Goal: Information Seeking & Learning: Learn about a topic

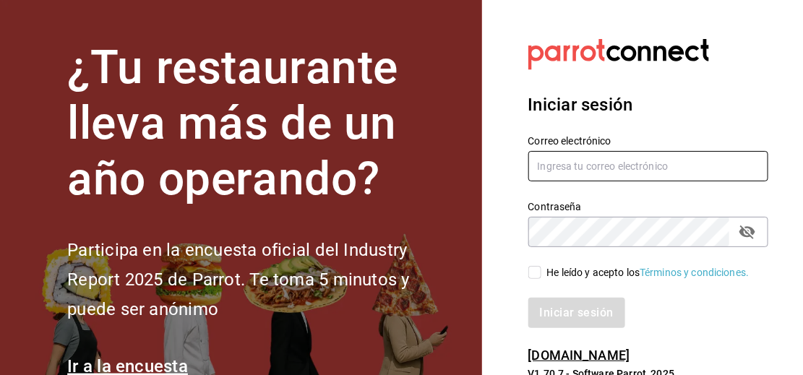
click at [622, 167] on input "text" at bounding box center [649, 166] width 241 height 30
type input "[EMAIL_ADDRESS][DOMAIN_NAME]"
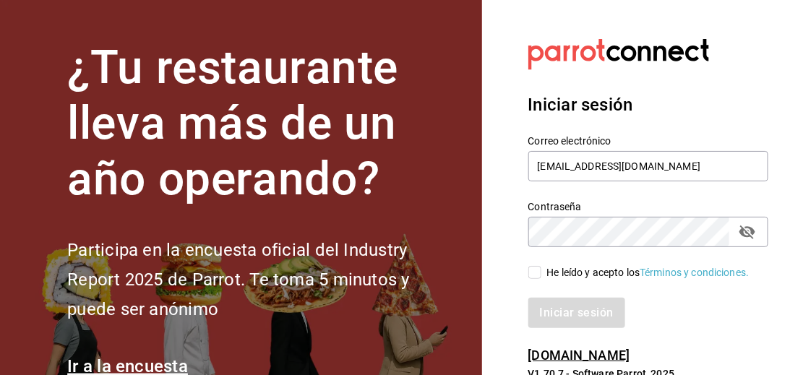
click at [540, 278] on input "He leído y acepto los Términos y condiciones." at bounding box center [535, 272] width 13 height 13
checkbox input "true"
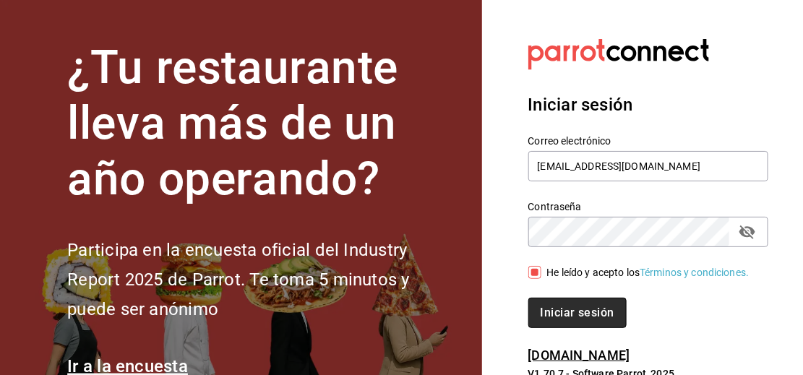
click at [560, 309] on font "Iniciar sesión" at bounding box center [578, 313] width 74 height 14
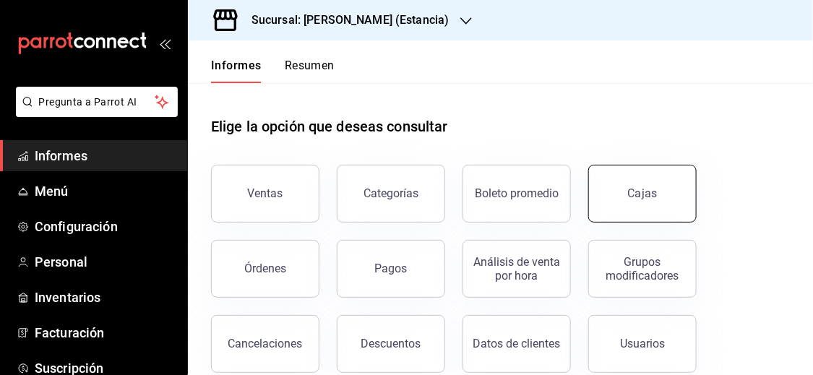
click at [635, 178] on link "Cajas" at bounding box center [643, 194] width 108 height 58
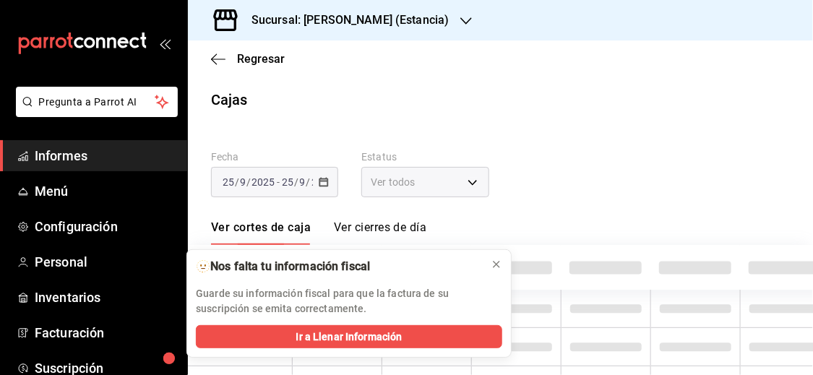
click at [495, 266] on span at bounding box center [516, 268] width 72 height 13
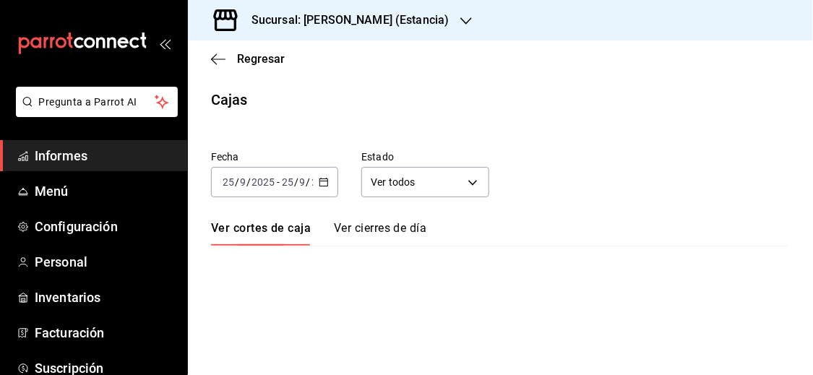
click at [383, 22] on font "Sucursal: [PERSON_NAME] (Estancia)" at bounding box center [350, 20] width 197 height 14
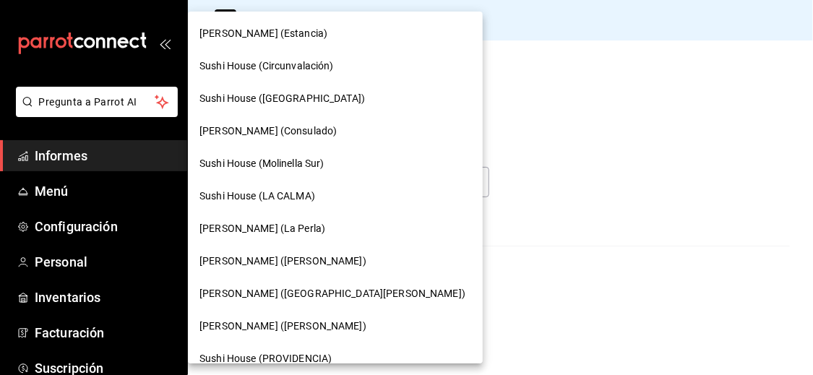
click at [301, 354] on font "Sushi House (PROVIDENCIA)" at bounding box center [266, 359] width 132 height 12
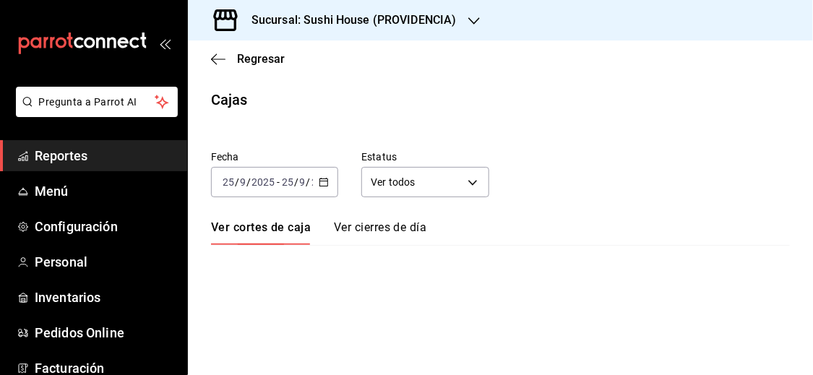
drag, startPoint x: 323, startPoint y: 164, endPoint x: 320, endPoint y: 181, distance: 17.7
click at [323, 163] on div "Fecha [DATE] [DATE] - [DATE] [DATE]" at bounding box center [263, 162] width 150 height 69
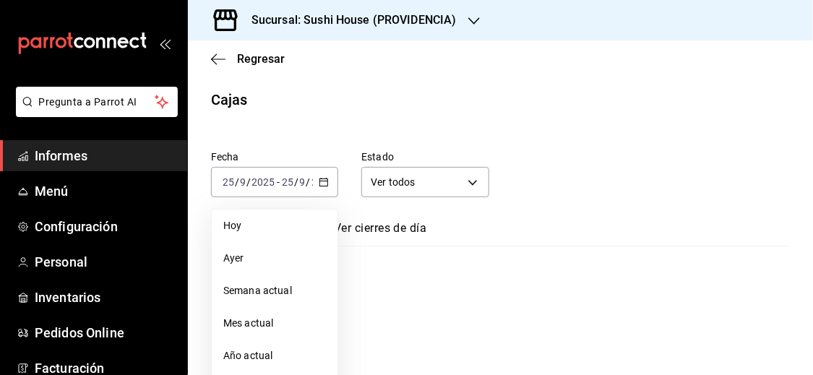
scroll to position [190, 0]
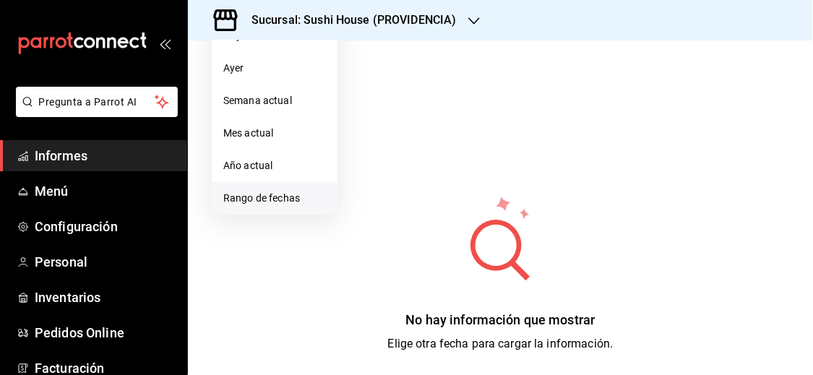
click at [284, 195] on font "Rango de fechas" at bounding box center [261, 198] width 77 height 12
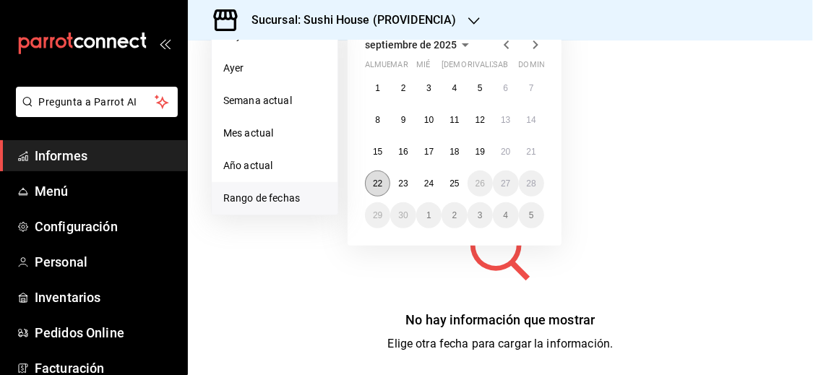
click at [376, 185] on font "22" at bounding box center [377, 184] width 9 height 10
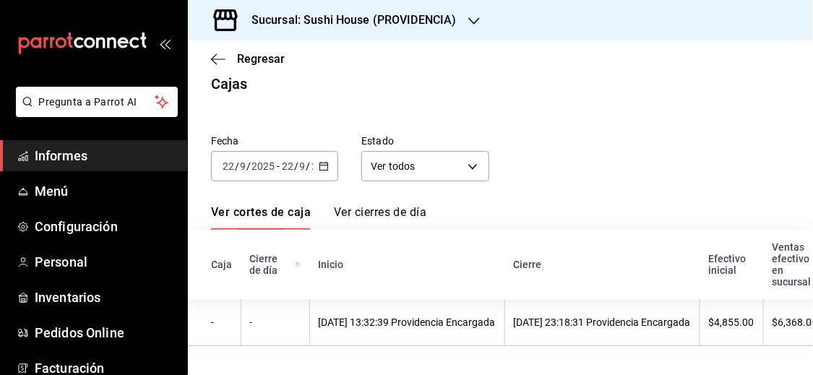
scroll to position [27, 0]
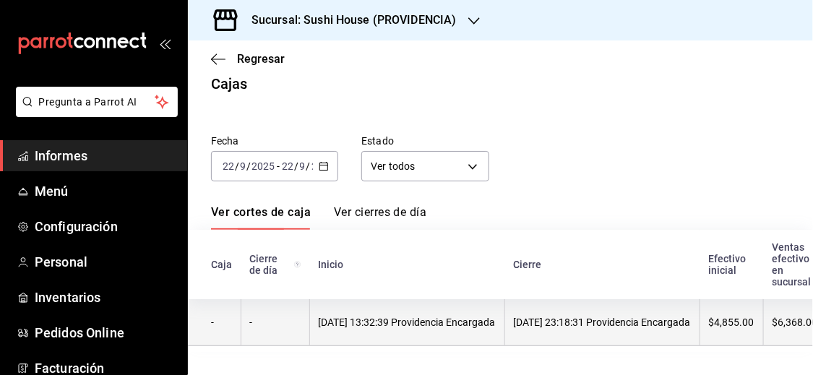
click at [346, 323] on th "[DATE] 13:32:39 Providencia Encargada" at bounding box center [406, 322] width 195 height 47
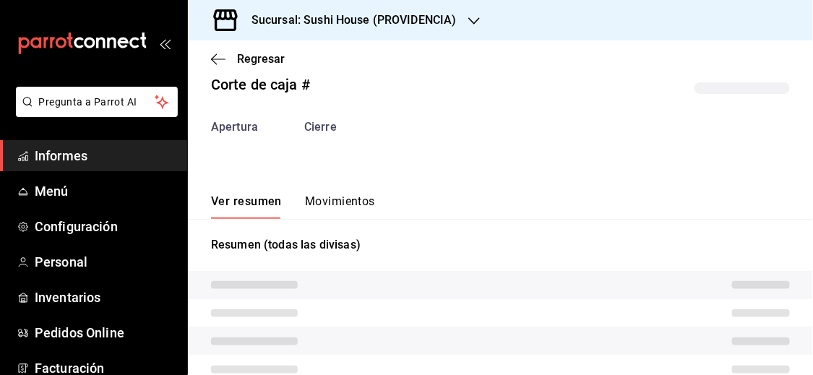
click at [329, 208] on font "Movimientos" at bounding box center [340, 201] width 70 height 14
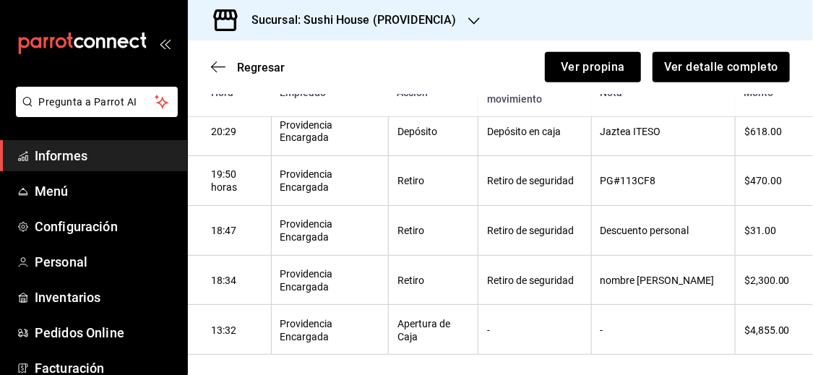
scroll to position [598, 0]
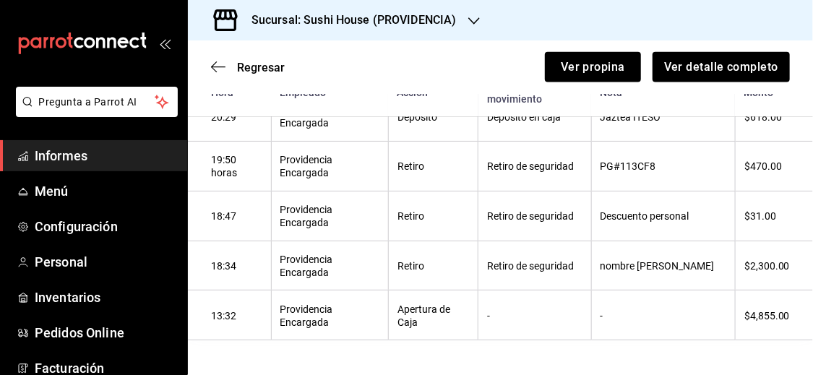
drag, startPoint x: 388, startPoint y: 67, endPoint x: 475, endPoint y: 255, distance: 208.0
click at [479, 255] on th "Retiro de seguridad" at bounding box center [535, 266] width 113 height 50
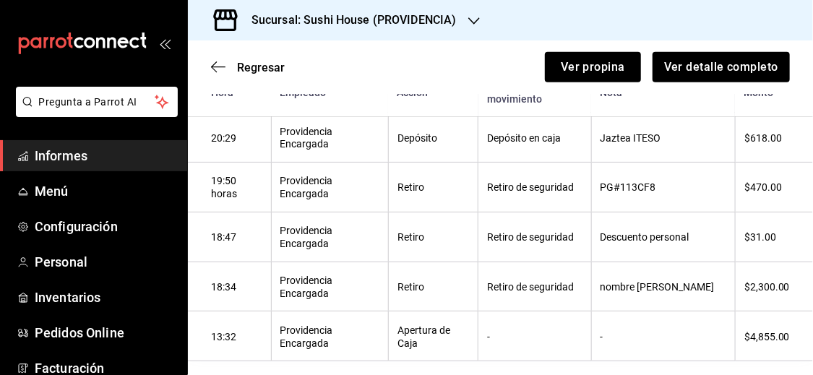
scroll to position [545, 0]
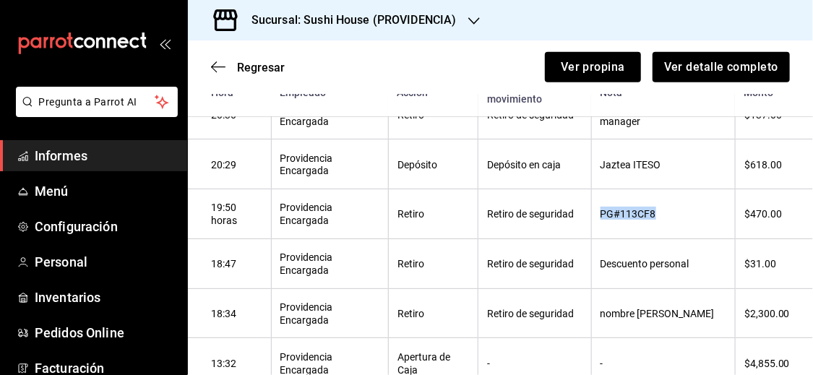
drag, startPoint x: 594, startPoint y: 218, endPoint x: 656, endPoint y: 225, distance: 61.8
click at [656, 225] on th "PG#113CF8" at bounding box center [663, 214] width 144 height 50
copy font "PG#113CF8"
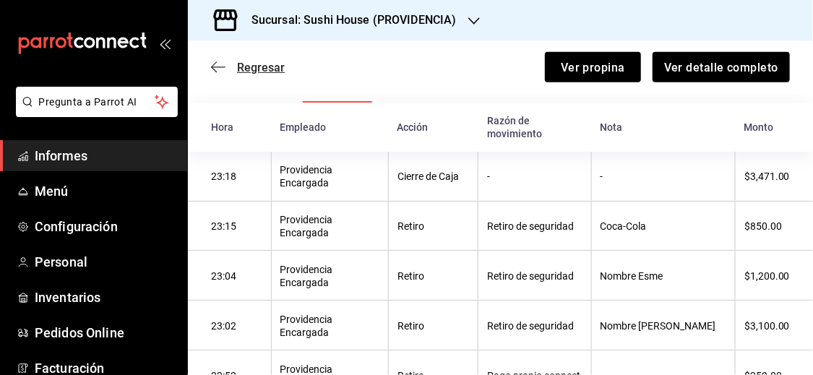
scroll to position [205, 0]
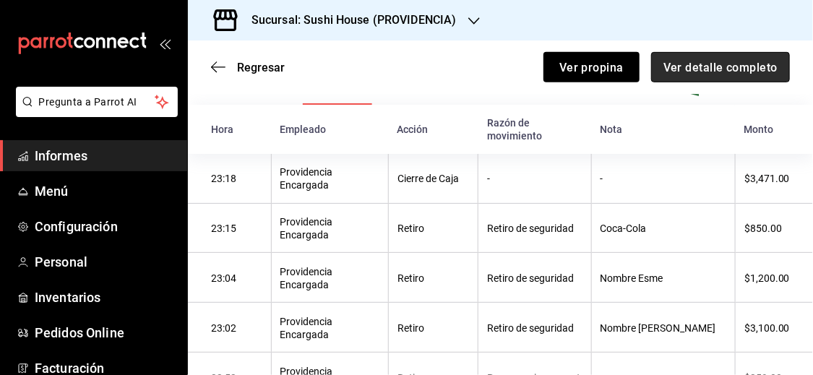
click at [715, 64] on font "Ver detalle completo" at bounding box center [721, 67] width 114 height 14
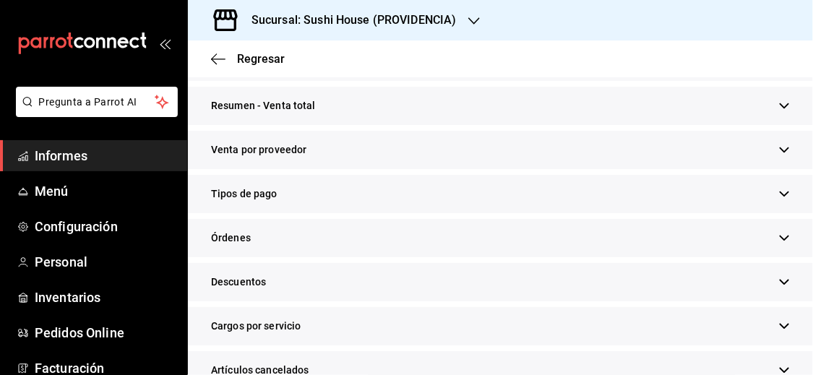
scroll to position [272, 0]
click at [779, 103] on icon "button" at bounding box center [784, 105] width 11 height 11
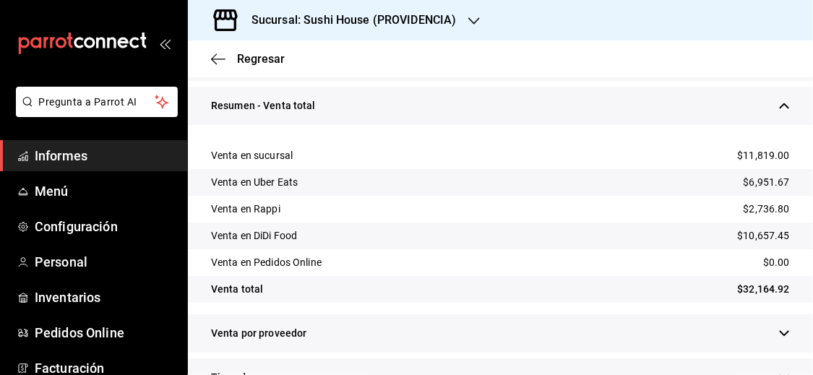
click at [779, 106] on icon "button" at bounding box center [784, 105] width 11 height 11
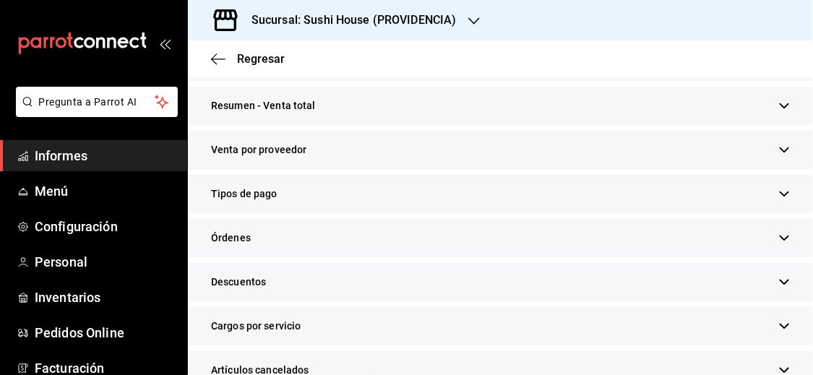
click at [779, 197] on icon "button" at bounding box center [784, 194] width 11 height 11
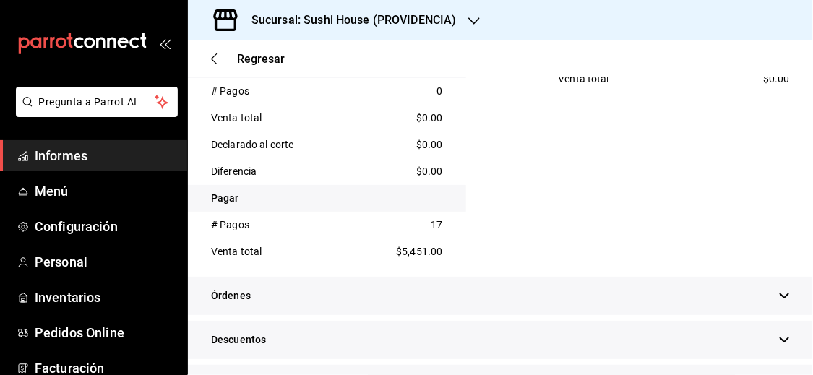
scroll to position [770, 0]
click at [266, 60] on font "Regresar" at bounding box center [261, 59] width 48 height 14
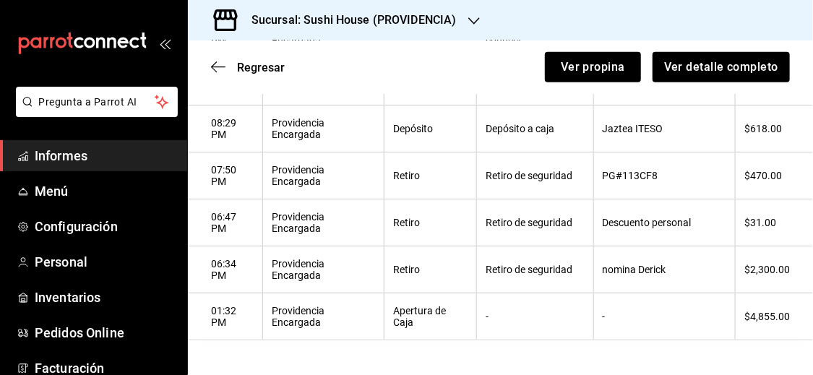
scroll to position [565, 0]
click at [268, 67] on span "Regresar" at bounding box center [261, 68] width 48 height 14
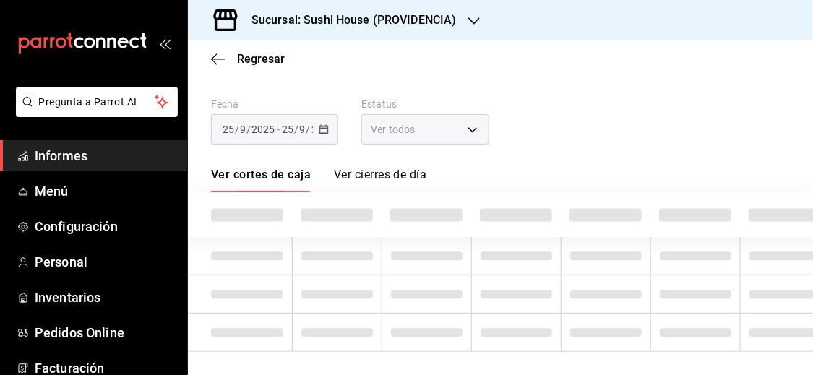
scroll to position [62, 0]
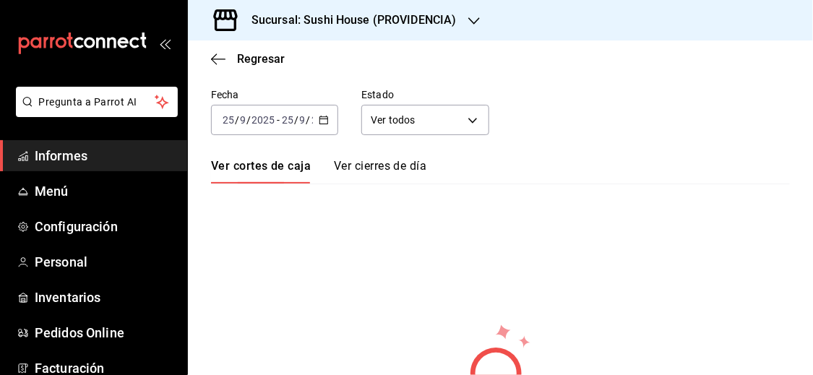
click at [317, 111] on div "[DATE] [DATE] - [DATE] [DATE]" at bounding box center [274, 120] width 127 height 30
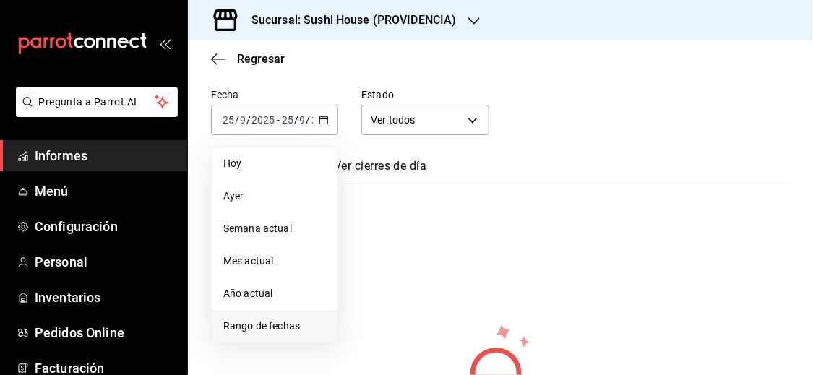
click at [241, 323] on font "Rango de fechas" at bounding box center [261, 326] width 77 height 12
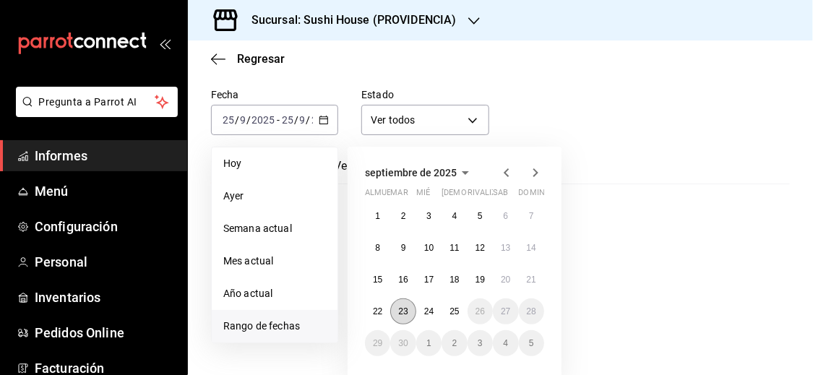
click at [401, 307] on font "23" at bounding box center [402, 312] width 9 height 10
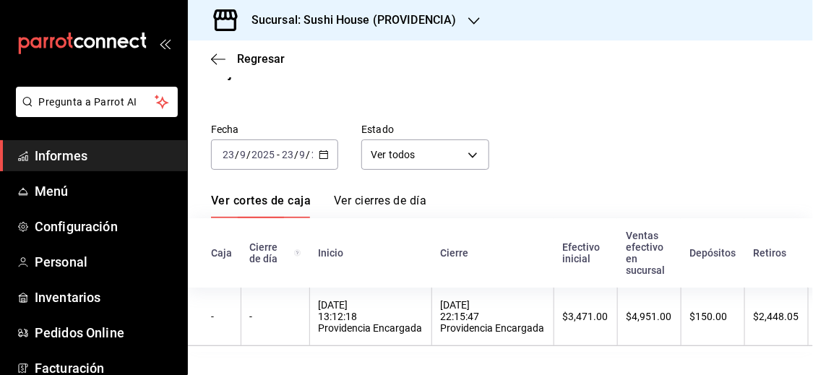
scroll to position [27, 0]
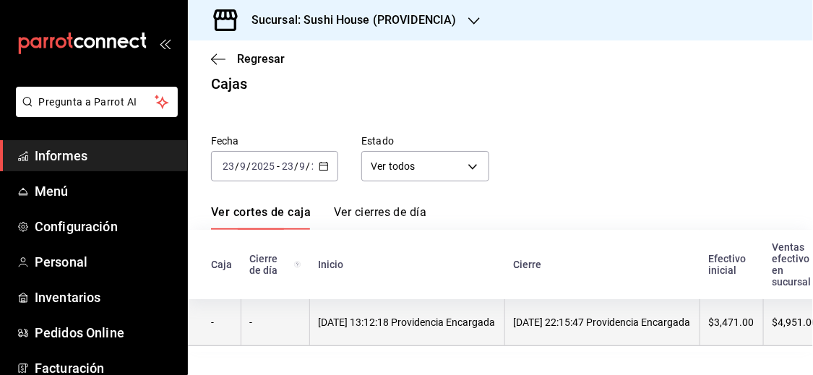
click at [384, 317] on font "[DATE] 13:12:18 Providencia Encargada" at bounding box center [407, 323] width 177 height 12
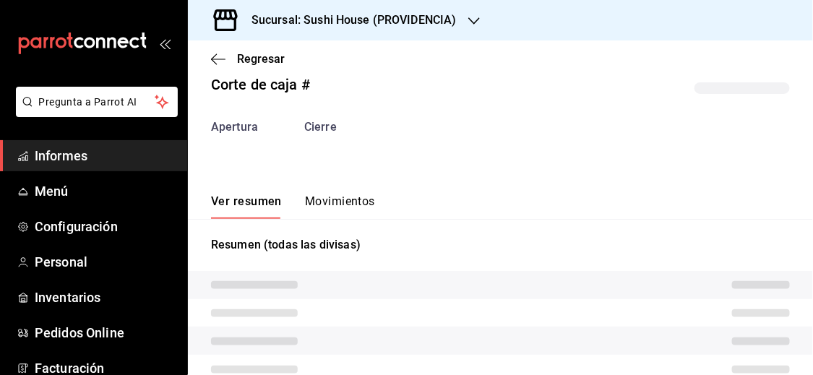
click at [347, 203] on div "Corte de caja # Apertura Cierre Ver resumen Movimientos Resumen (todas las divi…" at bounding box center [500, 273] width 625 height 422
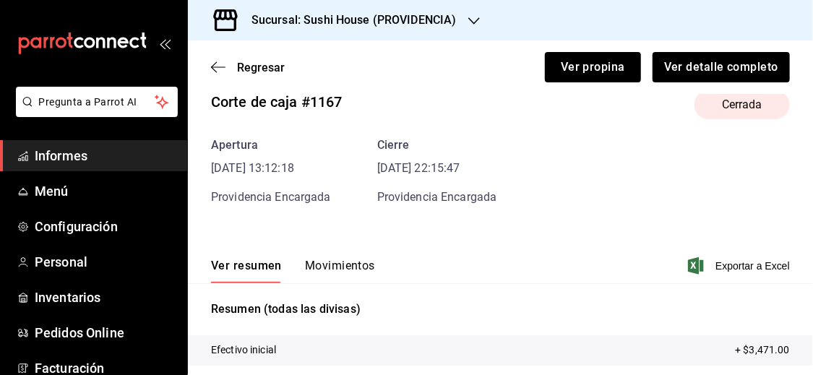
scroll to position [43, 0]
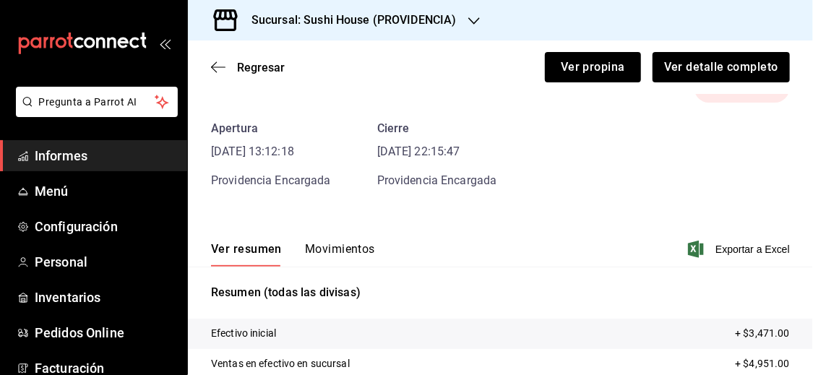
click at [351, 244] on font "Movimientos" at bounding box center [340, 249] width 70 height 14
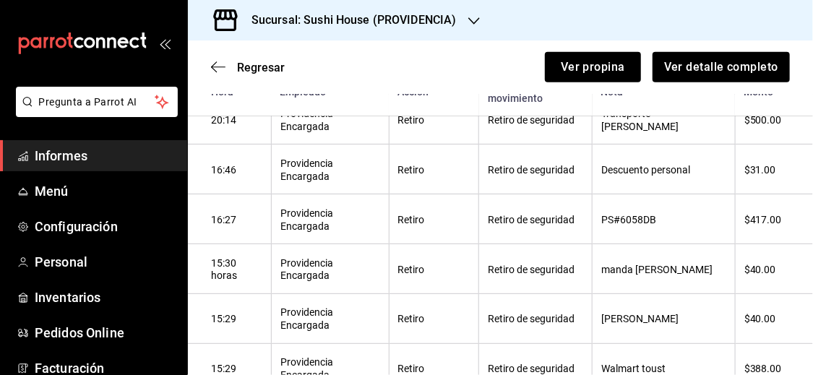
scroll to position [417, 0]
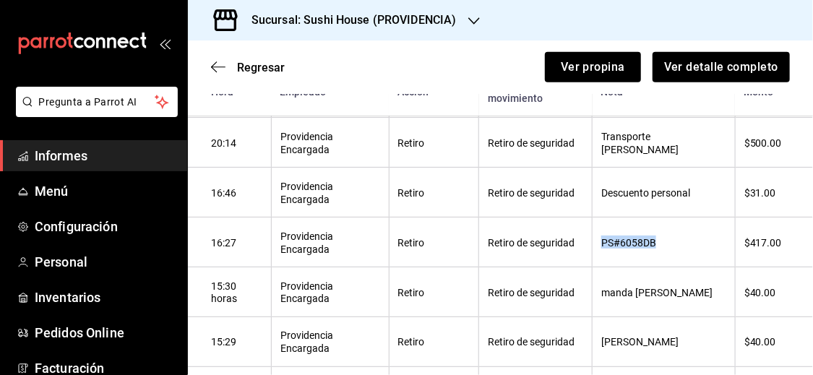
drag, startPoint x: 596, startPoint y: 245, endPoint x: 654, endPoint y: 252, distance: 58.9
click at [654, 252] on th "PS#6058DB" at bounding box center [664, 243] width 143 height 50
copy font "PS#6058DB"
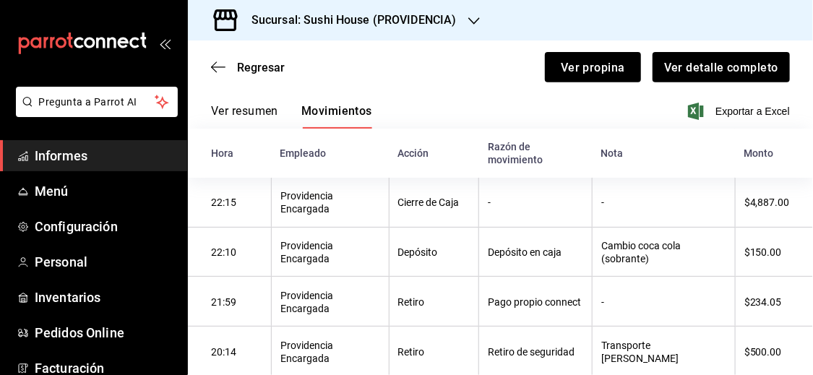
scroll to position [208, 0]
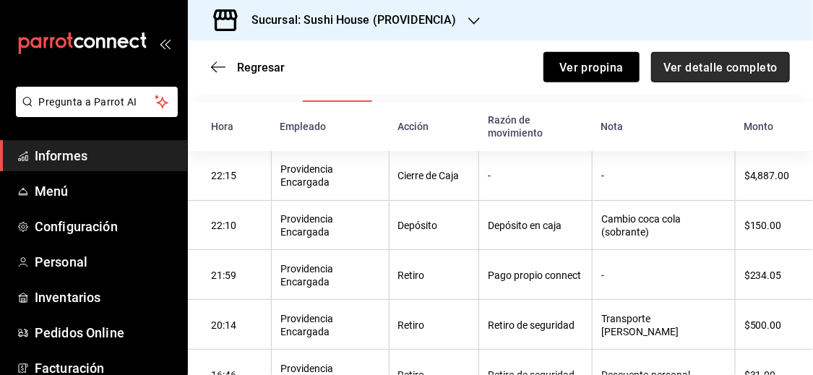
click at [732, 56] on button "Ver detalle completo" at bounding box center [720, 67] width 139 height 30
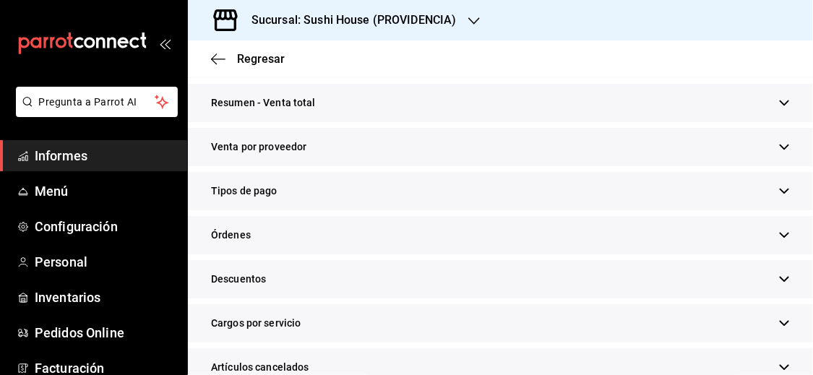
scroll to position [275, 0]
click at [779, 101] on icon "button" at bounding box center [784, 103] width 11 height 11
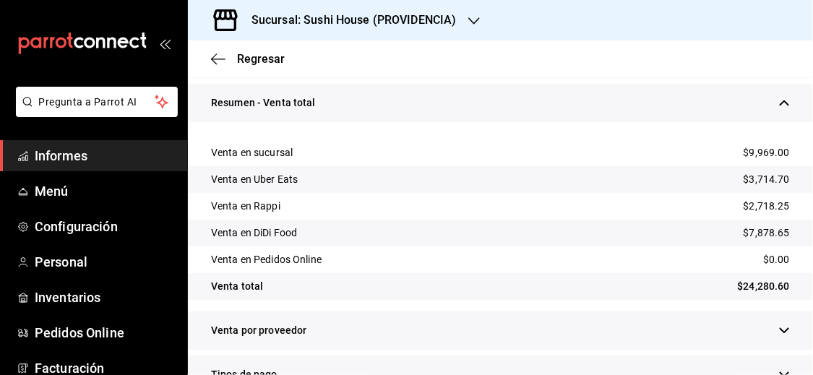
click at [780, 101] on icon "button" at bounding box center [784, 102] width 9 height 5
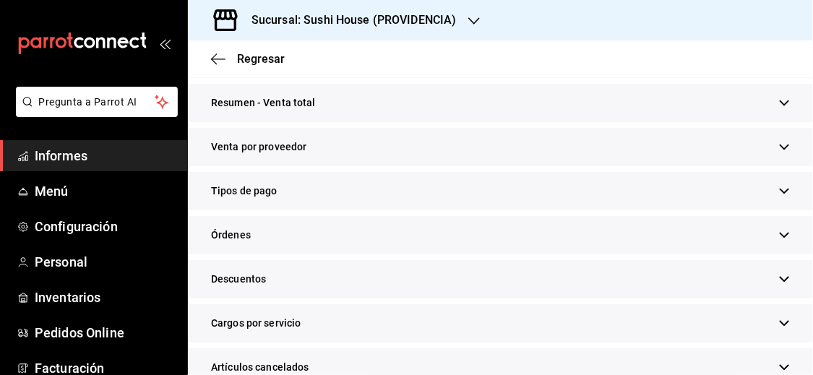
click at [779, 192] on icon "button" at bounding box center [784, 191] width 11 height 11
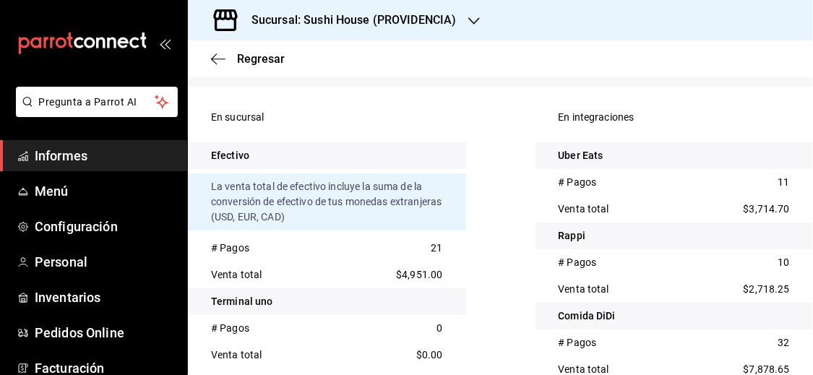
scroll to position [395, 0]
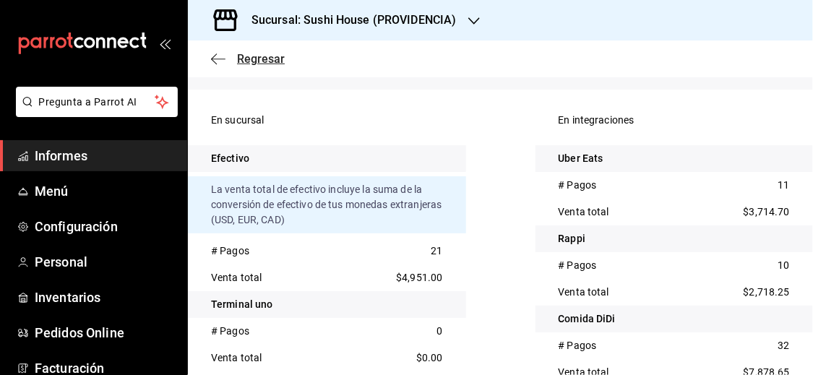
click at [244, 57] on font "Regresar" at bounding box center [261, 59] width 48 height 14
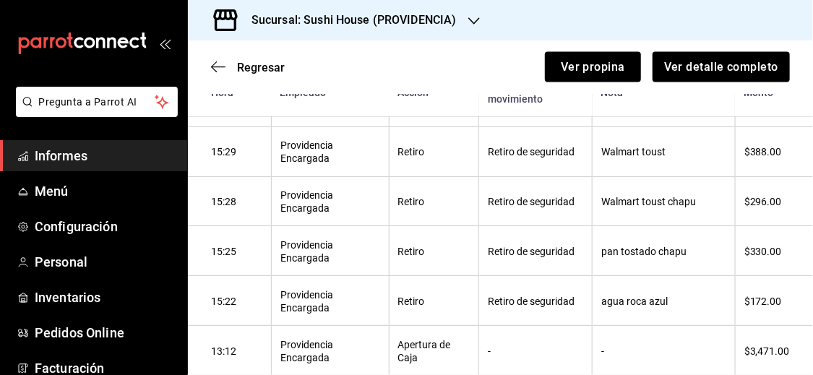
scroll to position [698, 0]
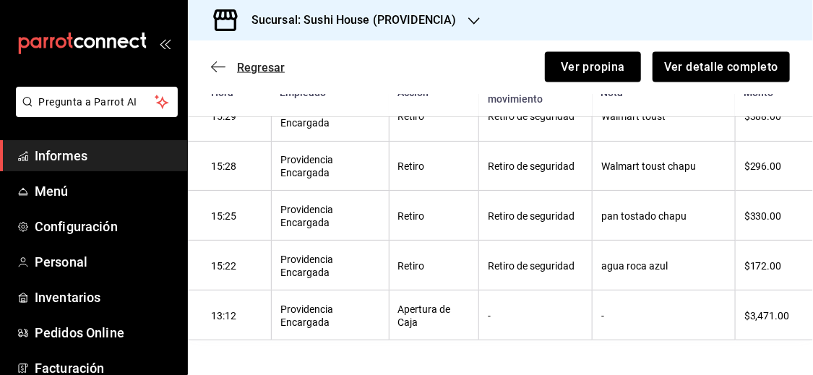
click at [266, 67] on font "Regresar" at bounding box center [261, 68] width 48 height 14
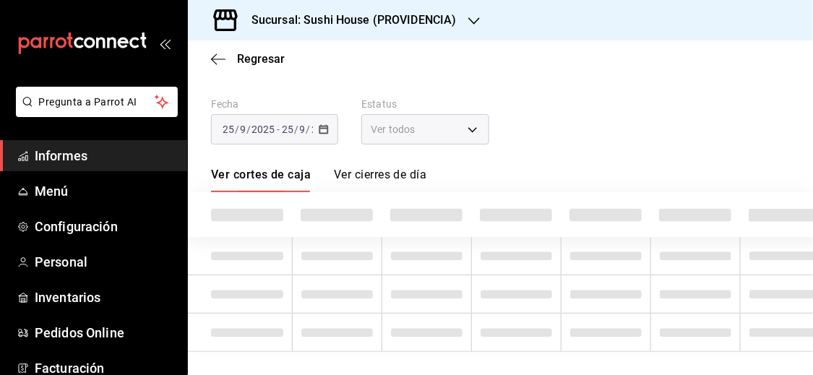
scroll to position [62, 0]
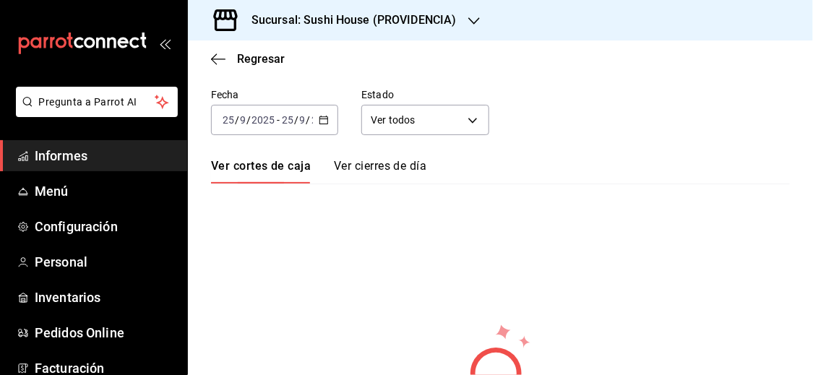
click at [322, 121] on icon "button" at bounding box center [324, 120] width 10 height 10
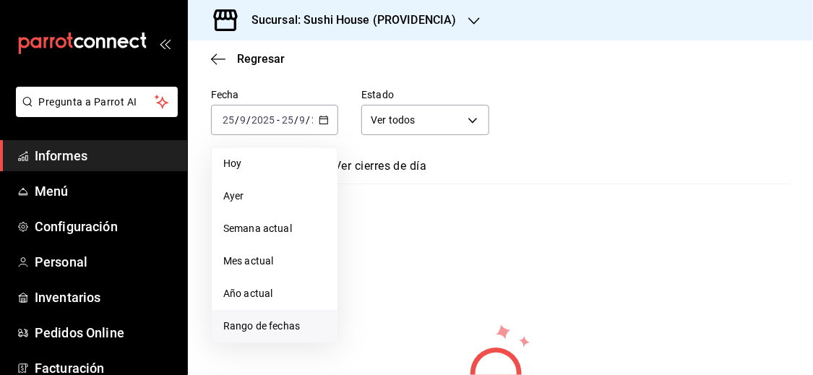
click at [273, 323] on font "Rango de fechas" at bounding box center [261, 326] width 77 height 12
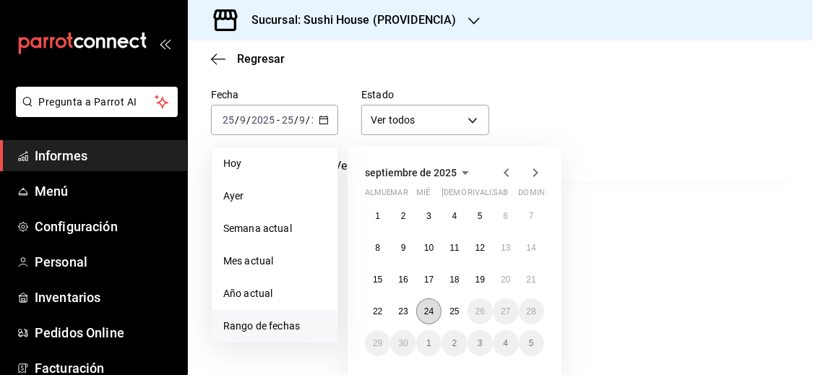
click at [427, 307] on font "24" at bounding box center [428, 312] width 9 height 10
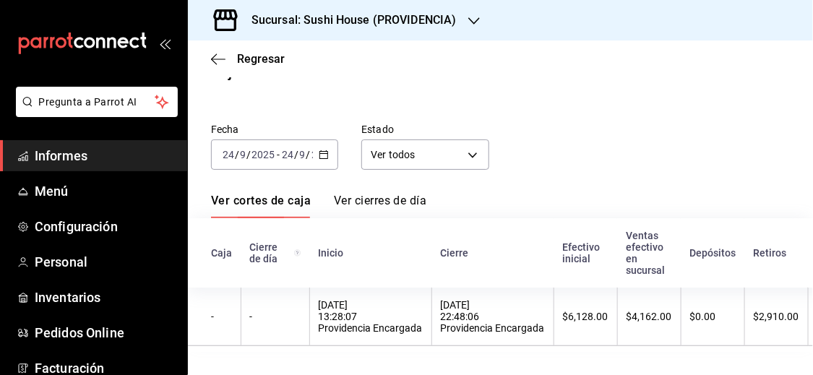
scroll to position [27, 0]
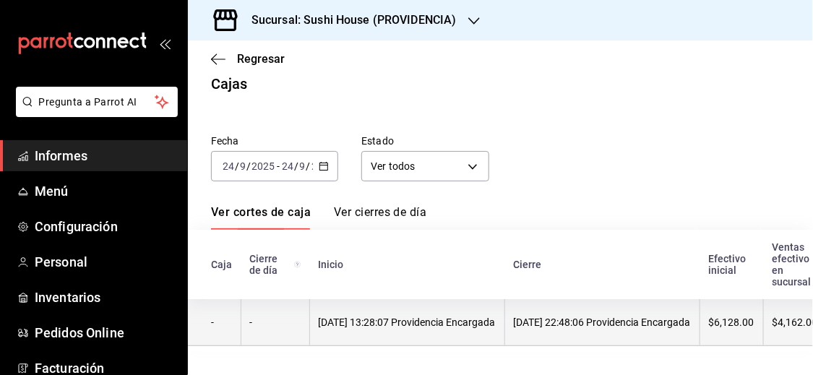
click at [362, 320] on th "[DATE] 13:28:07 Providencia Encargada" at bounding box center [406, 322] width 195 height 47
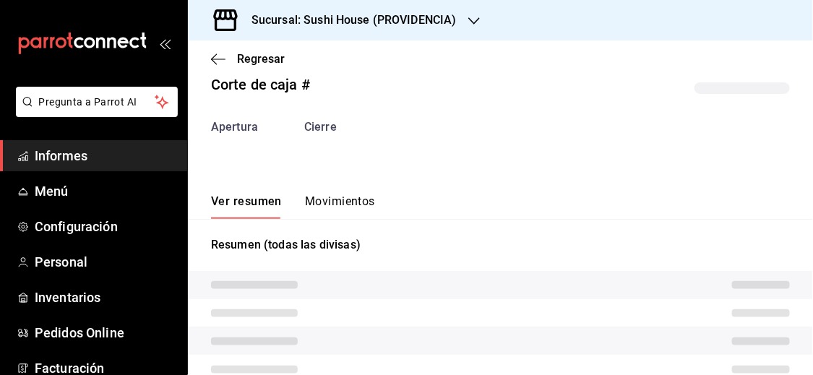
scroll to position [43, 0]
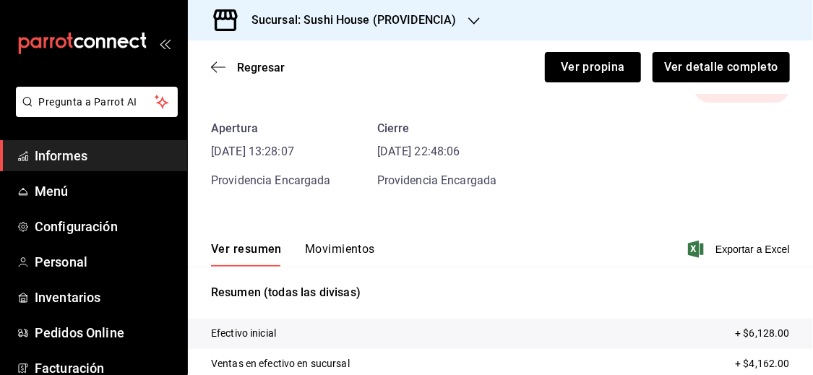
click at [333, 245] on font "Movimientos" at bounding box center [340, 249] width 70 height 14
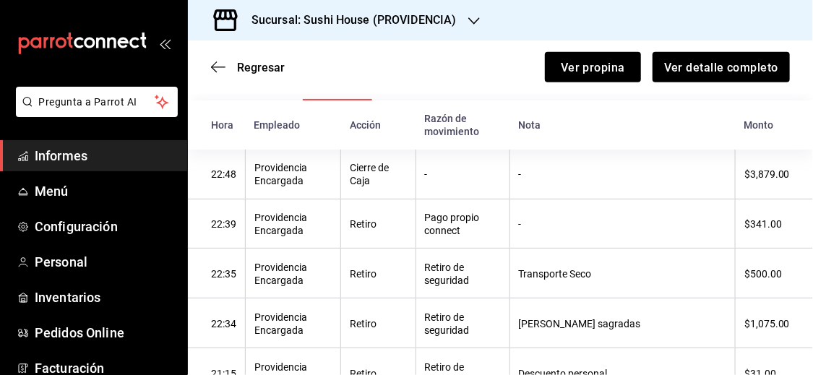
scroll to position [207, 0]
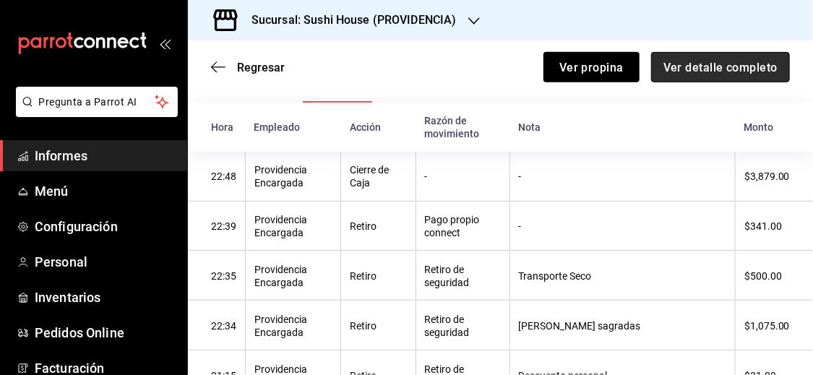
click at [680, 69] on font "Ver detalle completo" at bounding box center [721, 67] width 114 height 14
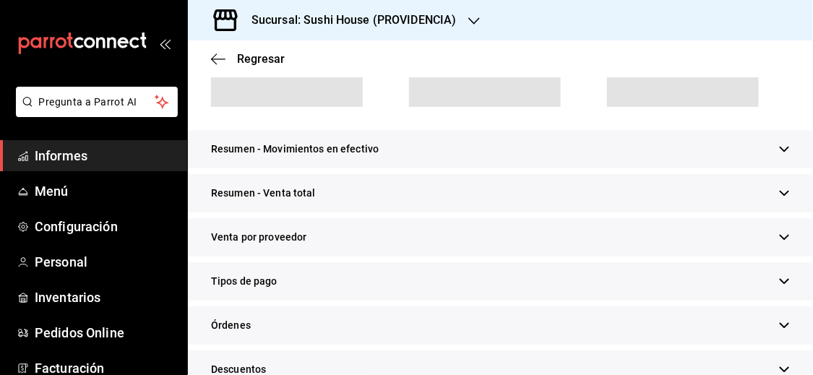
scroll to position [274, 0]
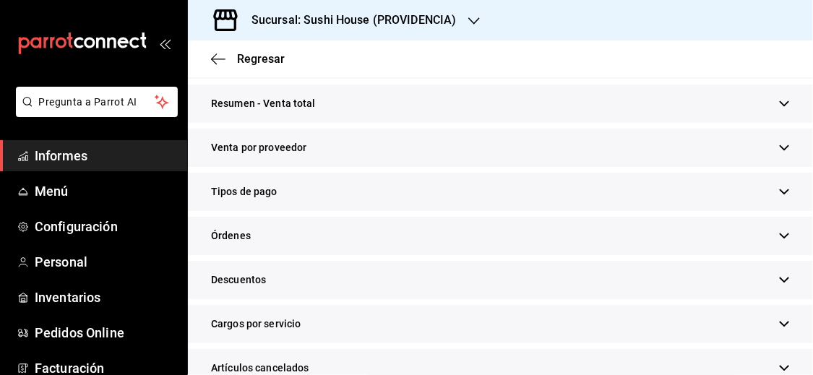
click at [780, 101] on icon "button" at bounding box center [784, 103] width 9 height 5
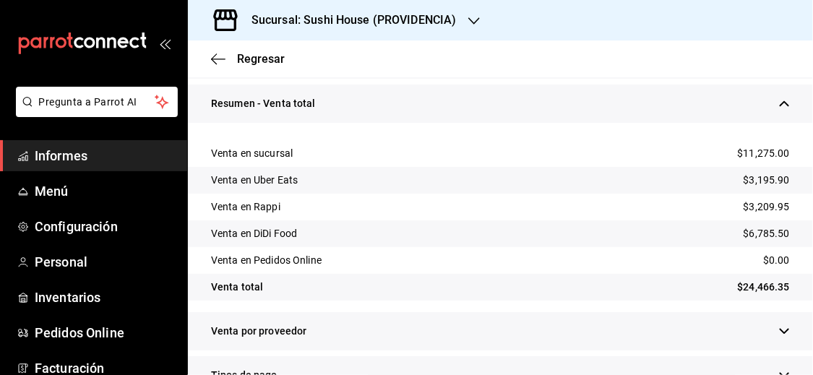
click at [780, 101] on icon "button" at bounding box center [784, 103] width 9 height 5
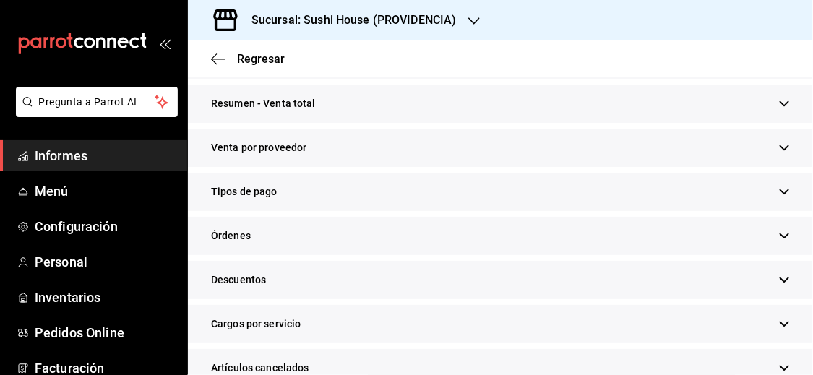
click at [768, 192] on div "Tipos de pago" at bounding box center [500, 192] width 625 height 38
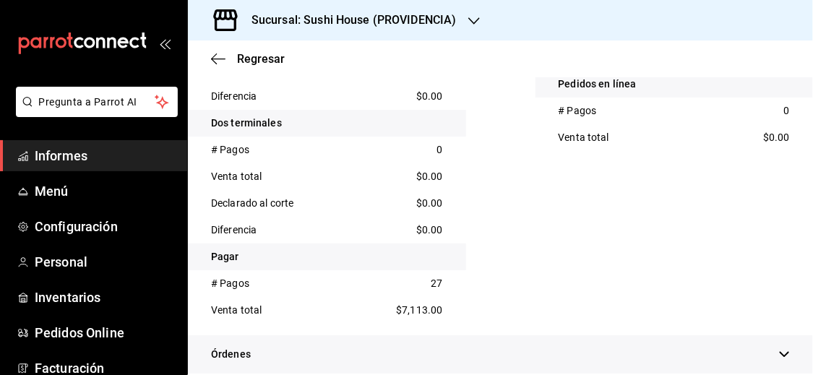
scroll to position [713, 0]
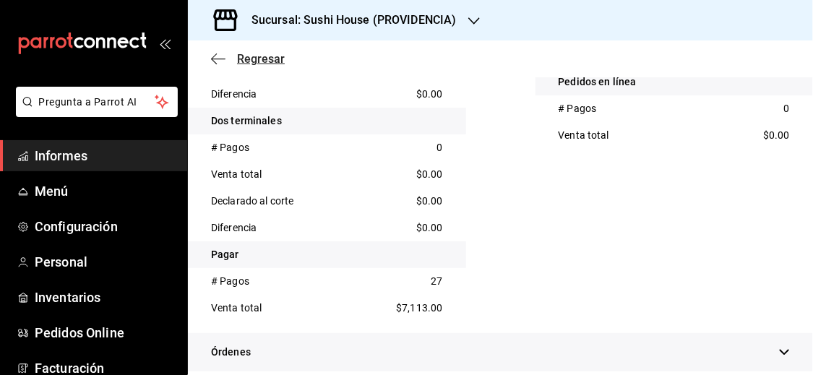
click at [269, 55] on font "Regresar" at bounding box center [261, 59] width 48 height 14
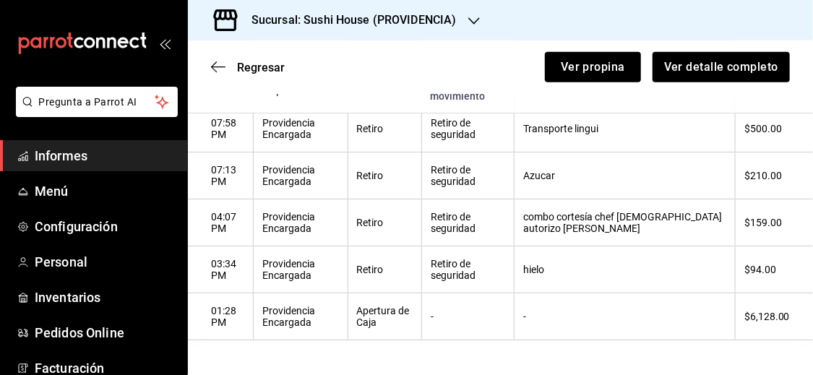
scroll to position [528, 0]
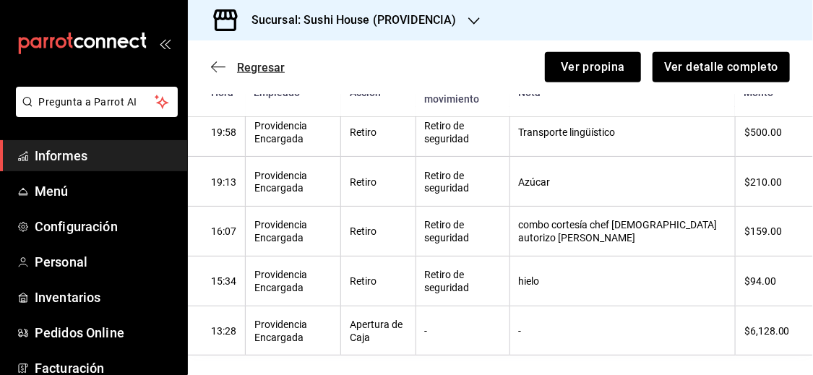
click at [269, 62] on font "Regresar" at bounding box center [261, 68] width 48 height 14
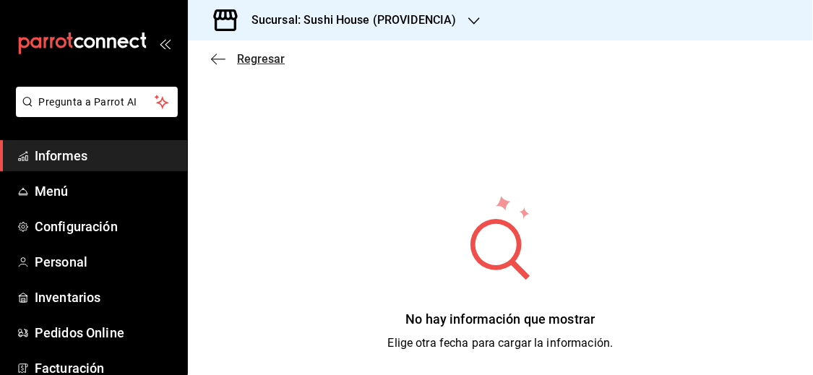
scroll to position [62, 0]
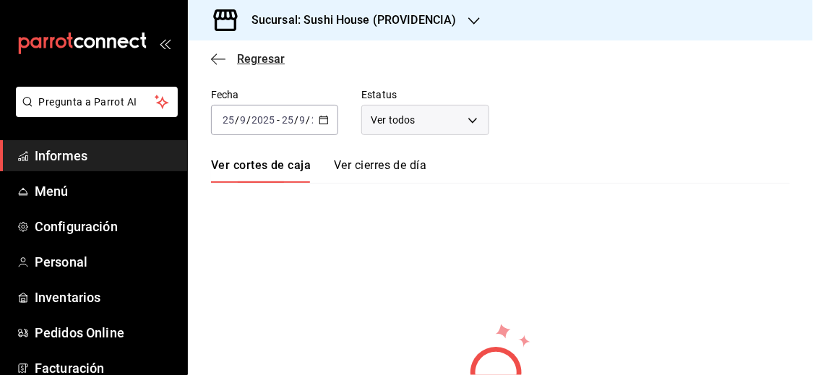
click at [269, 60] on span "Regresar" at bounding box center [261, 59] width 48 height 14
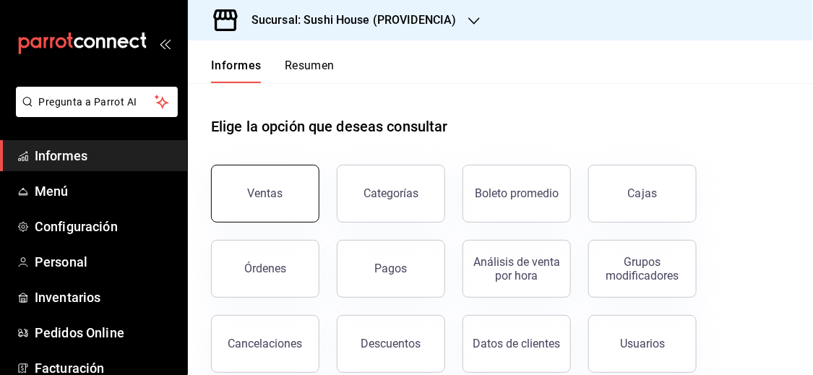
click at [256, 198] on font "Ventas" at bounding box center [265, 194] width 35 height 14
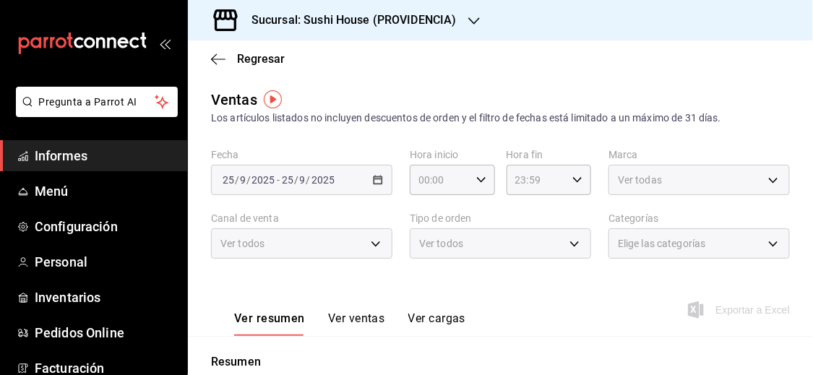
click at [375, 171] on div "[DATE] [DATE] - [DATE] [DATE]" at bounding box center [301, 180] width 181 height 30
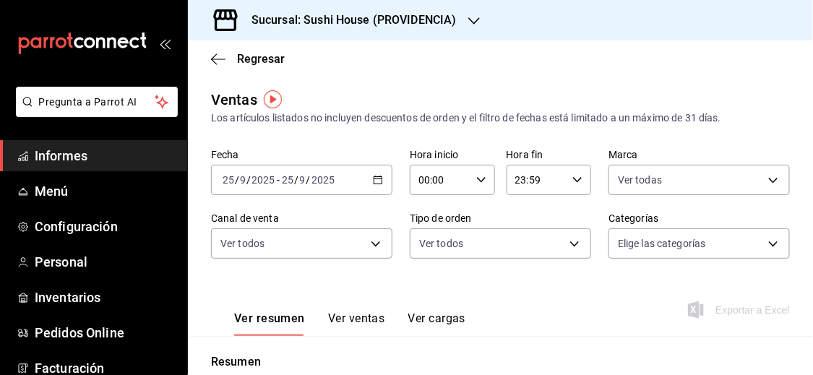
click at [375, 181] on icon "button" at bounding box center [378, 180] width 10 height 10
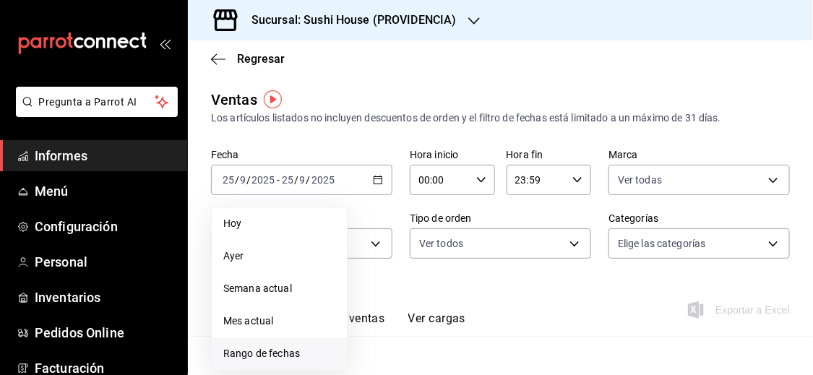
click at [286, 353] on font "Rango de fechas" at bounding box center [261, 354] width 77 height 12
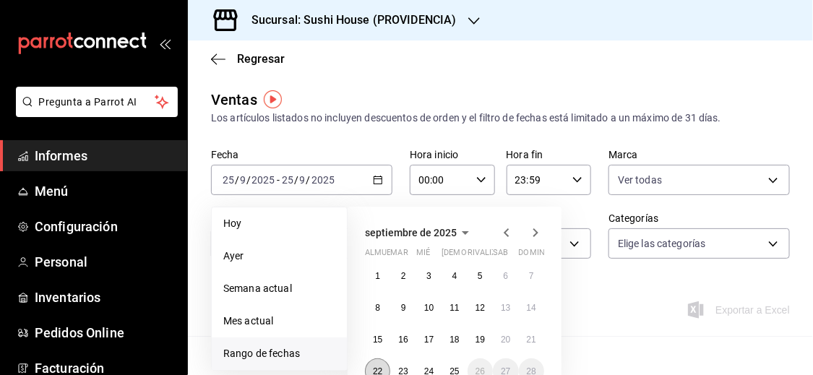
click at [376, 365] on button "22" at bounding box center [377, 372] width 25 height 26
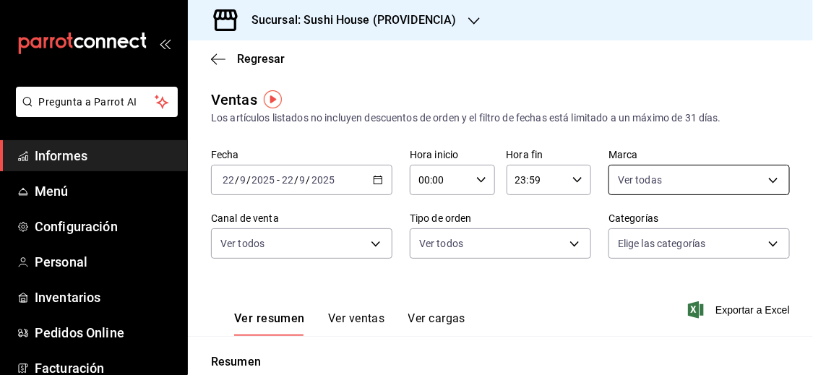
click at [659, 189] on body "Pregunta a Parrot AI Informes Menú Configuración Personal Inventarios Pedidos O…" at bounding box center [406, 187] width 813 height 375
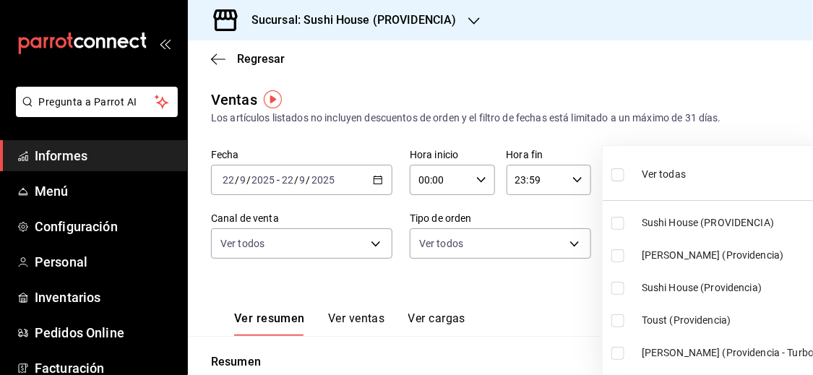
click at [622, 176] on input "checkbox" at bounding box center [618, 174] width 13 height 13
checkbox input "true"
type input "b9361ddb-430a-4445-ad01-e54101fc6a6d,a68405d1-b9ed-4209-8cac-070605860f79,d977e…"
checkbox input "true"
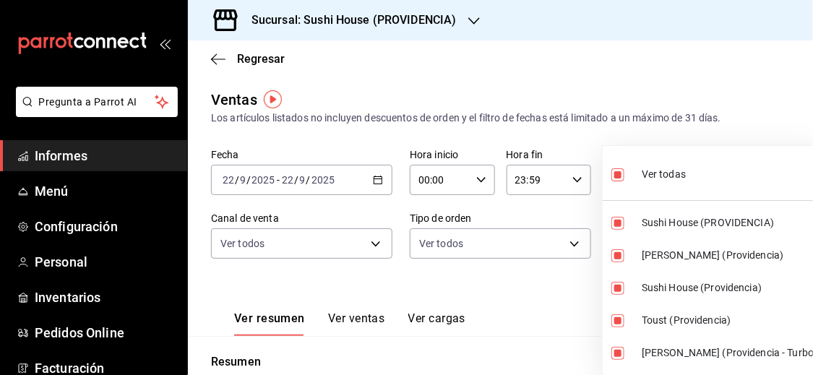
checkbox input "true"
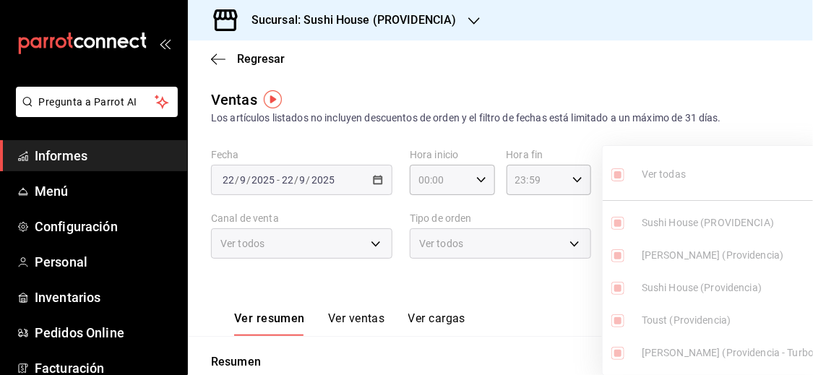
click at [544, 295] on div at bounding box center [406, 187] width 813 height 375
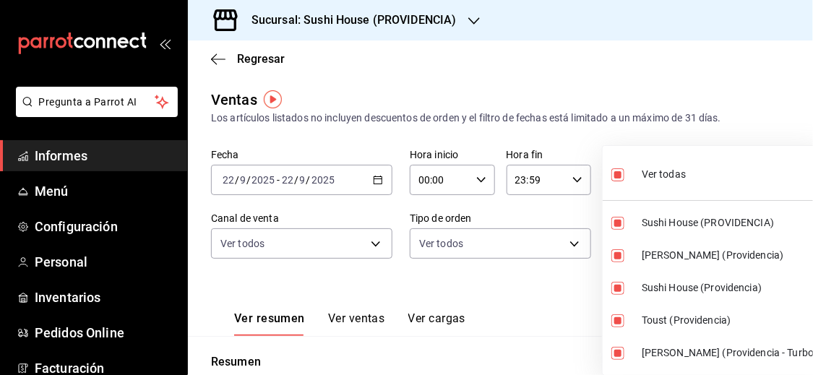
click at [652, 166] on body "Pregunta a Parrot AI Informes Menú Configuración Personal Inventarios Pedidos O…" at bounding box center [406, 187] width 813 height 375
click at [539, 299] on div at bounding box center [406, 187] width 813 height 375
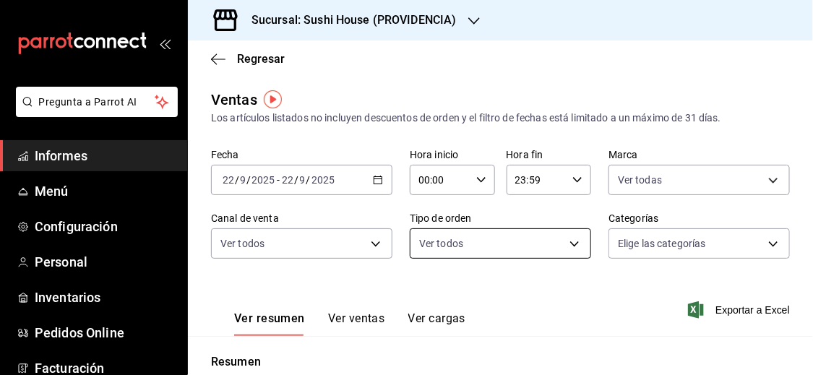
click at [560, 254] on body "Pregunta a Parrot AI Informes Menú Configuración Personal Inventarios Pedidos O…" at bounding box center [406, 187] width 813 height 375
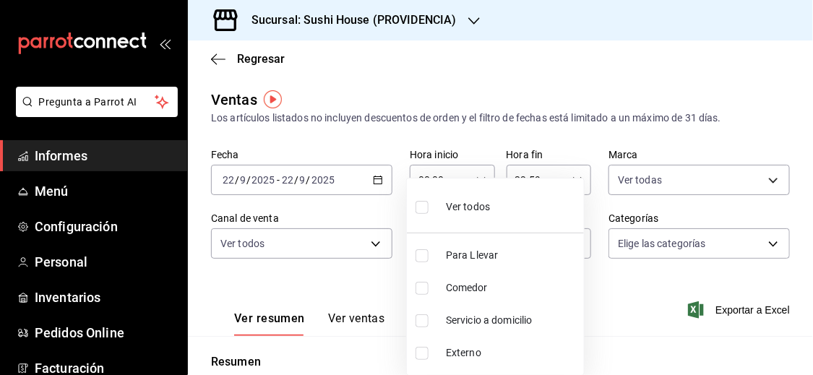
drag, startPoint x: 474, startPoint y: 317, endPoint x: 562, endPoint y: 314, distance: 89.0
click at [474, 317] on font "Servicio a domicilio" at bounding box center [489, 321] width 87 height 12
type input "7f5903bb-6d2f-4159-8fdb-6e7027ac9b39"
checkbox input "true"
click at [637, 318] on div at bounding box center [406, 187] width 813 height 375
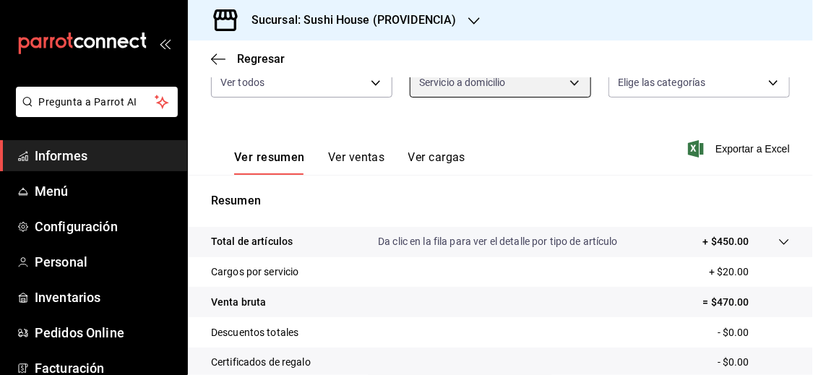
scroll to position [207, 0]
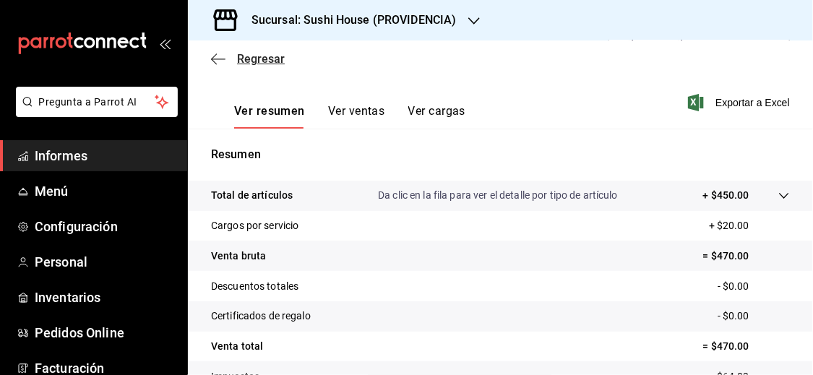
click at [260, 56] on font "Regresar" at bounding box center [261, 59] width 48 height 14
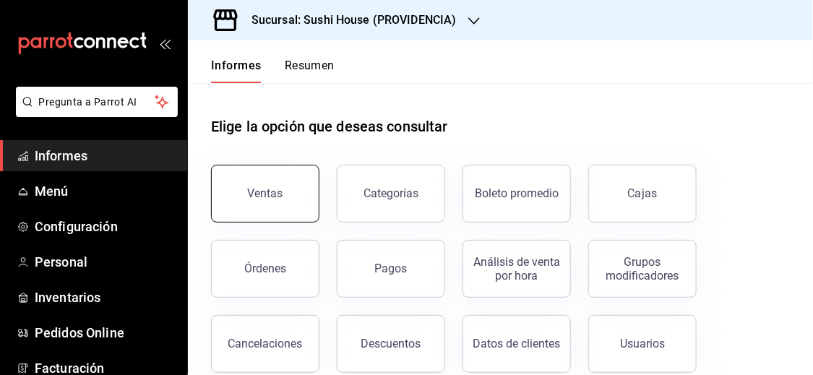
click at [292, 179] on button "Ventas" at bounding box center [265, 194] width 108 height 58
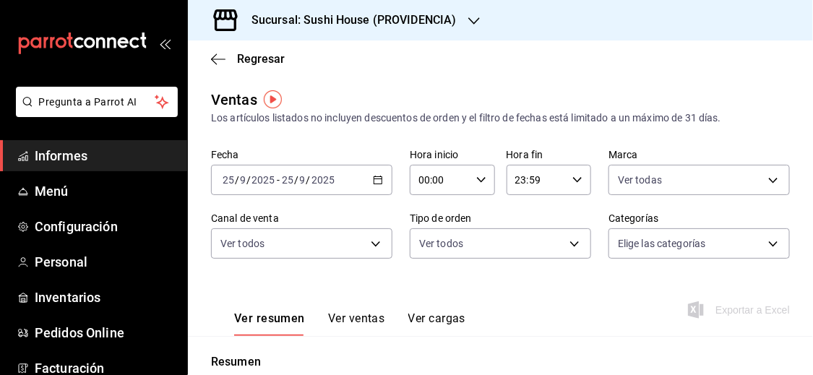
click at [375, 190] on div "[DATE] [DATE] - [DATE] [DATE]" at bounding box center [301, 180] width 181 height 30
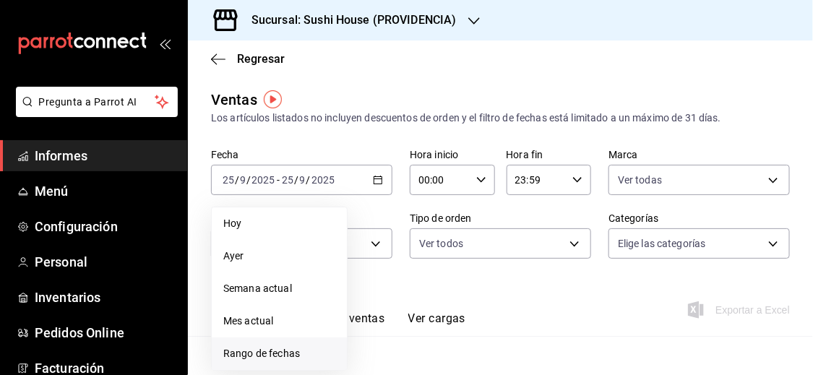
click at [290, 355] on font "Rango de fechas" at bounding box center [261, 354] width 77 height 12
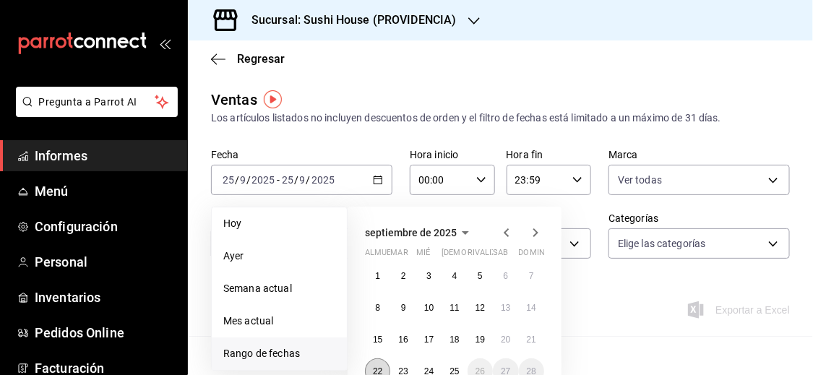
click at [375, 368] on font "22" at bounding box center [377, 372] width 9 height 10
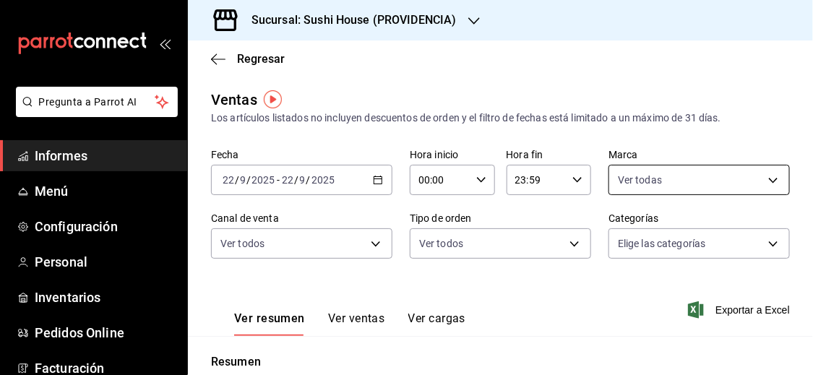
click at [683, 178] on body "Pregunta a Parrot AI Informes Menú Configuración Personal Inventarios Pedidos O…" at bounding box center [406, 187] width 813 height 375
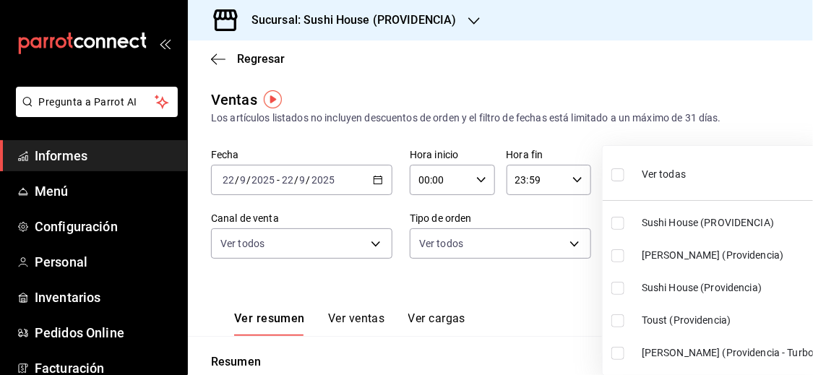
drag, startPoint x: 615, startPoint y: 222, endPoint x: 612, endPoint y: 293, distance: 70.9
click at [615, 222] on input "checkbox" at bounding box center [618, 223] width 13 height 13
checkbox input "true"
type input "b9361ddb-430a-4445-ad01-e54101fc6a6d"
click at [615, 289] on input "checkbox" at bounding box center [618, 288] width 13 height 13
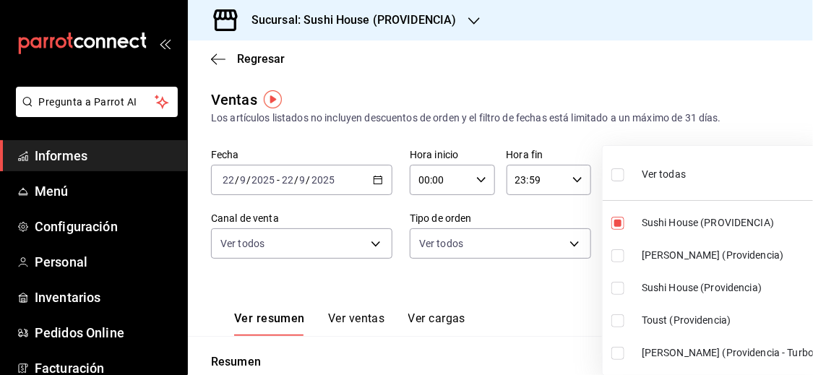
checkbox input "true"
type input "b9361ddb-430a-4445-ad01-e54101fc6a6d,d977e9e1-94a5-4c72-ae82-989a1b0a3219"
click at [586, 288] on div at bounding box center [406, 187] width 813 height 375
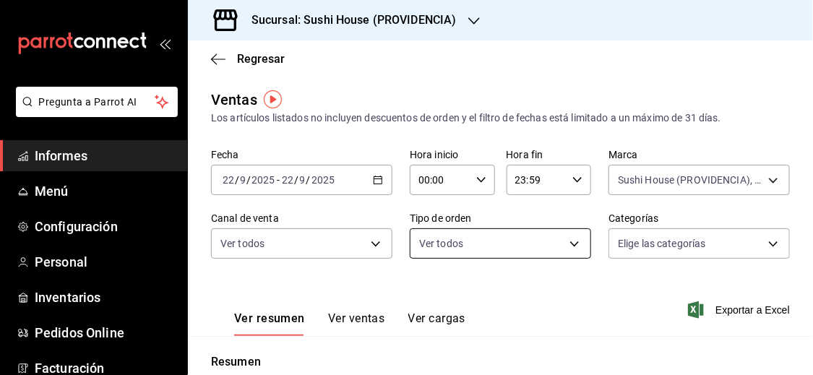
click at [566, 245] on body "Pregunta a Parrot AI Informes Menú Configuración Personal Inventarios Pedidos O…" at bounding box center [406, 187] width 813 height 375
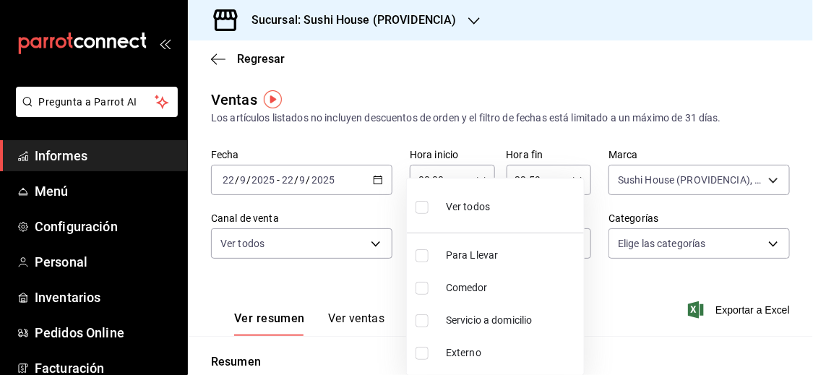
click at [355, 282] on div at bounding box center [406, 187] width 813 height 375
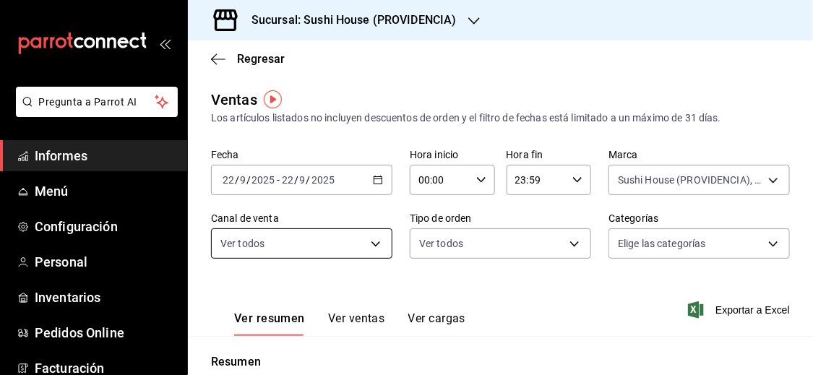
click at [367, 249] on body "Pregunta a Parrot AI Informes Menú Configuración Personal Inventarios Pedidos O…" at bounding box center [406, 187] width 813 height 375
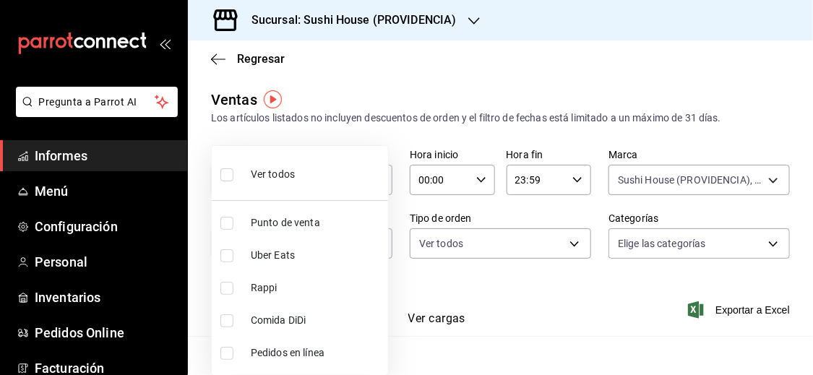
drag, startPoint x: 262, startPoint y: 290, endPoint x: 401, endPoint y: 309, distance: 140.2
click at [262, 290] on font "Rappi" at bounding box center [264, 288] width 27 height 12
type input "RAPPI"
checkbox input "true"
click at [549, 318] on div at bounding box center [406, 187] width 813 height 375
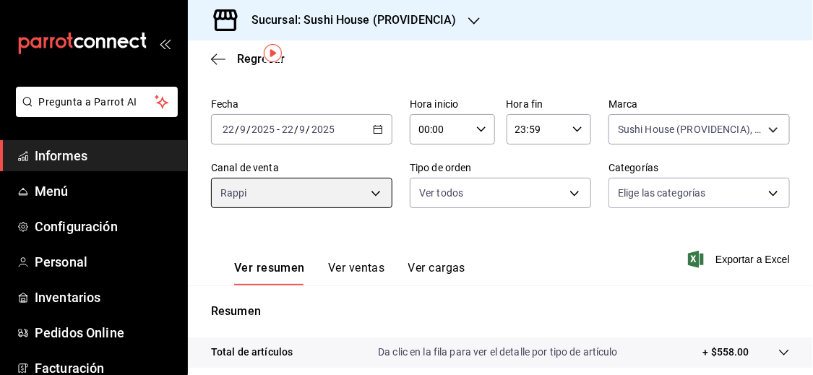
scroll to position [46, 0]
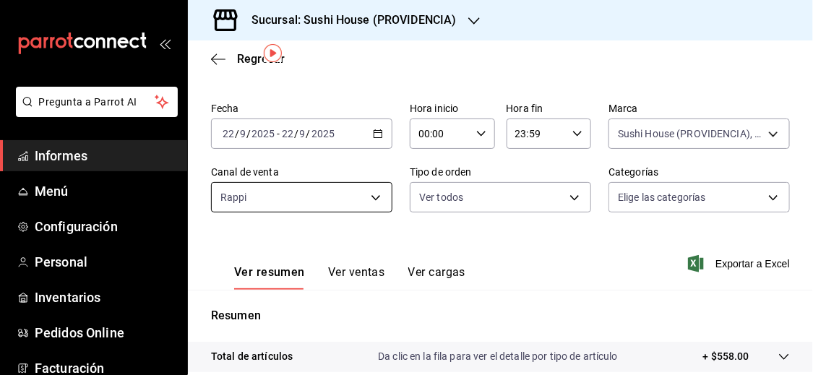
click at [332, 195] on body "Pregunta a Parrot AI Informes Menú Configuración Personal Inventarios Pedidos O…" at bounding box center [406, 187] width 813 height 375
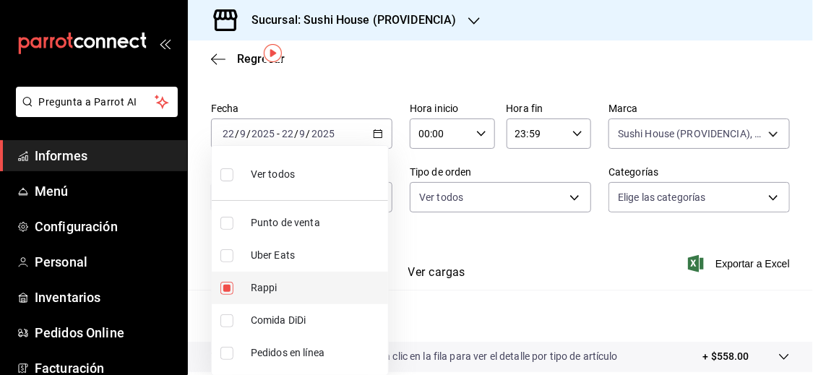
click at [226, 286] on input "checkbox" at bounding box center [227, 288] width 13 height 13
checkbox input "false"
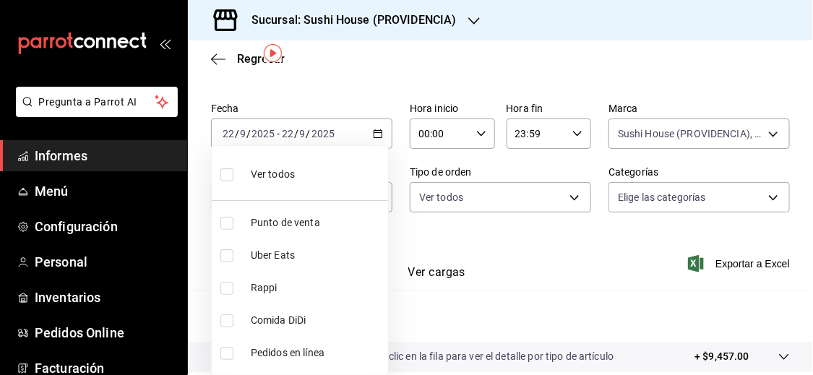
drag, startPoint x: 228, startPoint y: 253, endPoint x: 437, endPoint y: 311, distance: 216.8
click at [228, 253] on input "checkbox" at bounding box center [227, 255] width 13 height 13
checkbox input "false"
drag, startPoint x: 228, startPoint y: 255, endPoint x: 404, endPoint y: 285, distance: 178.2
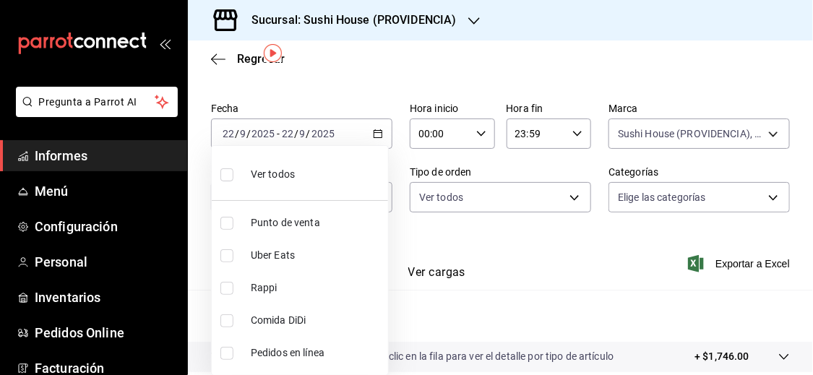
click at [228, 255] on input "checkbox" at bounding box center [227, 255] width 13 height 13
checkbox input "true"
type input "UBER_EATS"
drag, startPoint x: 439, startPoint y: 299, endPoint x: 679, endPoint y: 276, distance: 241.1
click at [439, 299] on div at bounding box center [406, 187] width 813 height 375
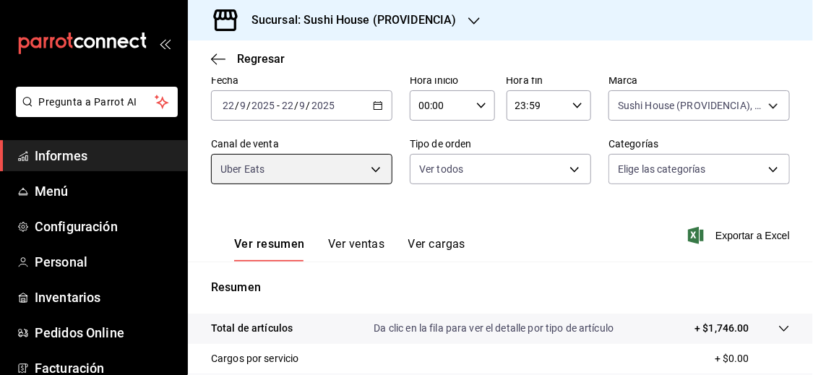
scroll to position [74, 0]
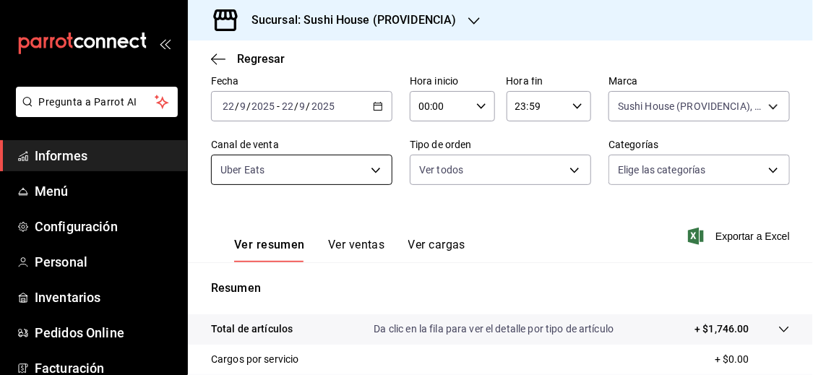
click at [371, 169] on body "Pregunta a Parrot AI Informes Menú Configuración Personal Inventarios Pedidos O…" at bounding box center [406, 187] width 813 height 375
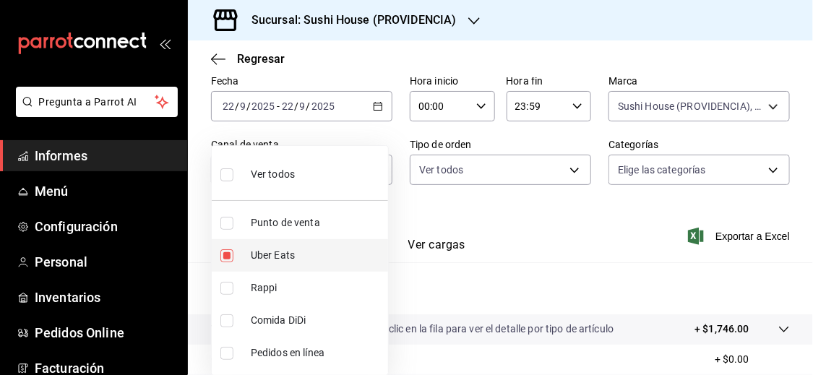
click at [229, 252] on input "checkbox" at bounding box center [227, 255] width 13 height 13
checkbox input "false"
drag, startPoint x: 227, startPoint y: 319, endPoint x: 416, endPoint y: 298, distance: 190.6
click at [227, 319] on input "checkbox" at bounding box center [227, 321] width 13 height 13
checkbox input "true"
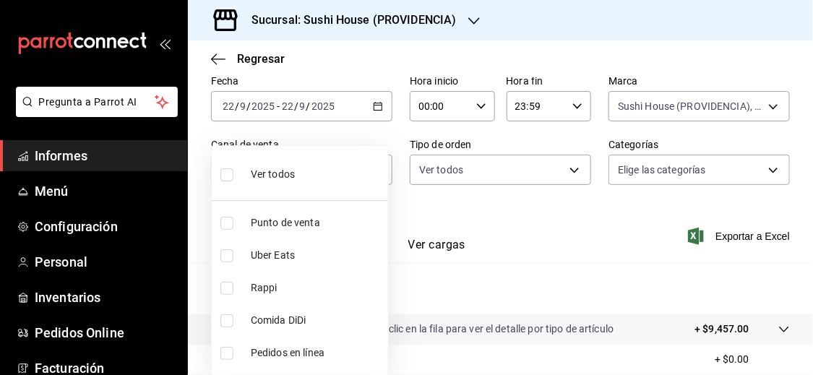
type input "DIDI_FOOD"
click at [485, 289] on div at bounding box center [406, 187] width 813 height 375
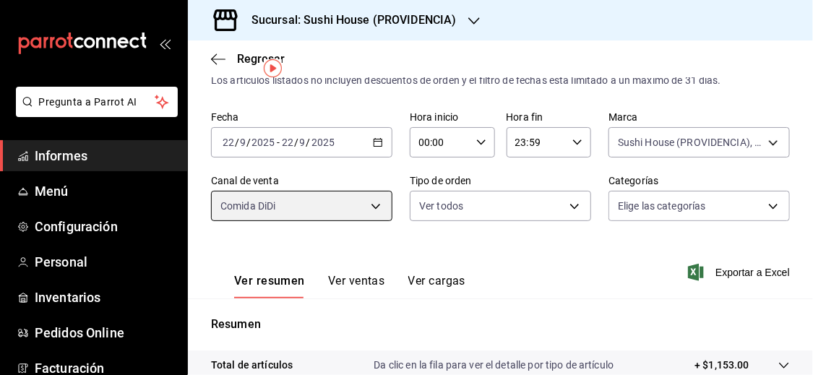
scroll to position [31, 0]
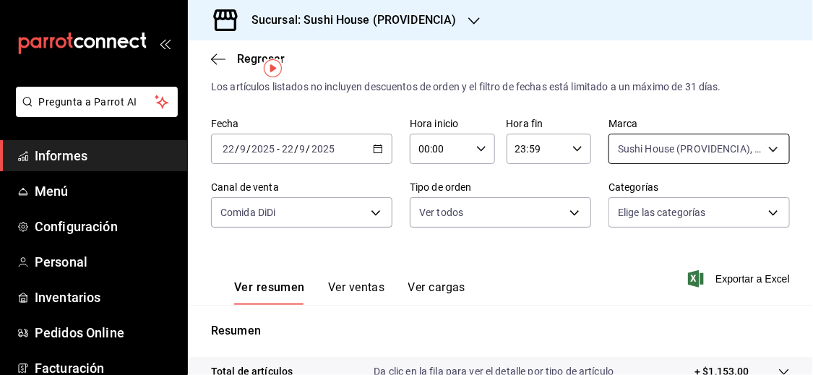
click at [643, 145] on body "Pregunta a Parrot AI Informes Menú Configuración Personal Inventarios Pedidos O…" at bounding box center [406, 187] width 813 height 375
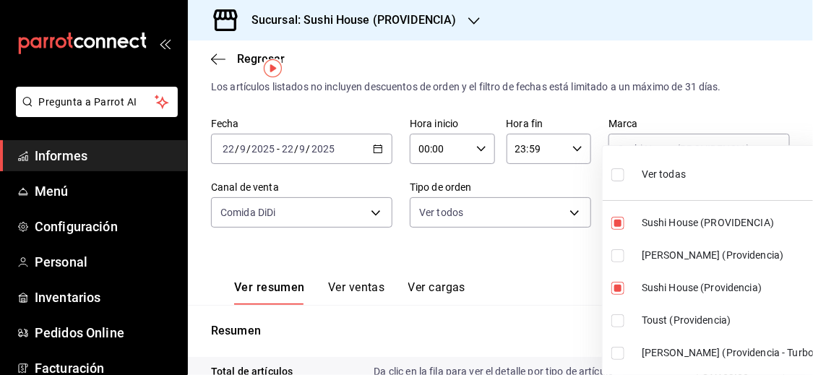
drag, startPoint x: 617, startPoint y: 223, endPoint x: 615, endPoint y: 250, distance: 26.8
click at [617, 223] on input "checkbox" at bounding box center [618, 223] width 13 height 13
checkbox input "false"
type input "d977e9e1-94a5-4c72-ae82-989a1b0a3219"
click at [615, 258] on input "checkbox" at bounding box center [618, 255] width 13 height 13
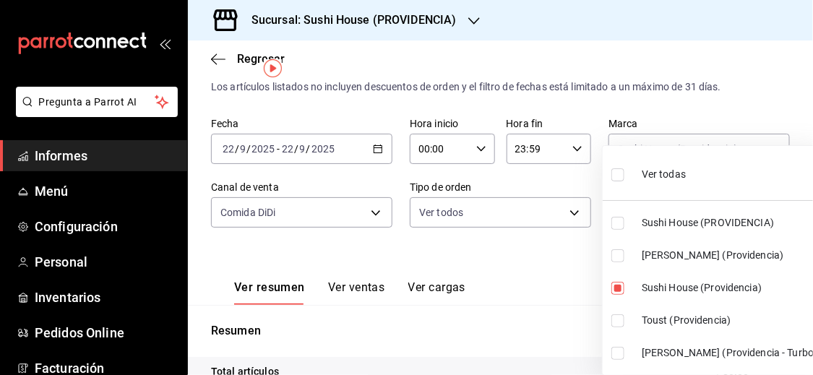
checkbox input "true"
type input "d977e9e1-94a5-4c72-ae82-989a1b0a3219,a68405d1-b9ed-4209-8cac-070605860f79"
drag, startPoint x: 616, startPoint y: 289, endPoint x: 617, endPoint y: 307, distance: 17.4
click at [616, 289] on input "checkbox" at bounding box center [618, 288] width 13 height 13
checkbox input "false"
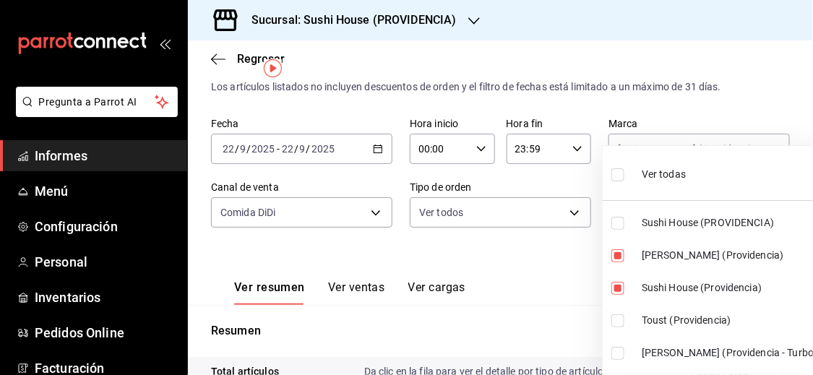
type input "a68405d1-b9ed-4209-8cac-070605860f79"
click at [617, 353] on input "checkbox" at bounding box center [618, 353] width 13 height 13
checkbox input "true"
type input "a68405d1-b9ed-4209-8cac-070605860f79,d15e84b3-8363-4ee1-9a15-630b08c6c652"
click at [535, 310] on div at bounding box center [406, 187] width 813 height 375
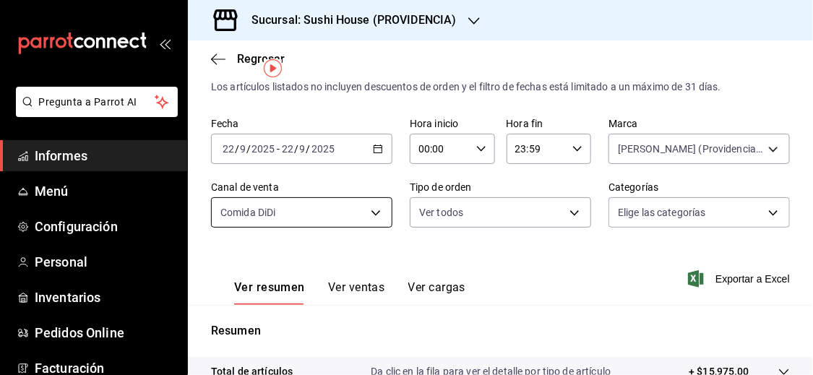
click at [369, 211] on body "Pregunta a Parrot AI Informes Menú Configuración Personal Inventarios Pedidos O…" at bounding box center [406, 187] width 813 height 375
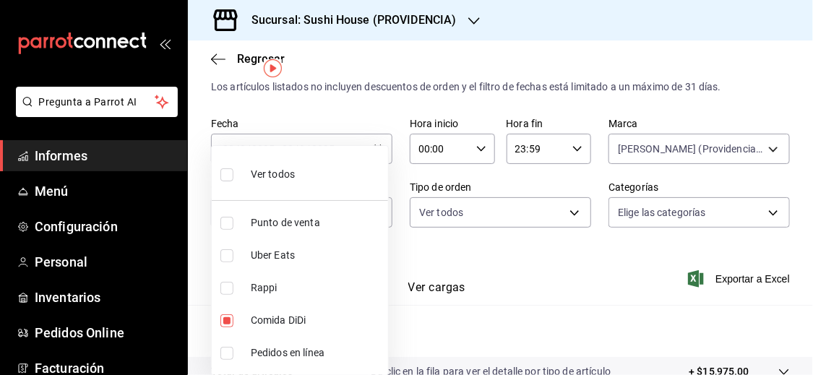
drag, startPoint x: 228, startPoint y: 317, endPoint x: 228, endPoint y: 295, distance: 22.4
click at [228, 317] on input "checkbox" at bounding box center [227, 321] width 13 height 13
checkbox input "false"
click at [228, 285] on input "checkbox" at bounding box center [227, 288] width 13 height 13
checkbox input "true"
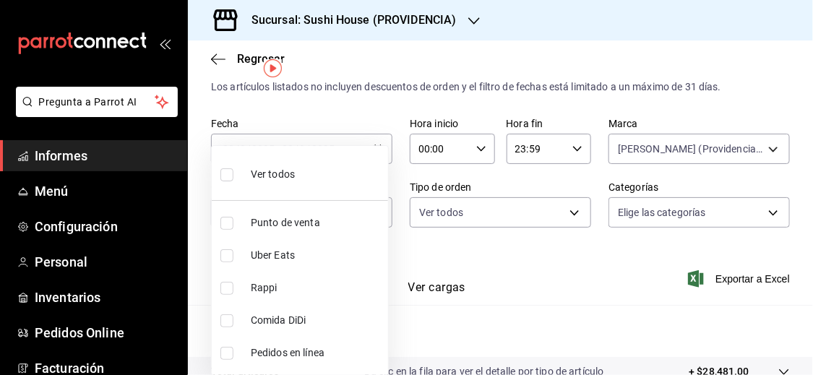
type input "RAPPI"
click at [482, 320] on div at bounding box center [406, 187] width 813 height 375
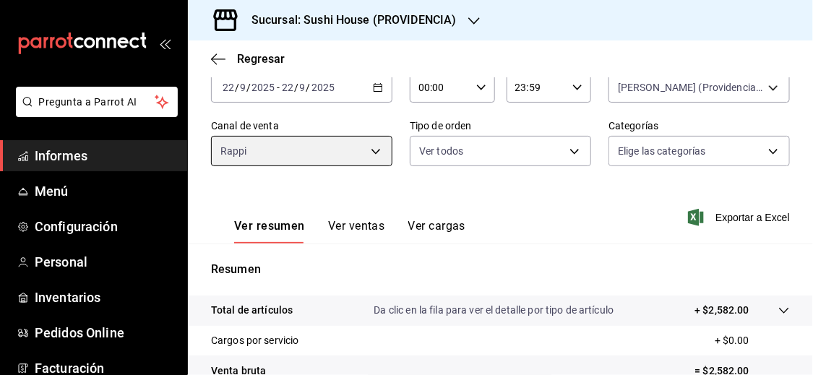
scroll to position [80, 0]
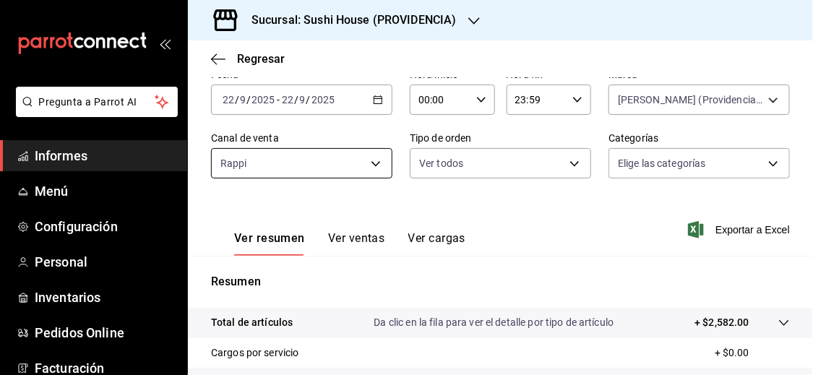
click at [370, 161] on body "Pregunta a Parrot AI Informes Menú Configuración Personal Inventarios Pedidos O…" at bounding box center [406, 187] width 813 height 375
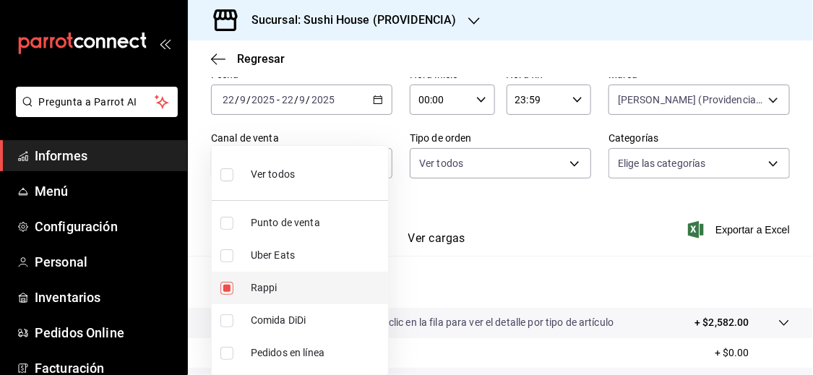
click at [234, 289] on label at bounding box center [230, 288] width 19 height 13
click at [234, 289] on input "checkbox" at bounding box center [227, 288] width 13 height 13
checkbox input "true"
type input "RAPPI"
click at [226, 283] on input "checkbox" at bounding box center [227, 288] width 13 height 13
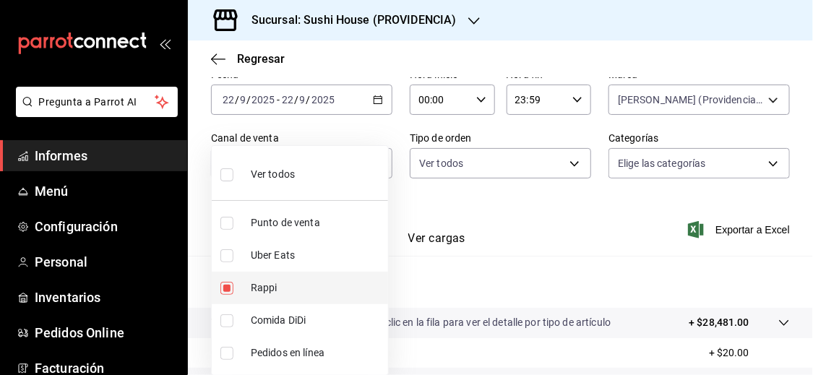
checkbox input "false"
click at [226, 257] on input "checkbox" at bounding box center [227, 255] width 13 height 13
checkbox input "false"
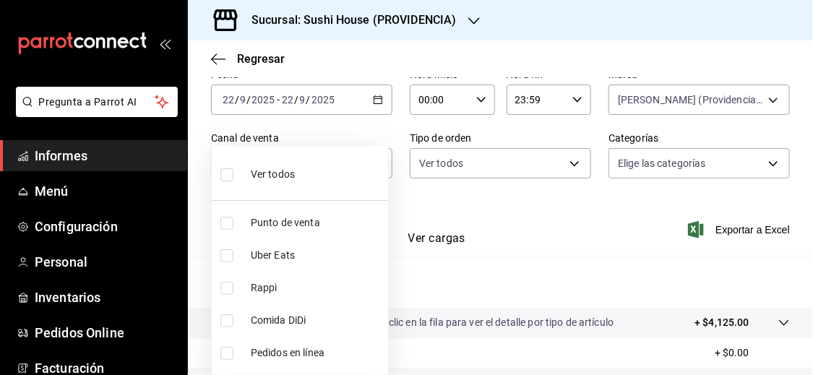
click at [228, 259] on input "checkbox" at bounding box center [227, 255] width 13 height 13
checkbox input "true"
type input "UBER_EATS"
drag, startPoint x: 450, startPoint y: 286, endPoint x: 496, endPoint y: 270, distance: 48.2
click at [450, 286] on div at bounding box center [406, 187] width 813 height 375
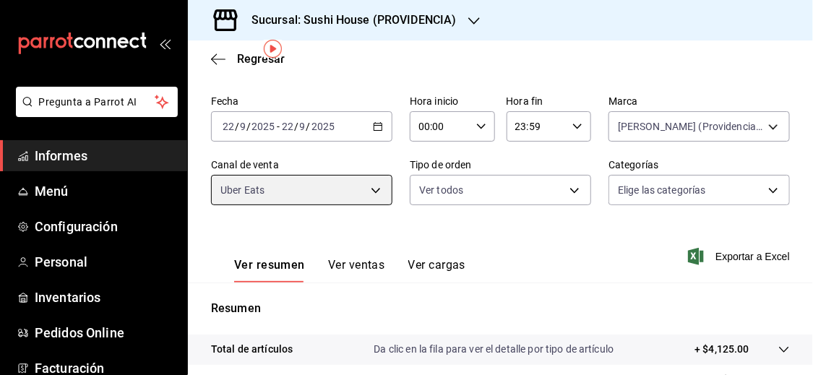
scroll to position [50, 0]
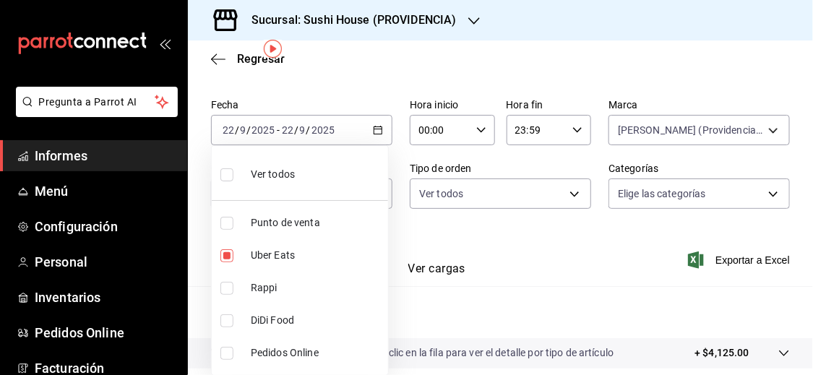
click at [331, 192] on body "Pregunta a Parrot AI Informes Menú Configuración Personal Inventarios Pedidos O…" at bounding box center [406, 187] width 813 height 375
drag, startPoint x: 223, startPoint y: 255, endPoint x: 239, endPoint y: 309, distance: 56.5
click at [223, 255] on input "checkbox" at bounding box center [227, 255] width 13 height 13
checkbox input "false"
click at [228, 319] on input "checkbox" at bounding box center [227, 321] width 13 height 13
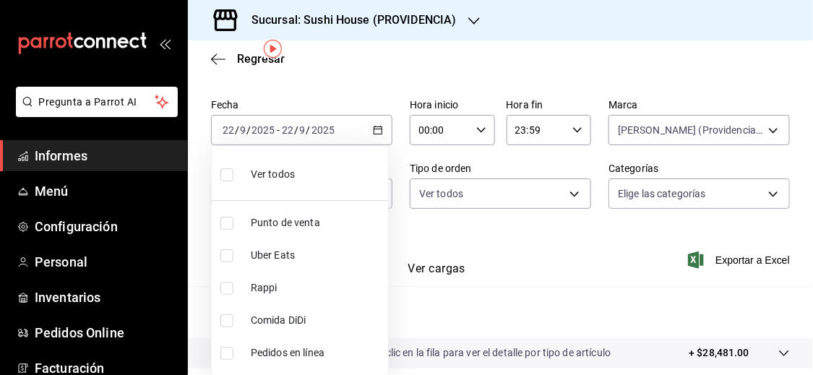
checkbox input "true"
type input "DIDI_FOOD"
click at [449, 309] on div at bounding box center [406, 187] width 813 height 375
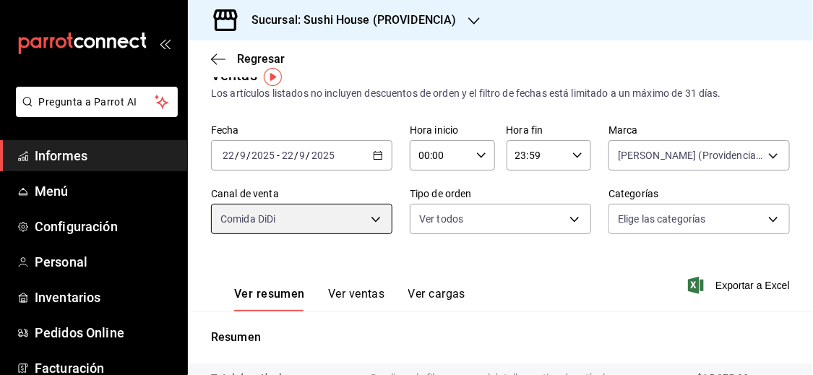
scroll to position [21, 0]
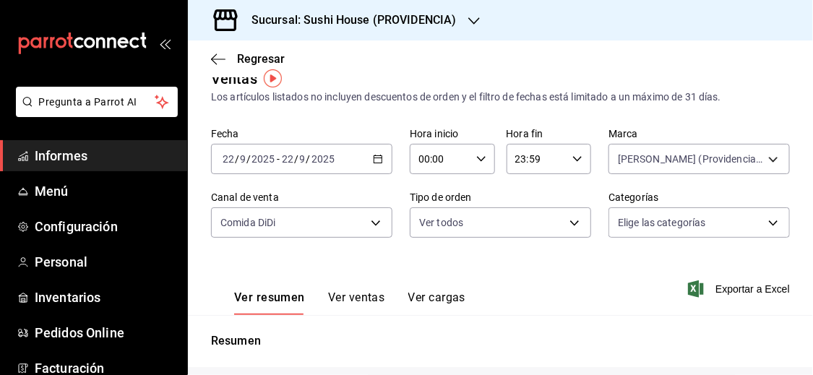
click at [379, 165] on div "[DATE] [DATE] - [DATE] [DATE]" at bounding box center [301, 159] width 181 height 30
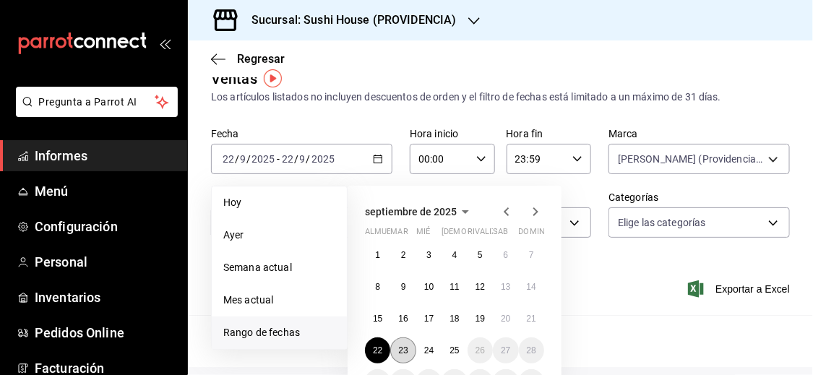
click at [408, 347] on button "23" at bounding box center [402, 351] width 25 height 26
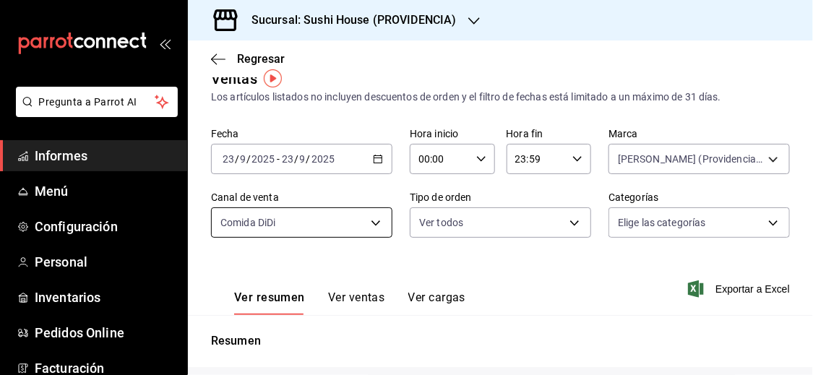
click at [377, 228] on body "Pregunta a Parrot AI Informes Menú Configuración Personal Inventarios Pedidos O…" at bounding box center [406, 187] width 813 height 375
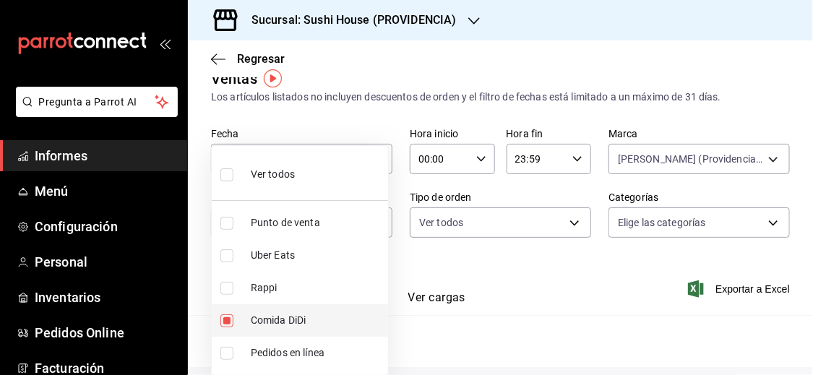
drag, startPoint x: 230, startPoint y: 317, endPoint x: 244, endPoint y: 317, distance: 14.5
click at [230, 317] on input "checkbox" at bounding box center [227, 321] width 13 height 13
checkbox input "false"
click at [518, 309] on div at bounding box center [406, 187] width 813 height 375
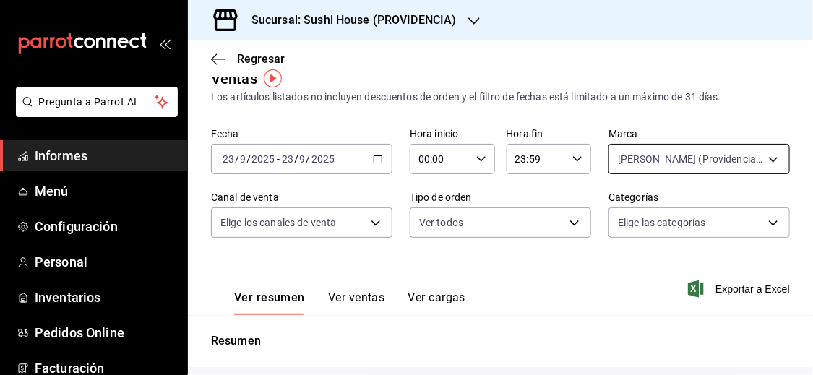
click at [712, 152] on body "Pregunta a Parrot AI Informes Menú Configuración Personal Inventarios Pedidos O…" at bounding box center [406, 187] width 813 height 375
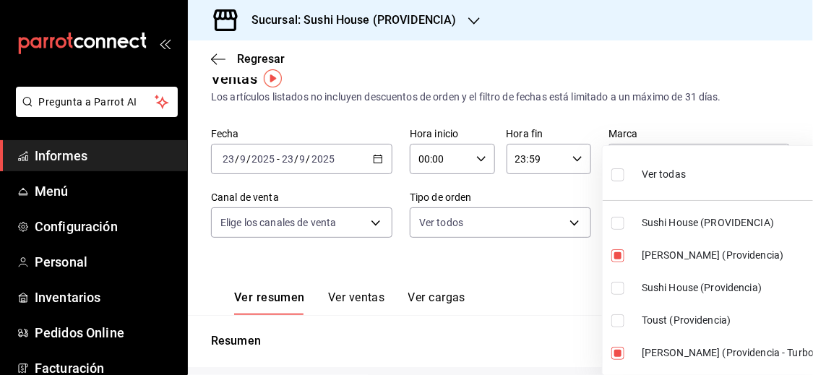
click at [620, 178] on input "checkbox" at bounding box center [618, 174] width 13 height 13
checkbox input "true"
type input "b9361ddb-430a-4445-ad01-e54101fc6a6d,a68405d1-b9ed-4209-8cac-070605860f79,d977e…"
checkbox input "true"
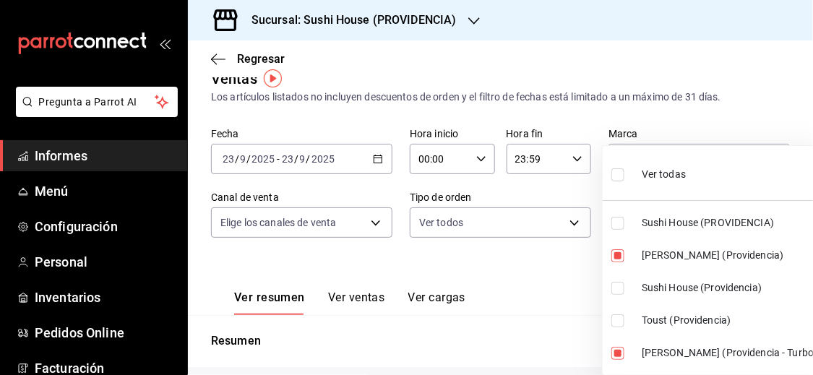
checkbox input "true"
click at [549, 263] on div at bounding box center [406, 187] width 813 height 375
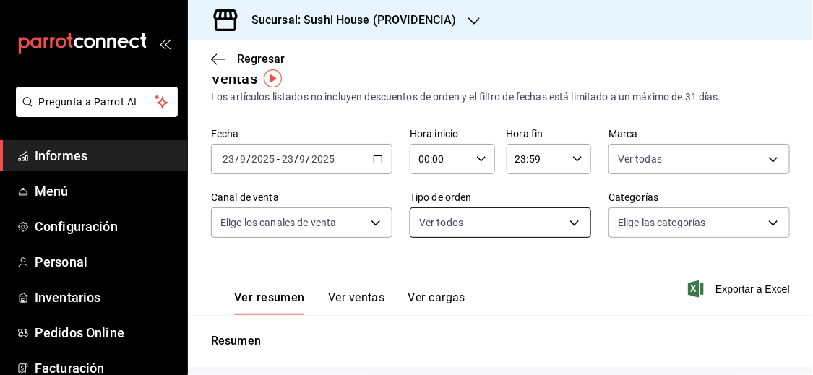
click at [562, 232] on body "Pregunta a Parrot AI Informes Menú Configuración Personal Inventarios Pedidos O…" at bounding box center [406, 187] width 813 height 375
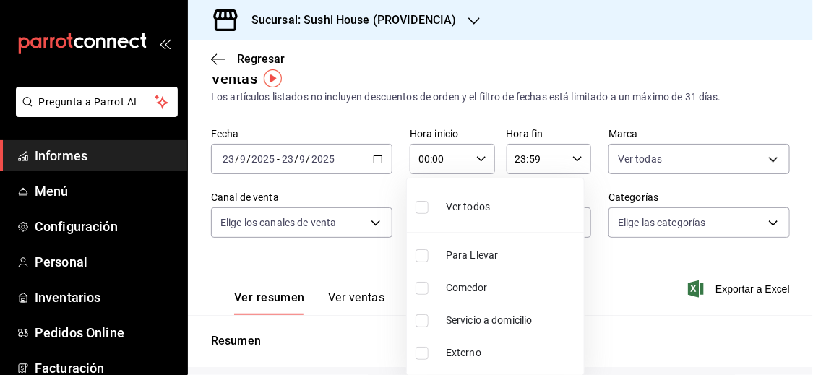
drag, startPoint x: 479, startPoint y: 320, endPoint x: 593, endPoint y: 308, distance: 114.9
click at [479, 320] on font "Servicio a domicilio" at bounding box center [489, 321] width 87 height 12
type input "7f5903bb-6d2f-4159-8fdb-6e7027ac9b39"
checkbox input "true"
click at [639, 307] on div at bounding box center [406, 187] width 813 height 375
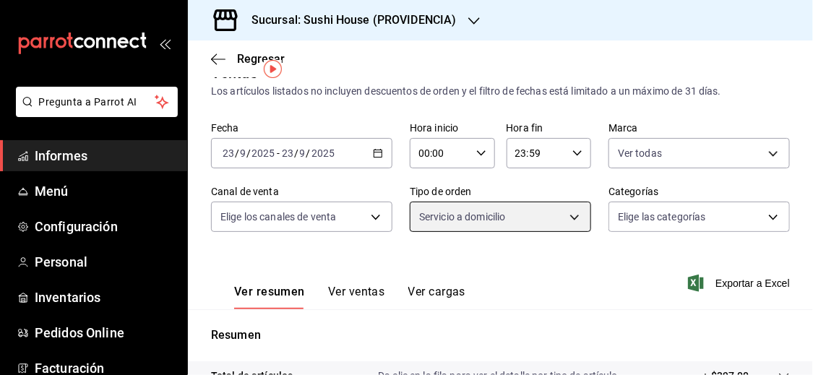
scroll to position [30, 0]
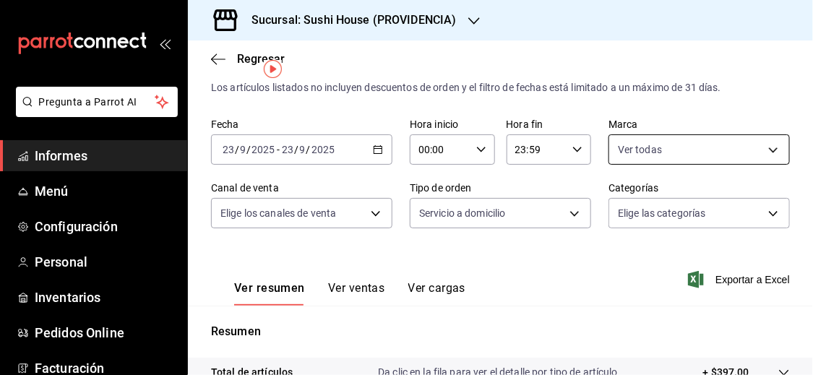
click at [690, 163] on body "Pregunta a Parrot AI Informes Menú Configuración Personal Inventarios Pedidos O…" at bounding box center [406, 187] width 813 height 375
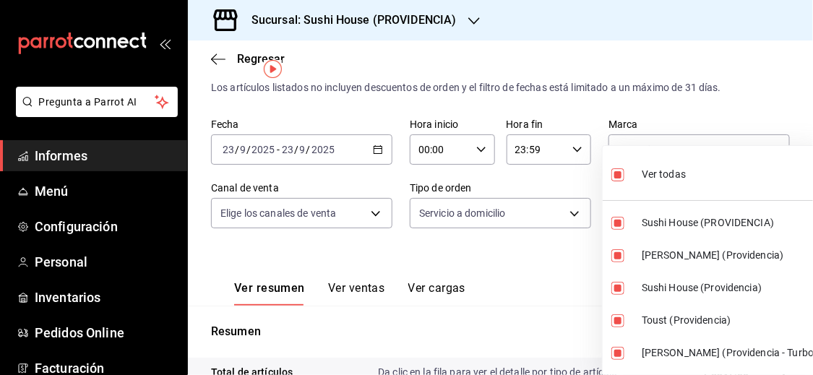
drag, startPoint x: 616, startPoint y: 176, endPoint x: 613, endPoint y: 201, distance: 24.8
click at [616, 176] on input "checkbox" at bounding box center [618, 174] width 13 height 13
checkbox input "false"
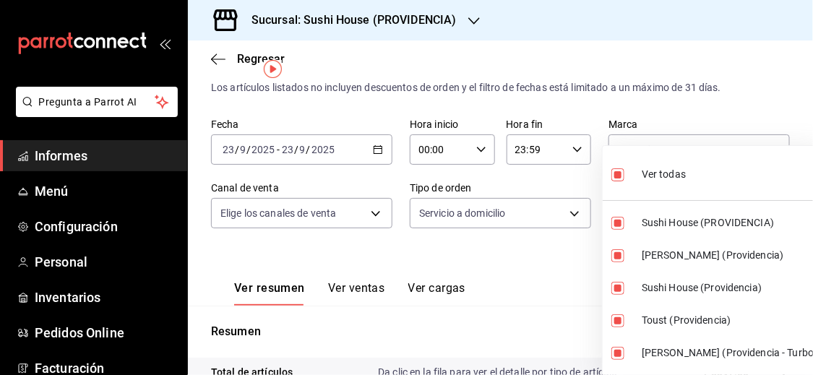
checkbox input "false"
click at [616, 223] on input "checkbox" at bounding box center [618, 223] width 13 height 13
checkbox input "true"
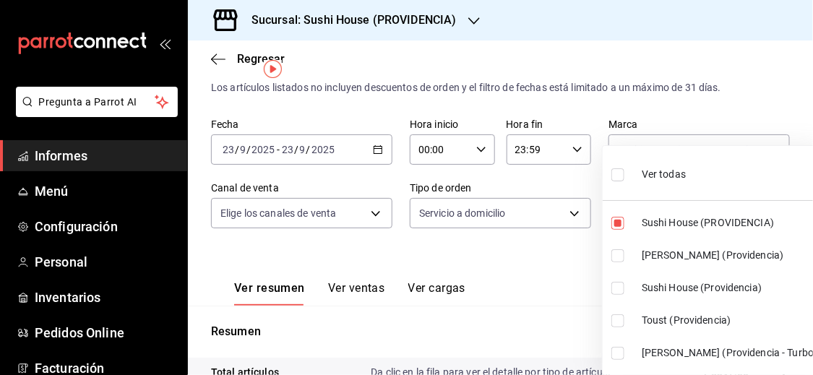
type input "b9361ddb-430a-4445-ad01-e54101fc6a6d"
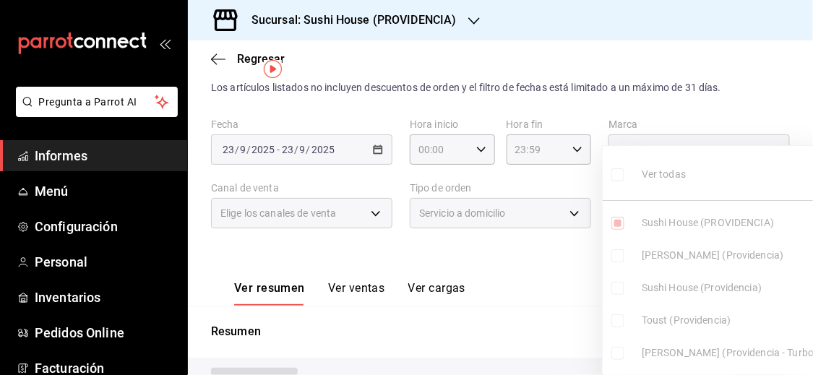
click at [616, 286] on input "checkbox" at bounding box center [618, 288] width 13 height 13
checkbox input "true"
type input "b9361ddb-430a-4445-ad01-e54101fc6a6d,d977e9e1-94a5-4c72-ae82-989a1b0a3219"
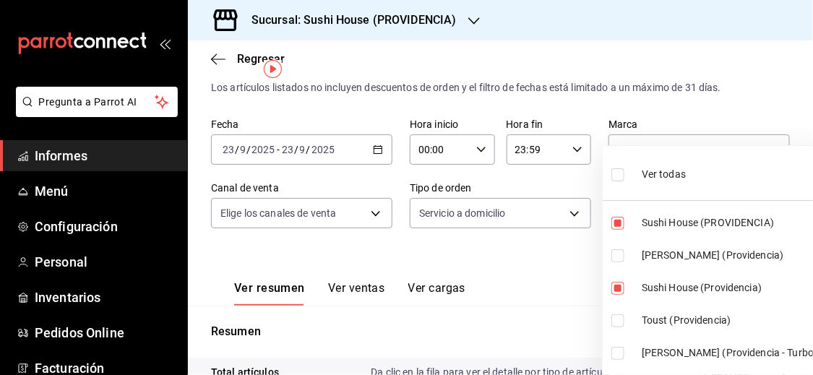
click at [568, 275] on div at bounding box center [406, 187] width 813 height 375
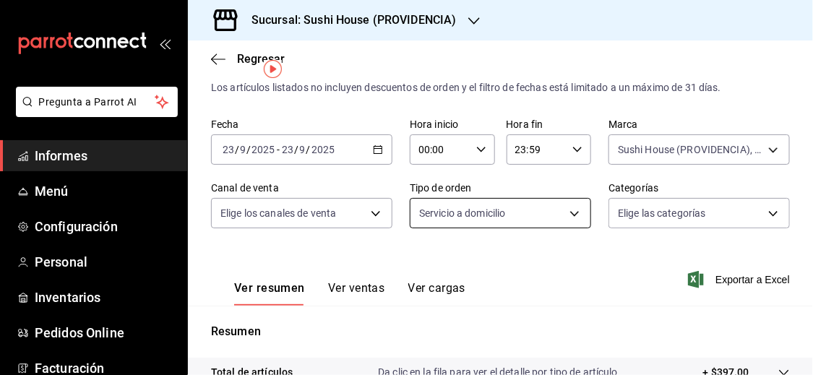
click at [562, 221] on body "Pregunta a Parrot AI Informes Menú Configuración Personal Inventarios Pedidos O…" at bounding box center [406, 187] width 813 height 375
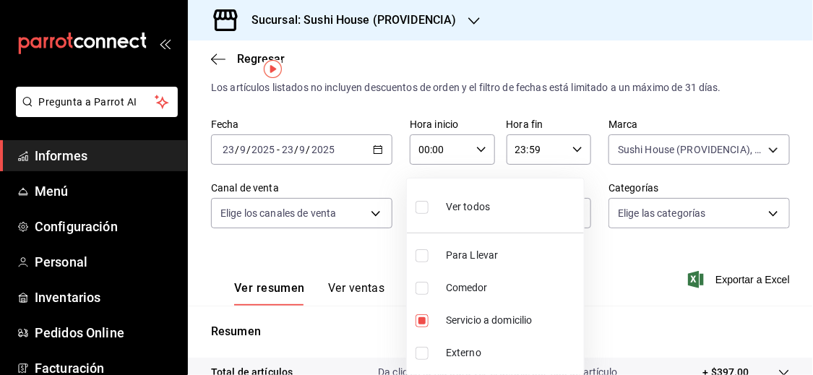
drag, startPoint x: 422, startPoint y: 323, endPoint x: 388, endPoint y: 330, distance: 33.9
click at [422, 323] on input "checkbox" at bounding box center [422, 321] width 13 height 13
checkbox input "false"
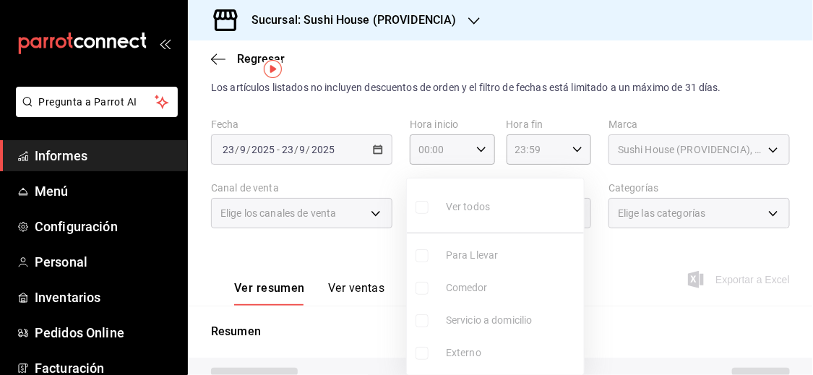
click at [377, 330] on div at bounding box center [406, 187] width 813 height 375
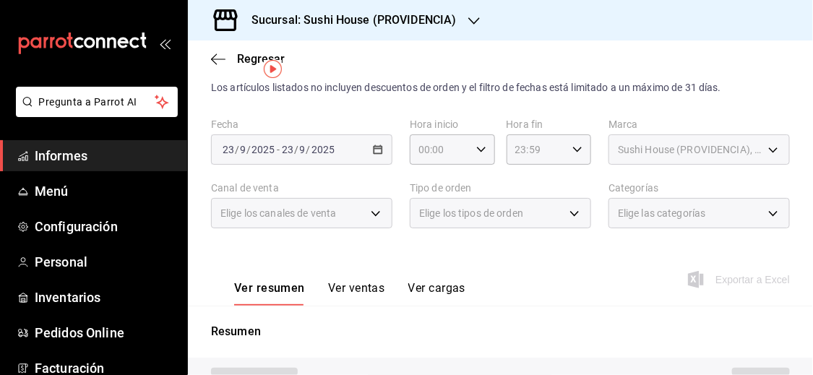
click at [374, 216] on div "Elige los canales de venta" at bounding box center [301, 213] width 181 height 30
click at [374, 210] on div "Elige los canales de venta" at bounding box center [301, 213] width 181 height 30
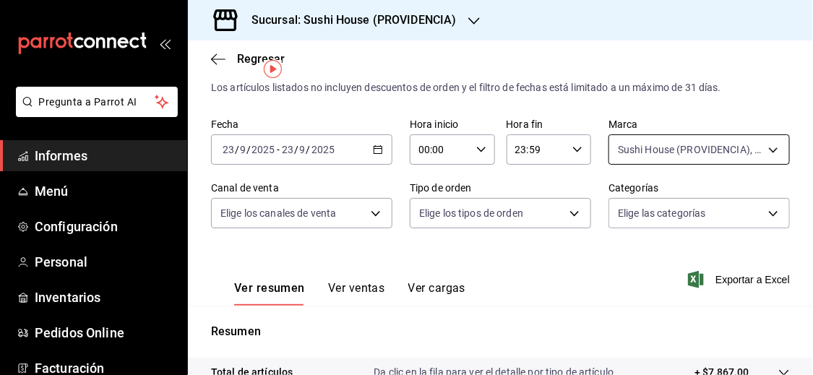
click at [711, 153] on body "Pregunta a Parrot AI Informes Menú Configuración Personal Inventarios Pedidos O…" at bounding box center [406, 187] width 813 height 375
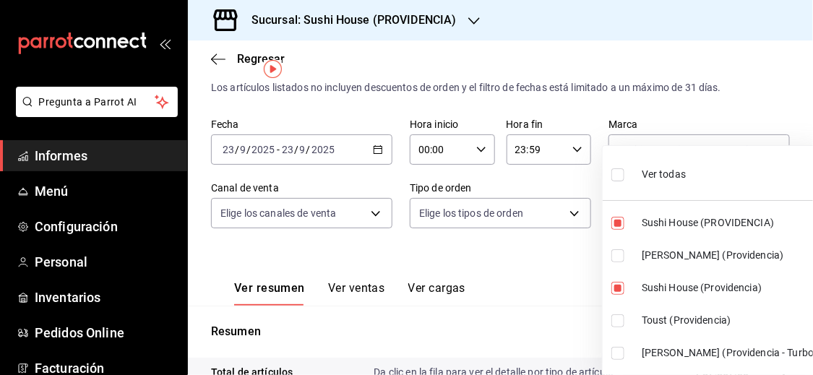
click at [516, 268] on div at bounding box center [406, 187] width 813 height 375
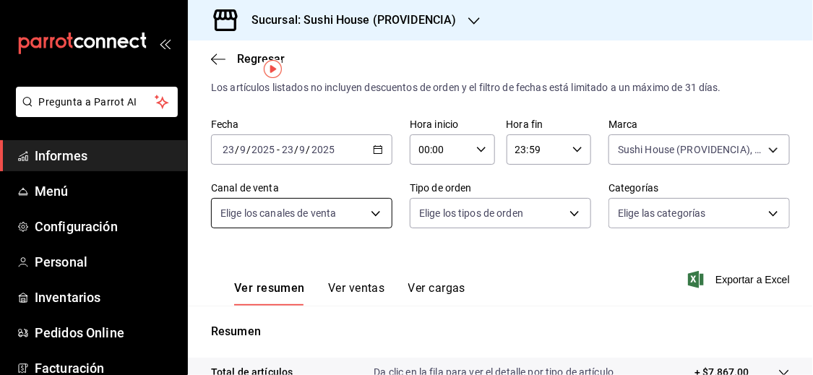
click at [379, 214] on body "Pregunta a Parrot AI Informes Menú Configuración Personal Inventarios Pedidos O…" at bounding box center [406, 187] width 813 height 375
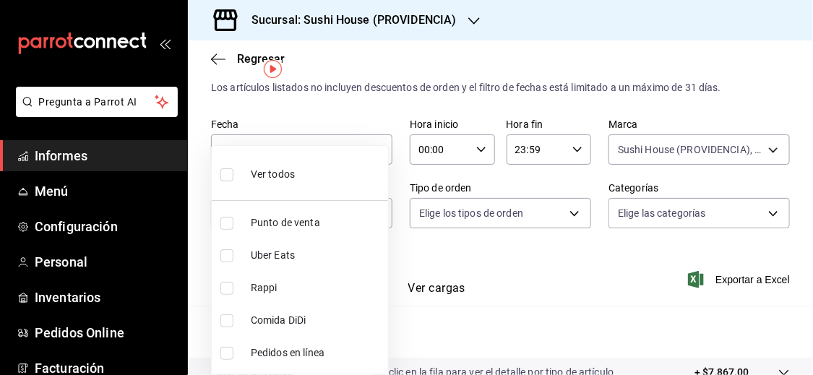
click at [249, 284] on li "Rappi" at bounding box center [300, 288] width 176 height 33
type input "RAPPI"
checkbox input "true"
click at [551, 322] on div at bounding box center [406, 187] width 813 height 375
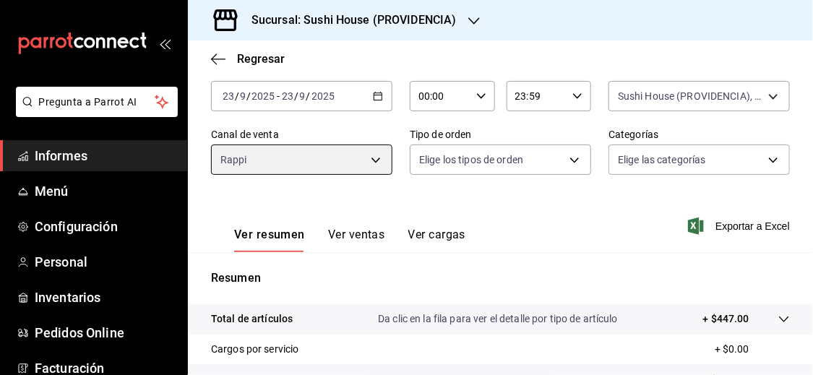
scroll to position [72, 0]
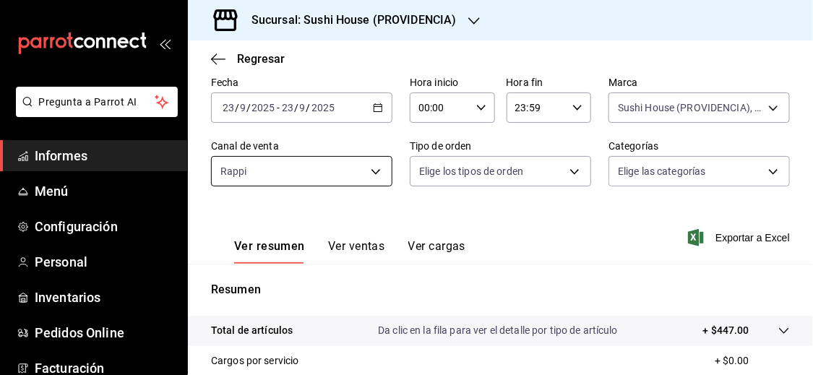
click at [380, 177] on body "Pregunta a Parrot AI Informes Menú Configuración Personal Inventarios Pedidos O…" at bounding box center [406, 187] width 813 height 375
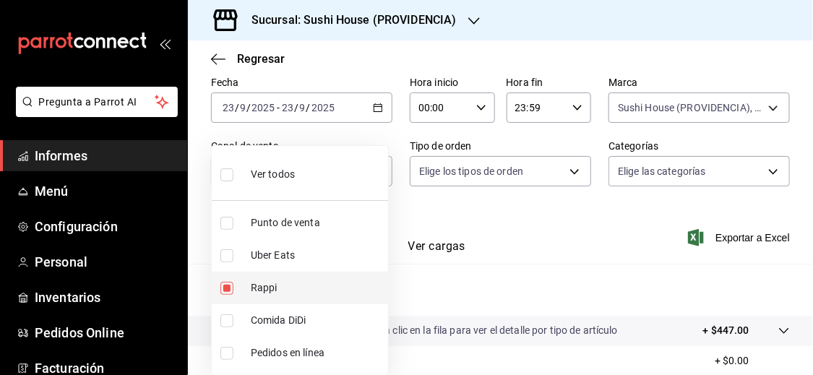
click at [226, 288] on input "checkbox" at bounding box center [227, 288] width 13 height 13
checkbox input "false"
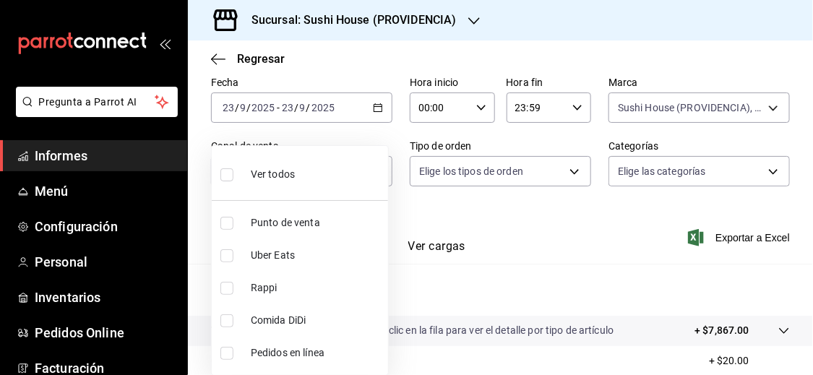
click at [225, 253] on input "checkbox" at bounding box center [227, 255] width 13 height 13
checkbox input "true"
type input "UBER_EATS"
click at [515, 272] on div at bounding box center [406, 187] width 813 height 375
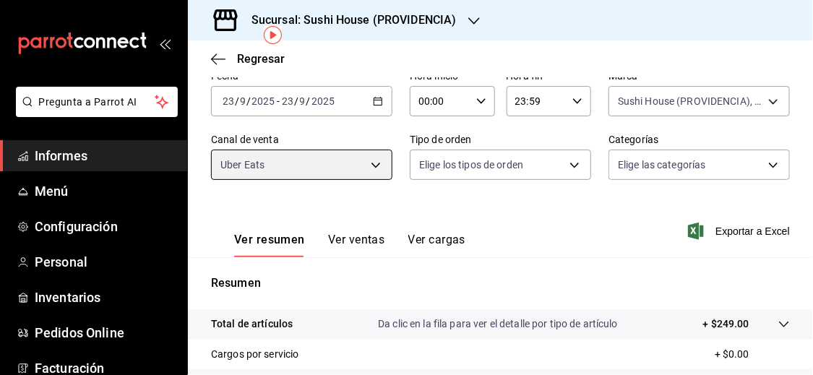
scroll to position [61, 0]
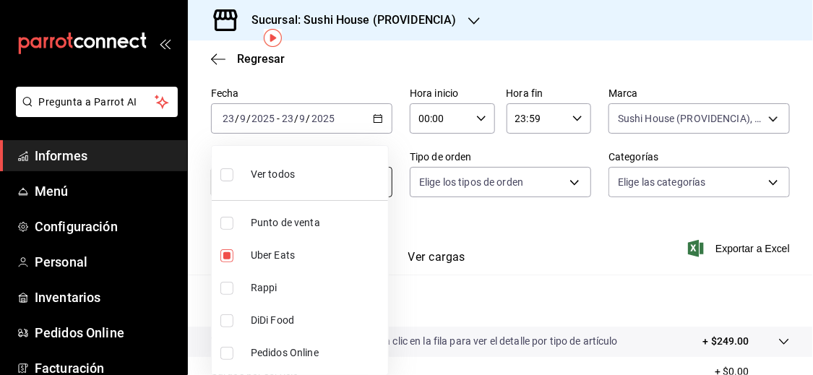
click at [334, 187] on body "Pregunta a Parrot AI Informes Menú Configuración Personal Inventarios Pedidos O…" at bounding box center [406, 187] width 813 height 375
drag, startPoint x: 229, startPoint y: 253, endPoint x: 230, endPoint y: 306, distance: 52.8
click at [229, 253] on input "checkbox" at bounding box center [227, 255] width 13 height 13
checkbox input "false"
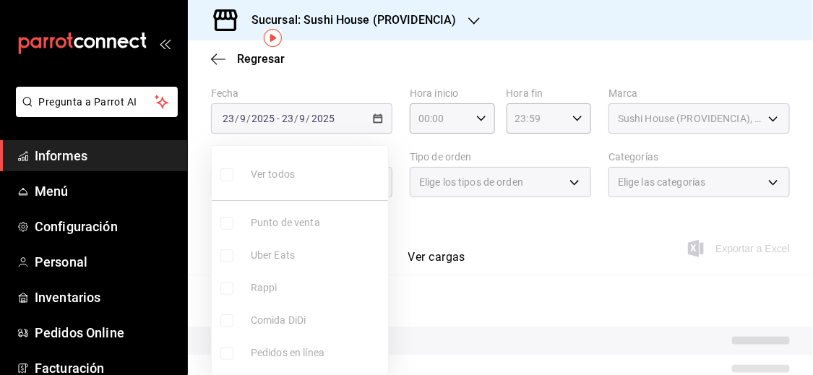
click at [226, 323] on input "checkbox" at bounding box center [227, 321] width 13 height 13
checkbox input "true"
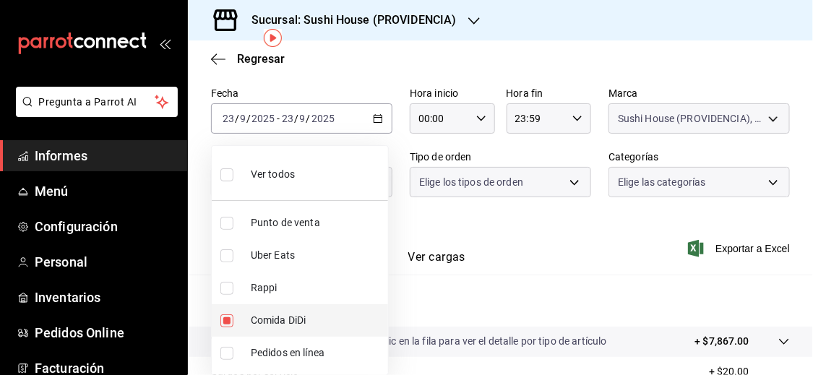
type input "DIDI_FOOD"
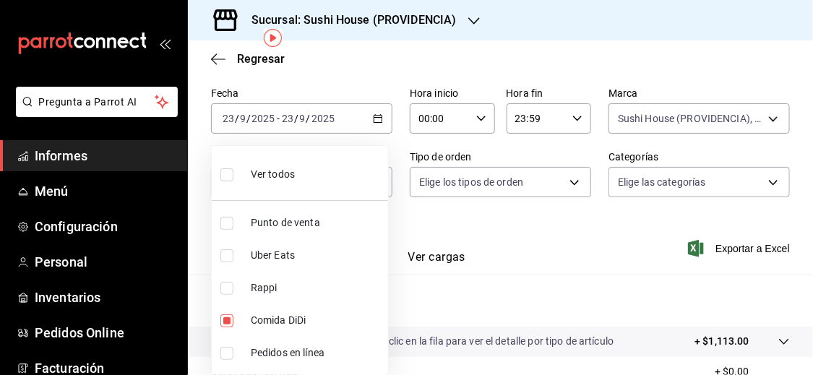
click at [497, 325] on div at bounding box center [406, 187] width 813 height 375
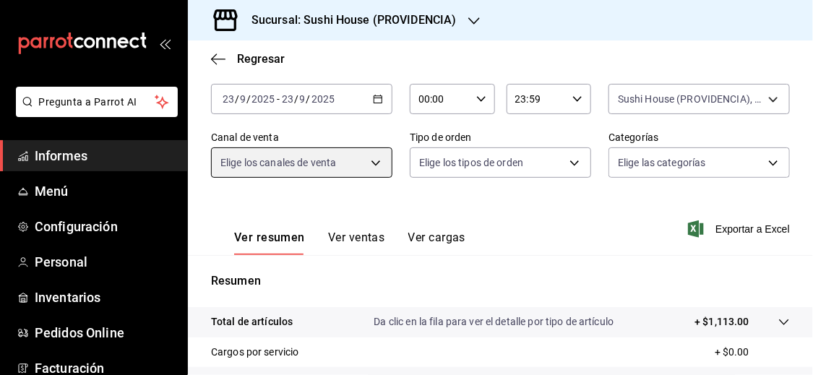
scroll to position [80, 0]
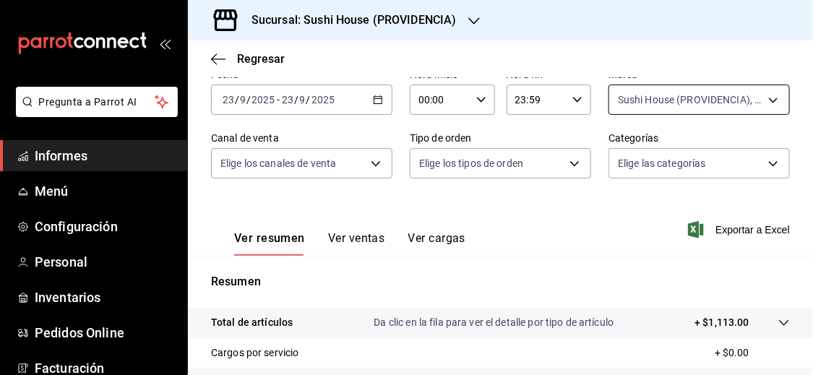
click at [636, 100] on body "Pregunta a Parrot AI Informes Menú Configuración Personal Inventarios Pedidos O…" at bounding box center [406, 187] width 813 height 375
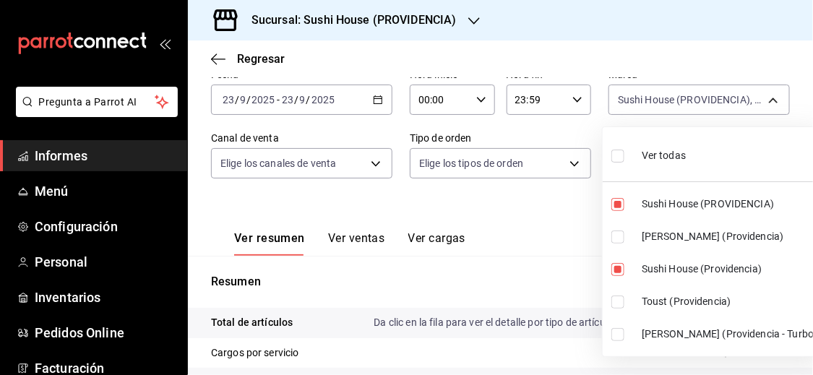
drag, startPoint x: 619, startPoint y: 210, endPoint x: 619, endPoint y: 219, distance: 8.7
click at [619, 210] on li "Sushi House (PROVIDENCIA)" at bounding box center [713, 204] width 221 height 33
type input "d977e9e1-94a5-4c72-ae82-989a1b0a3219"
checkbox input "false"
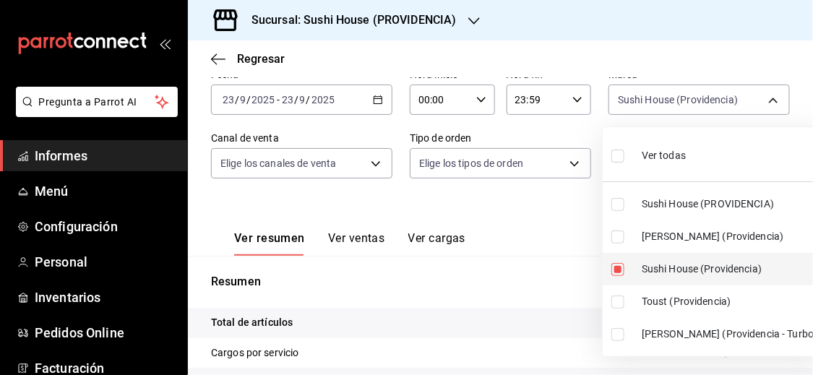
drag, startPoint x: 619, startPoint y: 232, endPoint x: 618, endPoint y: 265, distance: 32.5
click at [619, 233] on input "checkbox" at bounding box center [618, 237] width 13 height 13
checkbox input "true"
type input "d977e9e1-94a5-4c72-ae82-989a1b0a3219,a68405d1-b9ed-4209-8cac-070605860f79"
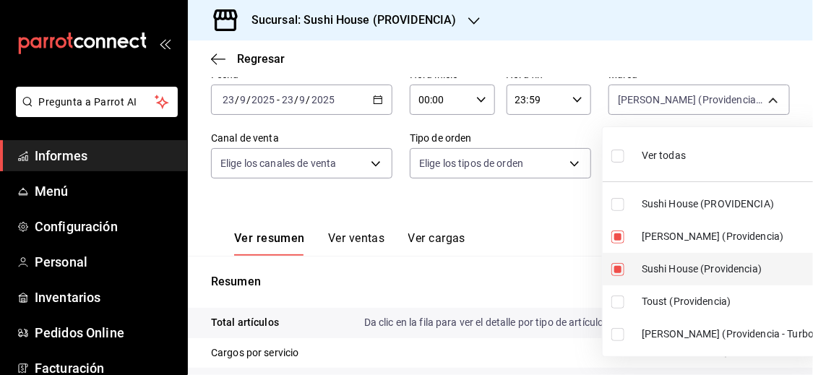
click at [617, 275] on input "checkbox" at bounding box center [618, 269] width 13 height 13
checkbox input "false"
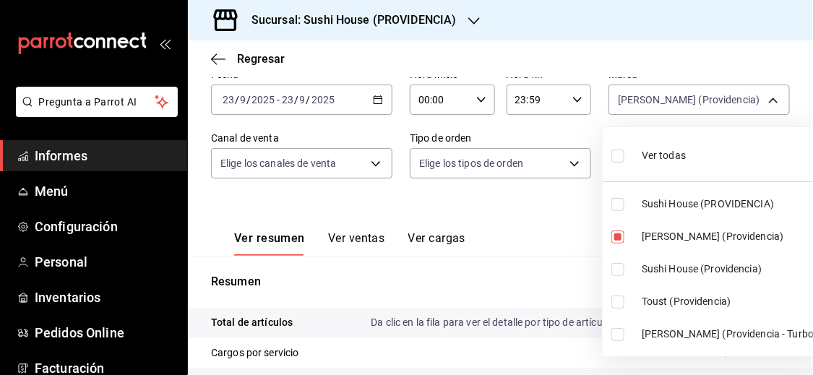
type input "a68405d1-b9ed-4209-8cac-070605860f79"
click at [615, 332] on input "checkbox" at bounding box center [618, 334] width 13 height 13
checkbox input "true"
type input "a68405d1-b9ed-4209-8cac-070605860f79,d15e84b3-8363-4ee1-9a15-630b08c6c652"
click at [549, 279] on div at bounding box center [406, 187] width 813 height 375
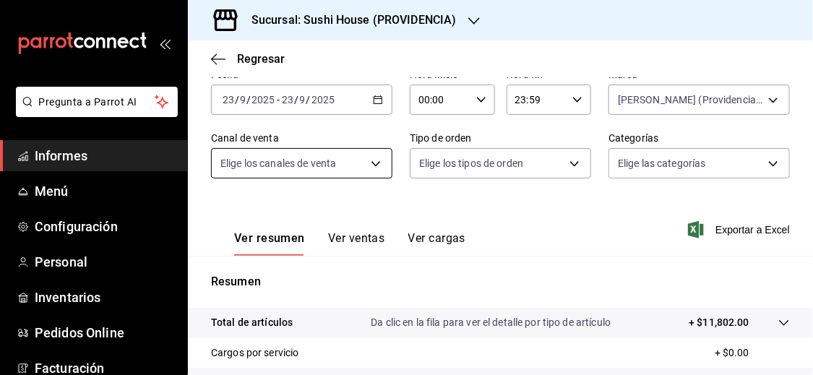
click at [377, 169] on body "Pregunta a Parrot AI Informes Menú Configuración Personal Inventarios Pedidos O…" at bounding box center [406, 187] width 813 height 375
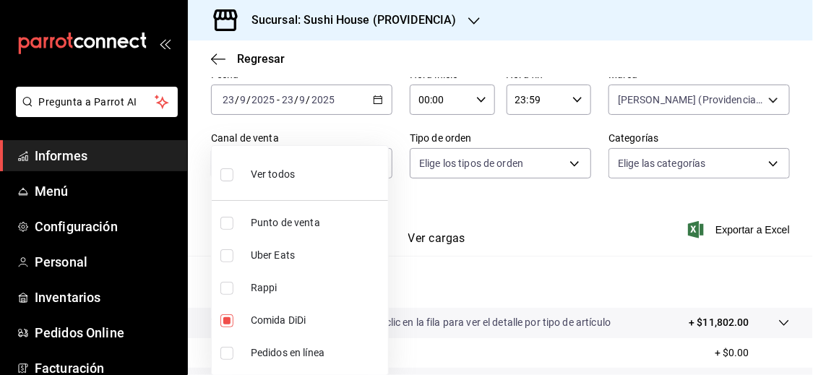
drag, startPoint x: 226, startPoint y: 320, endPoint x: 226, endPoint y: 295, distance: 25.3
click at [226, 320] on input "checkbox" at bounding box center [227, 321] width 13 height 13
checkbox input "false"
click at [226, 291] on input "checkbox" at bounding box center [227, 288] width 13 height 13
checkbox input "true"
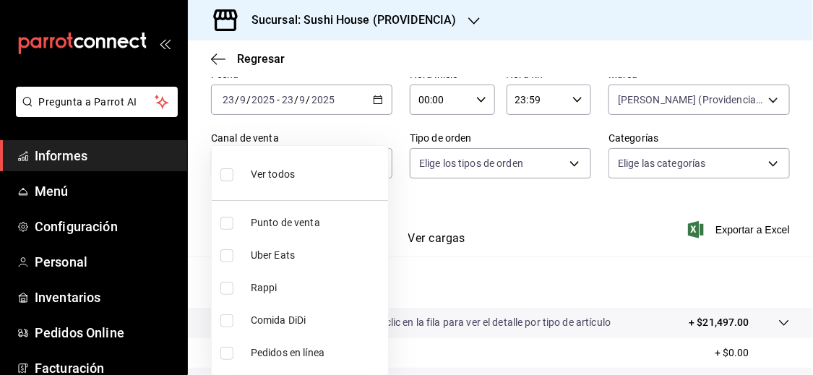
type input "RAPPI"
click at [445, 283] on div at bounding box center [406, 187] width 813 height 375
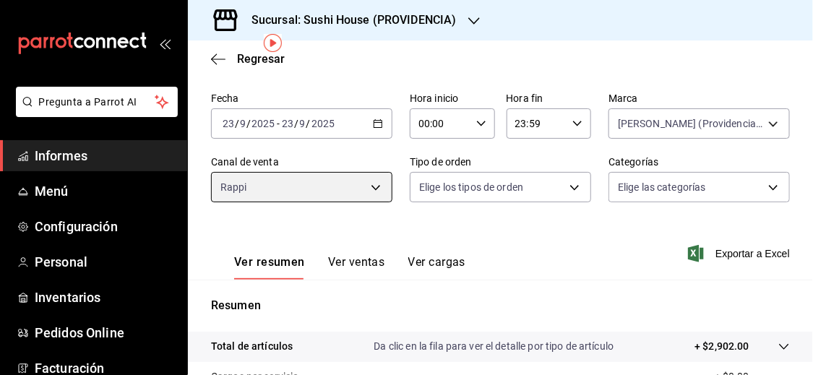
scroll to position [53, 0]
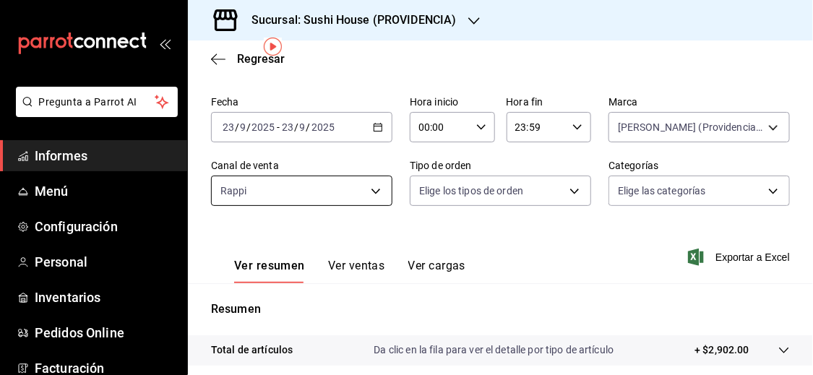
click at [360, 194] on body "Pregunta a Parrot AI Informes Menú Configuración Personal Inventarios Pedidos O…" at bounding box center [406, 187] width 813 height 375
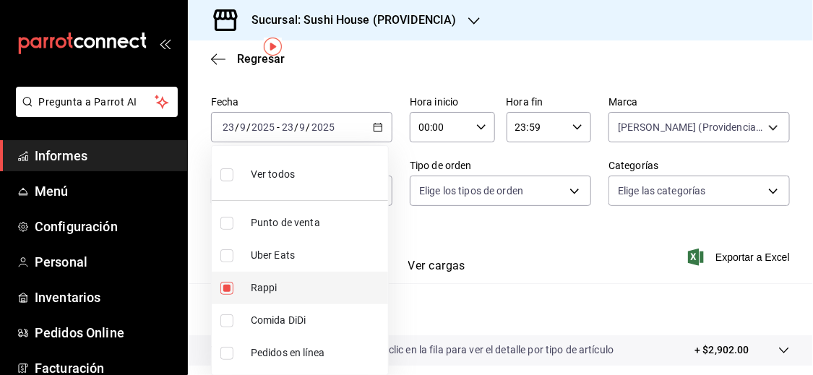
click at [226, 292] on input "checkbox" at bounding box center [227, 288] width 13 height 13
checkbox input "false"
drag, startPoint x: 230, startPoint y: 255, endPoint x: 300, endPoint y: 275, distance: 73.0
click at [230, 255] on input "checkbox" at bounding box center [227, 255] width 13 height 13
checkbox input "true"
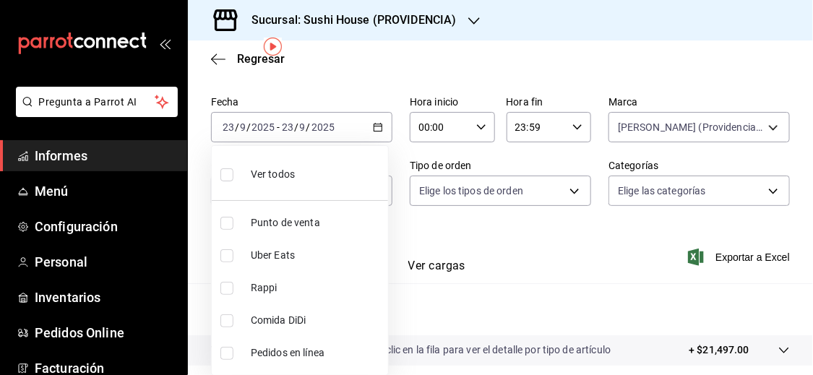
type input "UBER_EATS"
click at [438, 312] on div at bounding box center [406, 187] width 813 height 375
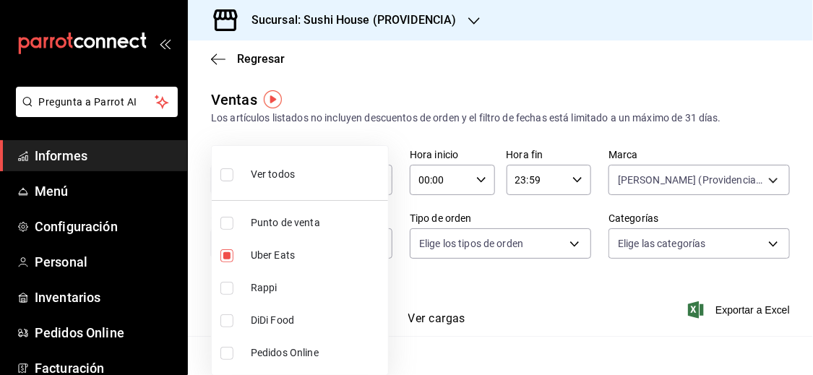
click at [375, 248] on body "Pregunta a Parrot AI Informes Menú Configuración Personal Inventarios Pedidos O…" at bounding box center [406, 187] width 813 height 375
drag, startPoint x: 224, startPoint y: 252, endPoint x: 228, endPoint y: 306, distance: 53.7
click at [224, 252] on input "checkbox" at bounding box center [227, 255] width 13 height 13
checkbox input "false"
drag, startPoint x: 226, startPoint y: 323, endPoint x: 297, endPoint y: 317, distance: 71.2
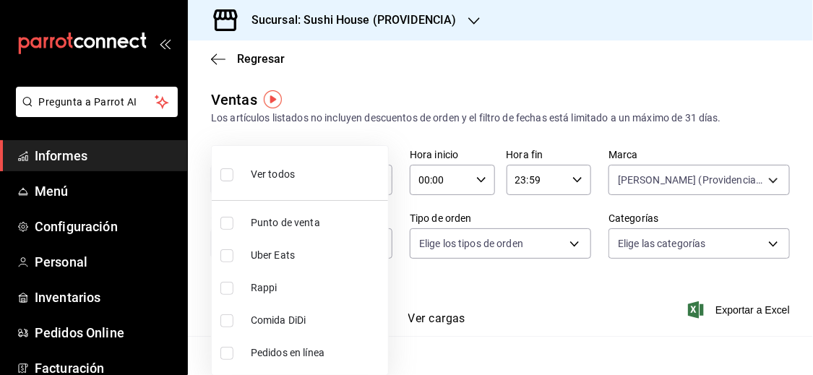
click at [226, 323] on input "checkbox" at bounding box center [227, 321] width 13 height 13
checkbox input "true"
type input "DIDI_FOOD"
click at [522, 313] on div at bounding box center [406, 187] width 813 height 375
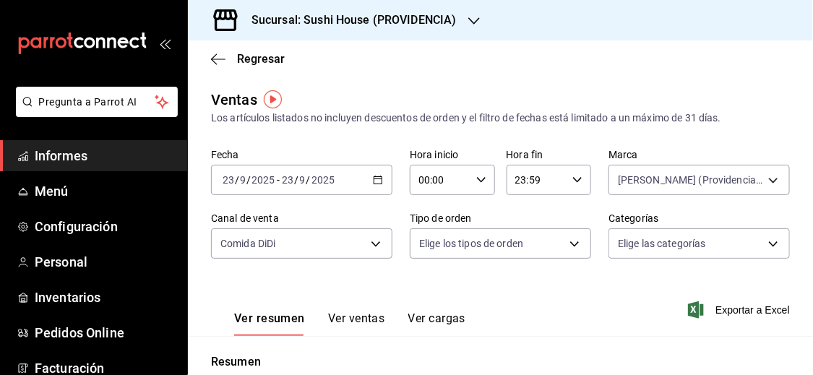
drag, startPoint x: 522, startPoint y: 313, endPoint x: 812, endPoint y: 252, distance: 296.2
click at [812, 252] on div "Regresar Ventas Los artículos listados no incluyen descuentos de orden y el fil…" at bounding box center [500, 207] width 625 height 335
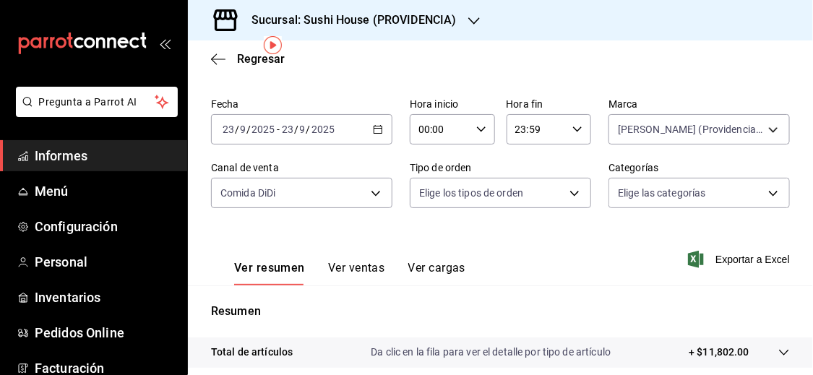
scroll to position [47, 0]
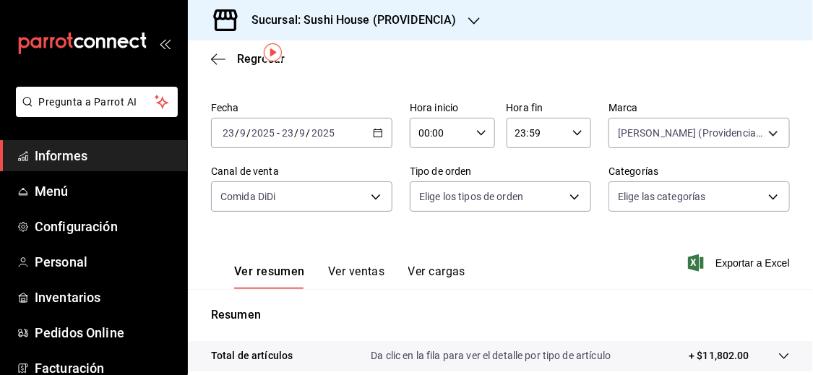
click at [382, 137] on div "[DATE] [DATE] - [DATE] [DATE]" at bounding box center [301, 133] width 181 height 30
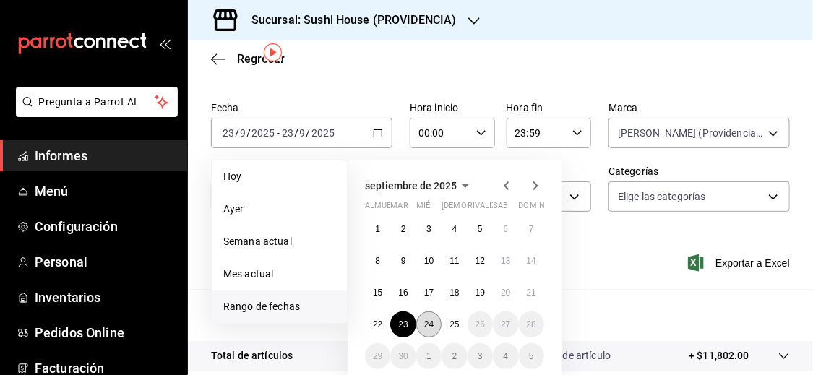
click at [429, 323] on font "24" at bounding box center [428, 325] width 9 height 10
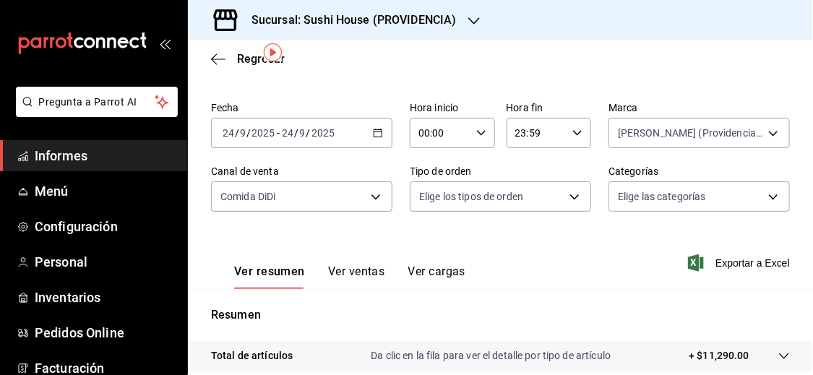
click at [366, 236] on div "Ver resumen Ver ventas Ver cargas Exportar a Excel" at bounding box center [500, 259] width 625 height 60
click at [375, 189] on body "Pregunta a Parrot AI Informes Menú Configuración Personal Inventarios Pedidos O…" at bounding box center [406, 187] width 813 height 375
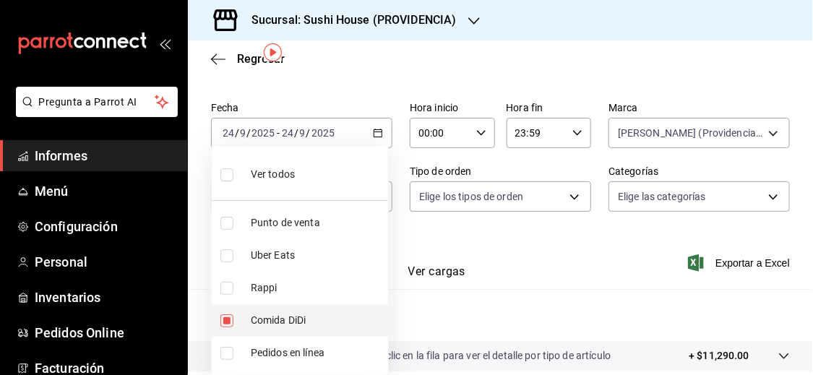
click at [226, 321] on input "checkbox" at bounding box center [227, 321] width 13 height 13
checkbox input "false"
click at [526, 275] on div at bounding box center [406, 187] width 813 height 375
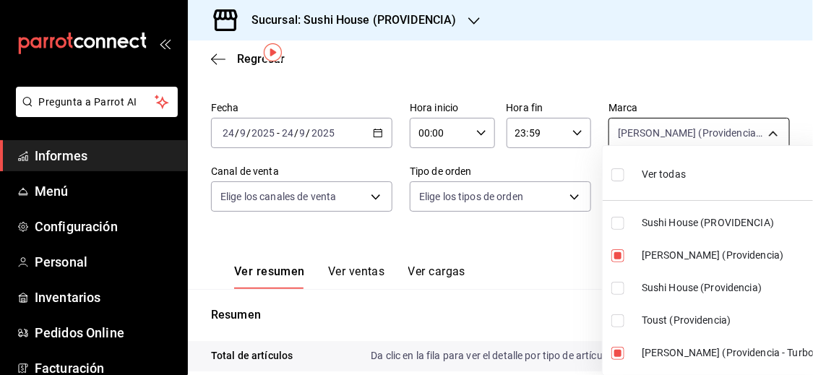
click at [643, 139] on body "Pregunta a Parrot AI Informes Menú Configuración Personal Inventarios Pedidos O…" at bounding box center [406, 187] width 813 height 375
drag, startPoint x: 614, startPoint y: 171, endPoint x: 607, endPoint y: 192, distance: 21.3
click at [614, 171] on input "checkbox" at bounding box center [618, 174] width 13 height 13
checkbox input "true"
type input "b9361ddb-430a-4445-ad01-e54101fc6a6d,a68405d1-b9ed-4209-8cac-070605860f79,d977e…"
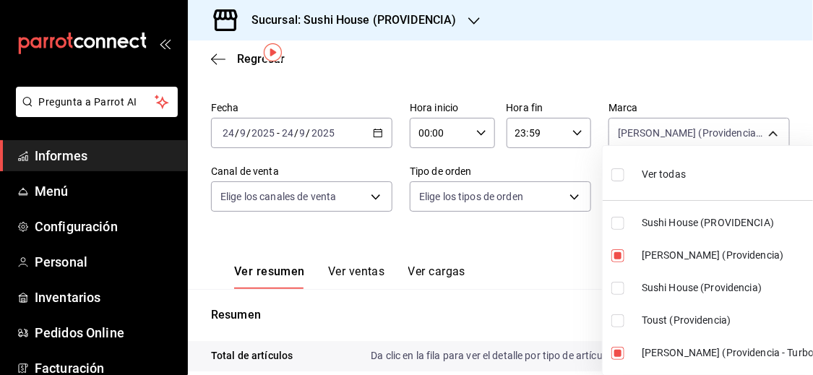
checkbox input "true"
click at [582, 263] on div at bounding box center [406, 187] width 813 height 375
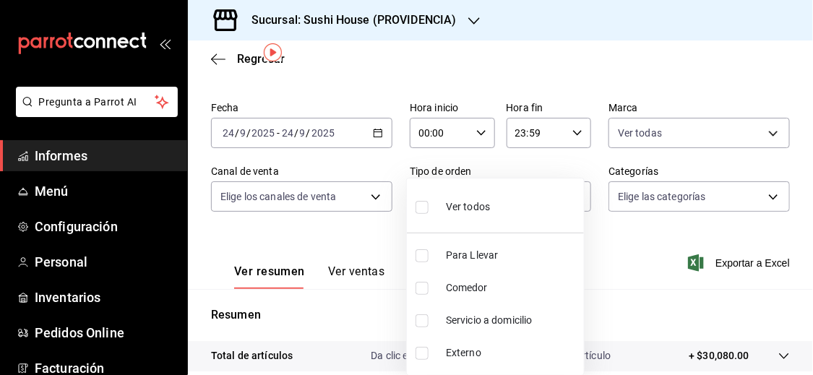
click at [569, 194] on body "Pregunta a Parrot AI Informes Menú Configuración Personal Inventarios Pedidos O…" at bounding box center [406, 187] width 813 height 375
drag, startPoint x: 482, startPoint y: 317, endPoint x: 596, endPoint y: 307, distance: 114.7
click at [482, 317] on font "Servicio a domicilio" at bounding box center [489, 321] width 87 height 12
type input "7f5903bb-6d2f-4159-8fdb-6e7027ac9b39"
checkbox input "true"
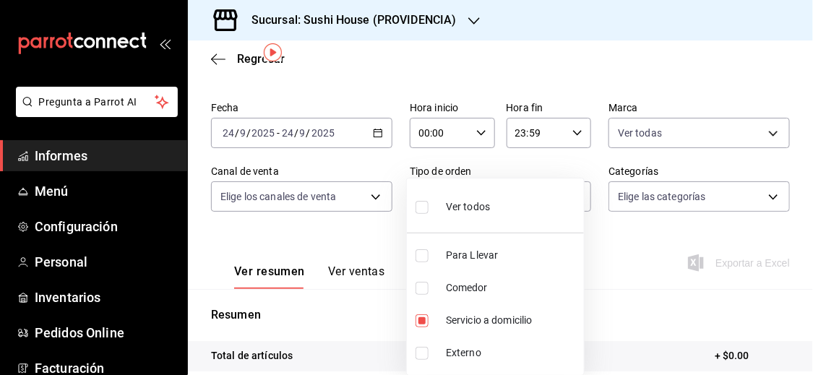
click at [655, 298] on div at bounding box center [406, 187] width 813 height 375
click at [573, 202] on body "Pregunta a Parrot AI Informes Menú Configuración Personal Inventarios Pedidos O…" at bounding box center [406, 187] width 813 height 375
drag, startPoint x: 457, startPoint y: 322, endPoint x: 570, endPoint y: 299, distance: 115.8
click at [458, 322] on font "Servicio a domicilio" at bounding box center [489, 321] width 87 height 12
click at [458, 321] on font "Servicio a domicilio" at bounding box center [489, 321] width 87 height 12
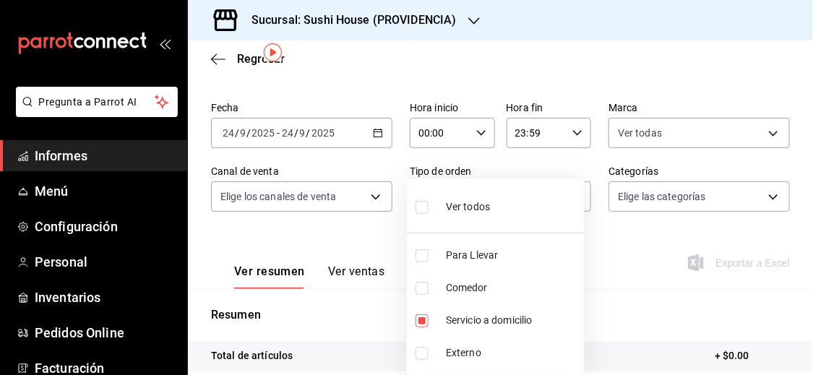
type input "7f5903bb-6d2f-4159-8fdb-6e7027ac9b39"
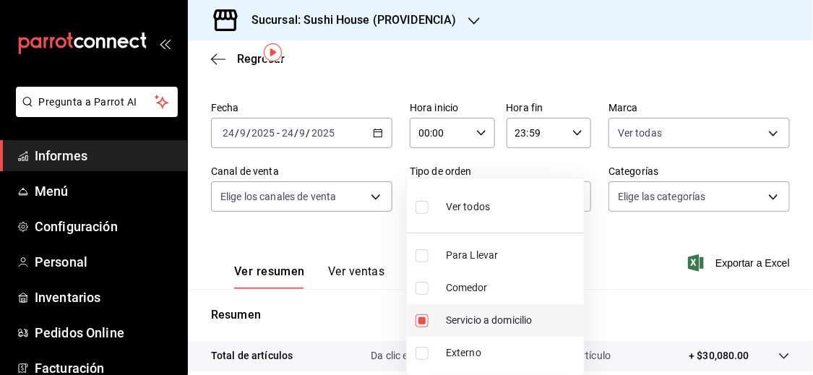
click at [416, 316] on input "checkbox" at bounding box center [422, 321] width 13 height 13
checkbox input "false"
click at [616, 273] on div at bounding box center [406, 187] width 813 height 375
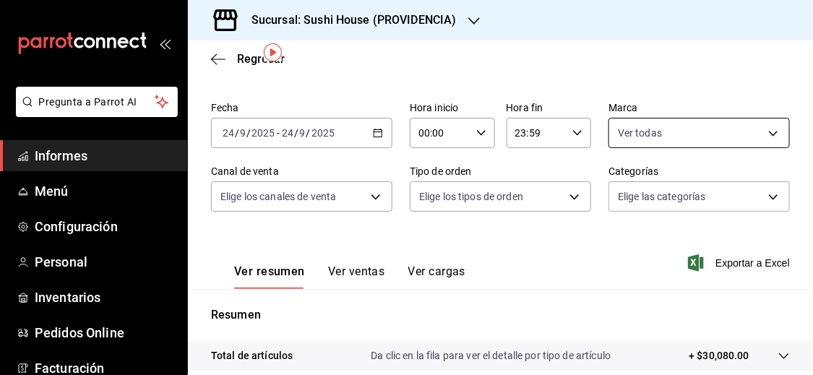
click at [654, 137] on body "Pregunta a Parrot AI Informes Menú Configuración Personal Inventarios Pedidos O…" at bounding box center [406, 187] width 813 height 375
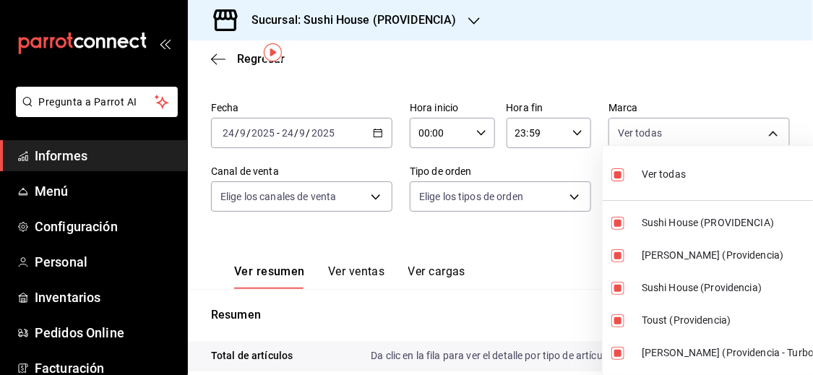
drag, startPoint x: 616, startPoint y: 175, endPoint x: 616, endPoint y: 207, distance: 31.8
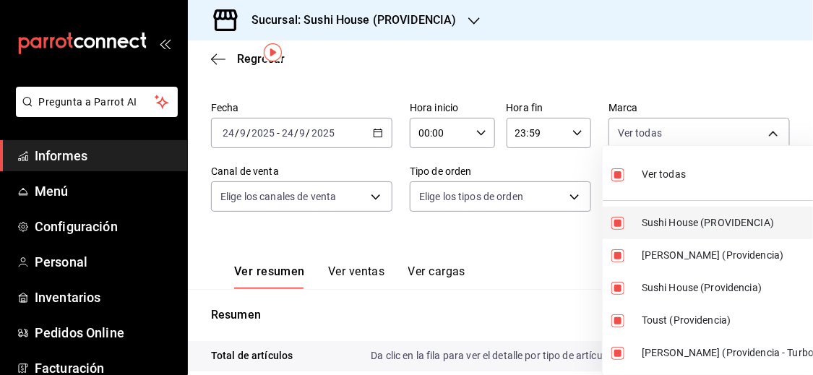
click at [616, 175] on input "checkbox" at bounding box center [618, 174] width 13 height 13
checkbox input "false"
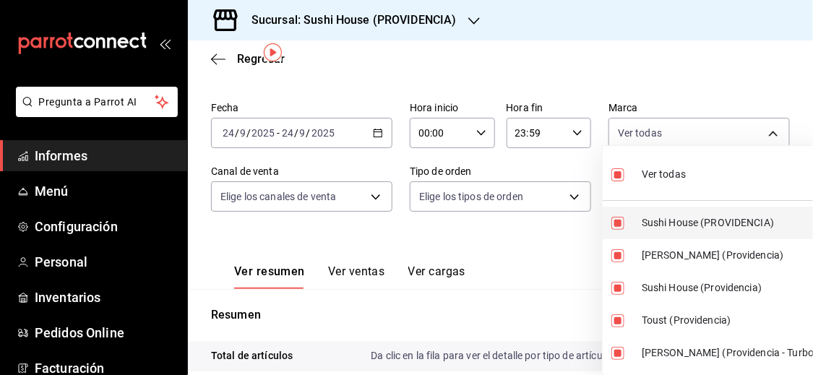
checkbox input "false"
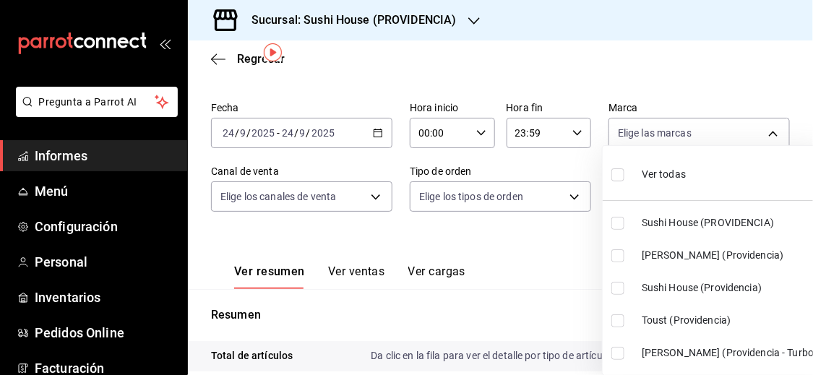
click at [616, 222] on input "checkbox" at bounding box center [618, 223] width 13 height 13
checkbox input "true"
type input "b9361ddb-430a-4445-ad01-e54101fc6a6d"
click at [619, 285] on input "checkbox" at bounding box center [618, 288] width 13 height 13
checkbox input "true"
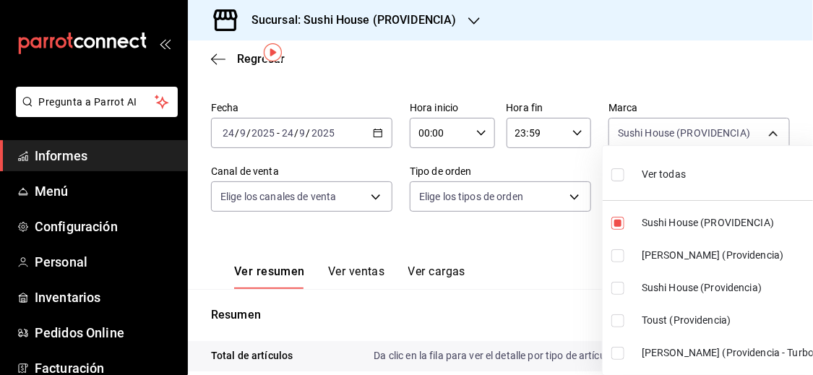
type input "b9361ddb-430a-4445-ad01-e54101fc6a6d,d977e9e1-94a5-4c72-ae82-989a1b0a3219"
click at [552, 284] on div at bounding box center [406, 187] width 813 height 375
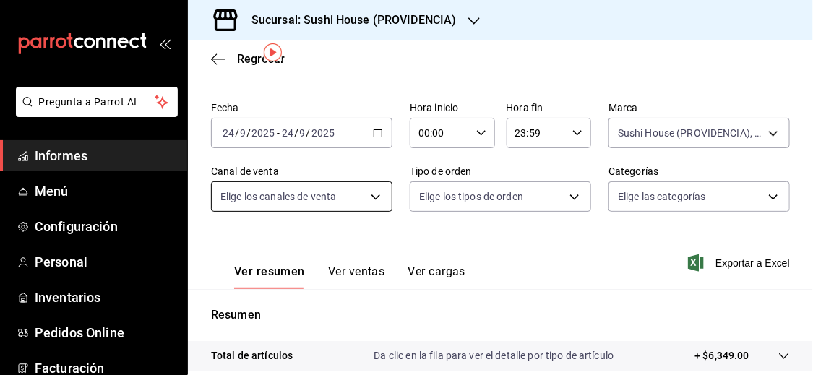
click at [368, 192] on body "Pregunta a Parrot AI Informes Menú Configuración Personal Inventarios Pedidos O…" at bounding box center [406, 187] width 813 height 375
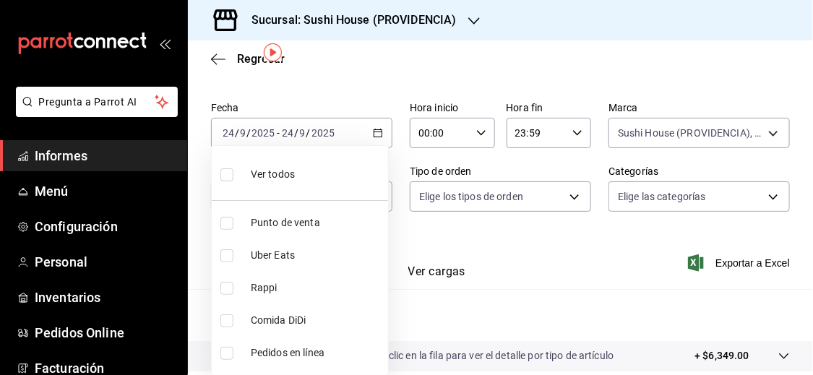
click at [248, 287] on li "Rappi" at bounding box center [300, 288] width 176 height 33
type input "RAPPI"
checkbox input "true"
click at [544, 291] on div at bounding box center [406, 187] width 813 height 375
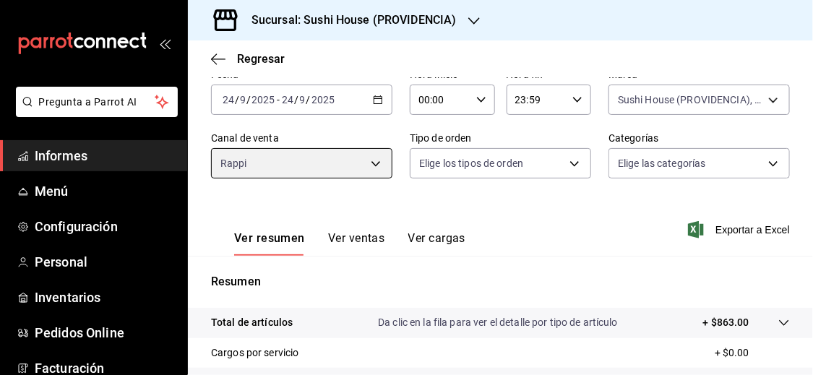
scroll to position [67, 0]
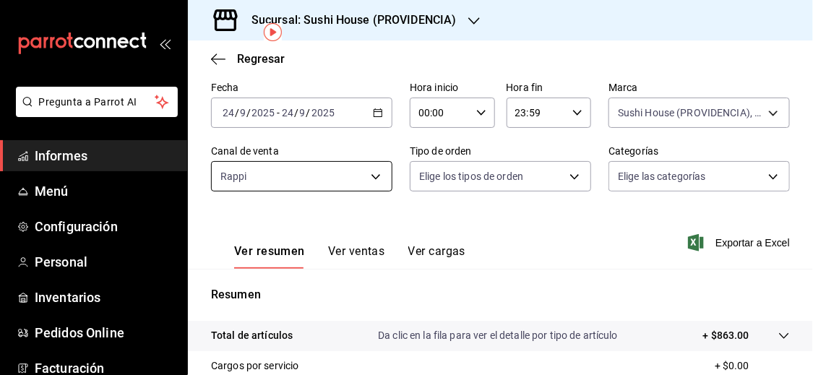
click at [377, 184] on body "Pregunta a Parrot AI Informes Menú Configuración Personal Inventarios Pedidos O…" at bounding box center [406, 187] width 813 height 375
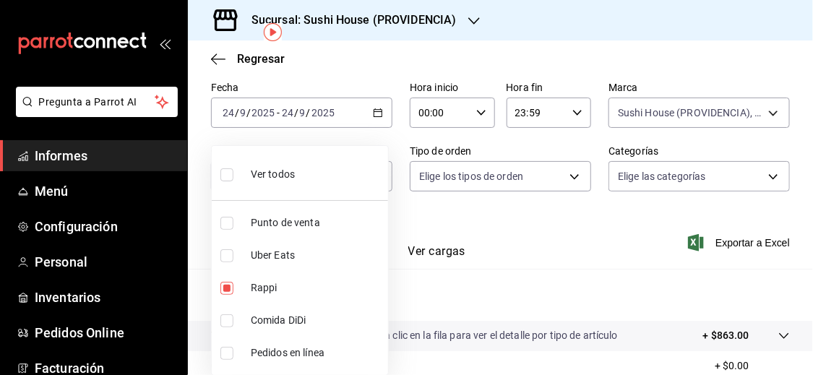
drag, startPoint x: 228, startPoint y: 283, endPoint x: 227, endPoint y: 260, distance: 23.1
click at [228, 283] on input "checkbox" at bounding box center [227, 288] width 13 height 13
checkbox input "false"
drag, startPoint x: 227, startPoint y: 256, endPoint x: 436, endPoint y: 291, distance: 211.8
click at [227, 256] on input "checkbox" at bounding box center [227, 255] width 13 height 13
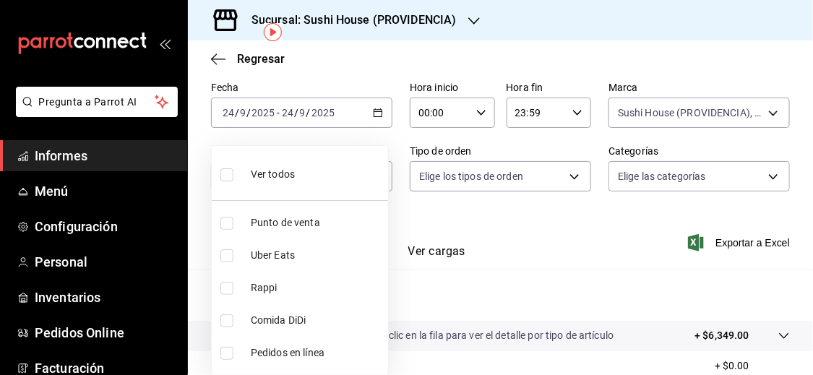
checkbox input "true"
type input "UBER_EATS"
click at [437, 291] on div at bounding box center [406, 187] width 813 height 375
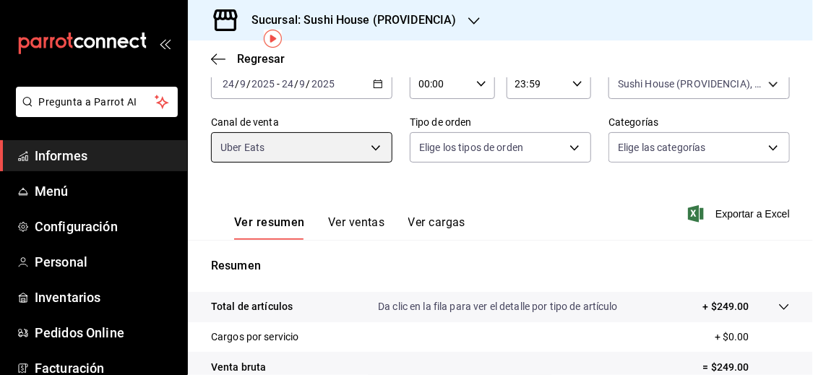
scroll to position [54, 0]
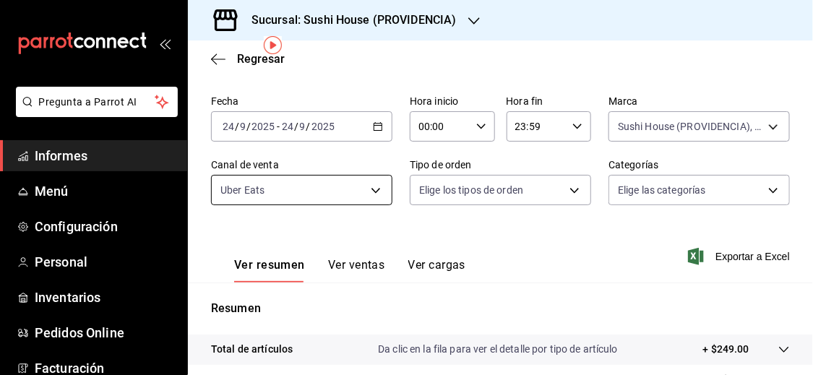
click at [338, 198] on body "Pregunta a Parrot AI Informes Menú Configuración Personal Inventarios Pedidos O…" at bounding box center [406, 187] width 813 height 375
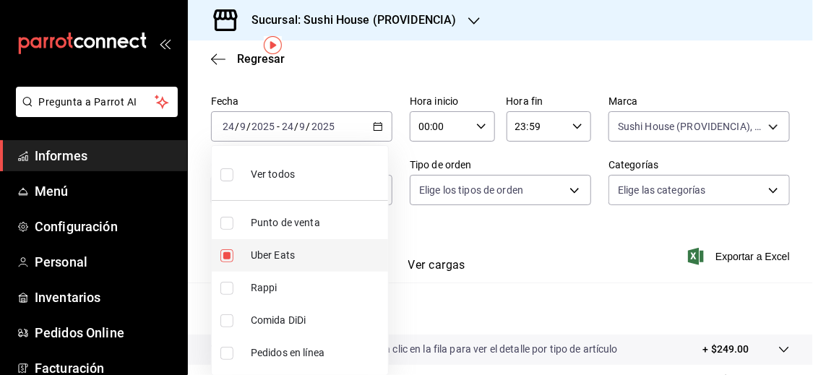
click at [226, 252] on input "checkbox" at bounding box center [227, 255] width 13 height 13
checkbox input "false"
click at [226, 323] on input "checkbox" at bounding box center [227, 321] width 13 height 13
checkbox input "true"
type input "DIDI_FOOD"
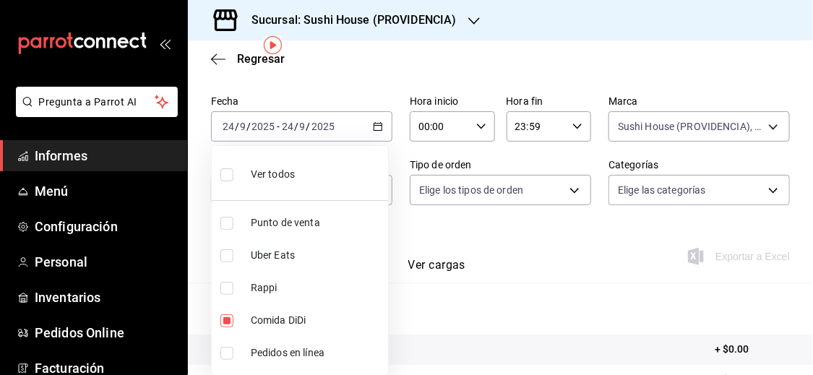
click at [460, 308] on div at bounding box center [406, 187] width 813 height 375
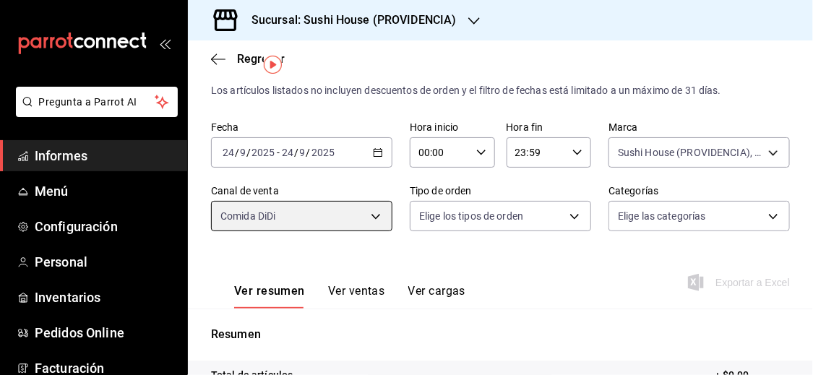
scroll to position [19, 0]
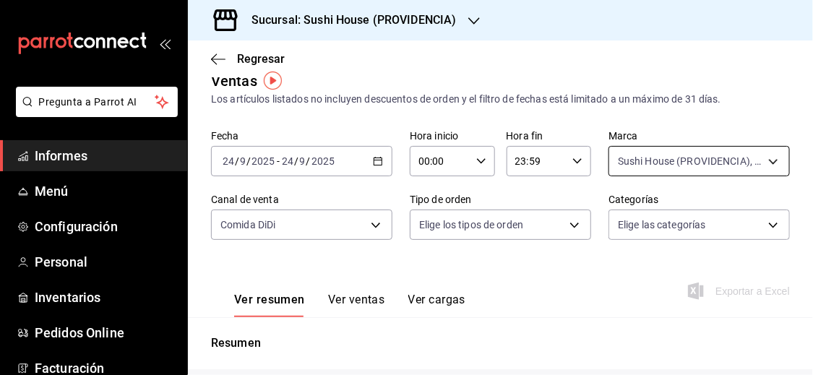
click at [761, 157] on body "Pregunta a Parrot AI Informes Menú Configuración Personal Inventarios Pedidos O…" at bounding box center [406, 187] width 813 height 375
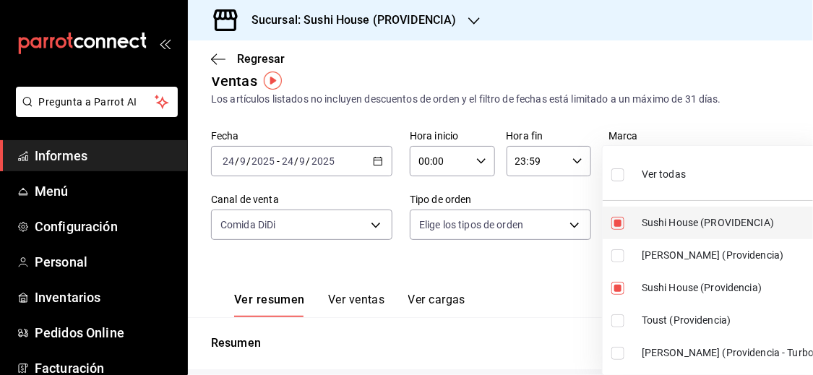
click at [621, 217] on input "checkbox" at bounding box center [618, 223] width 13 height 13
checkbox input "false"
type input "d977e9e1-94a5-4c72-ae82-989a1b0a3219"
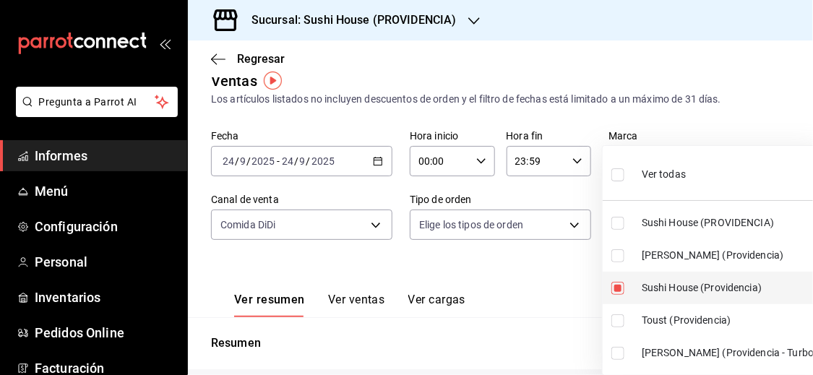
drag, startPoint x: 617, startPoint y: 254, endPoint x: 620, endPoint y: 286, distance: 31.2
click at [617, 254] on input "checkbox" at bounding box center [618, 255] width 13 height 13
checkbox input "true"
type input "d977e9e1-94a5-4c72-ae82-989a1b0a3219,a68405d1-b9ed-4209-8cac-070605860f79"
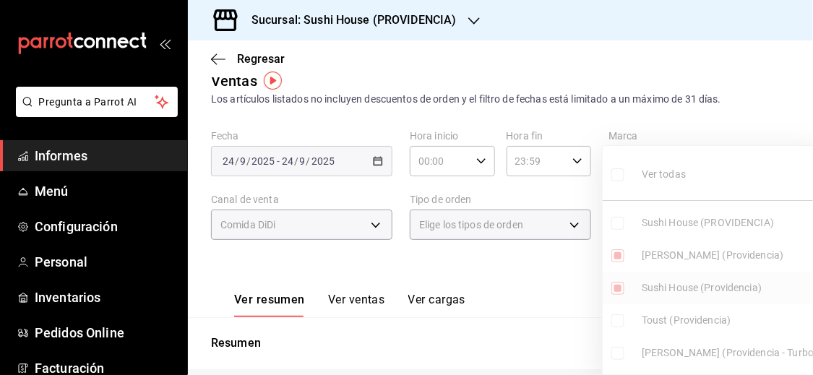
click at [620, 289] on input "checkbox" at bounding box center [618, 288] width 13 height 13
checkbox input "false"
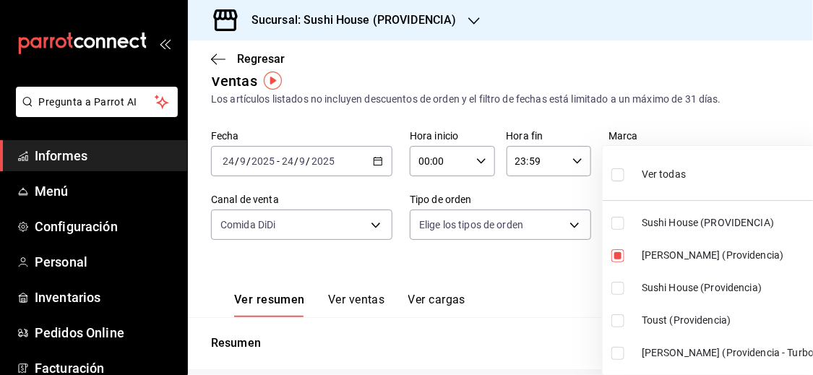
type input "a68405d1-b9ed-4209-8cac-070605860f79"
click at [616, 357] on input "checkbox" at bounding box center [618, 353] width 13 height 13
checkbox input "true"
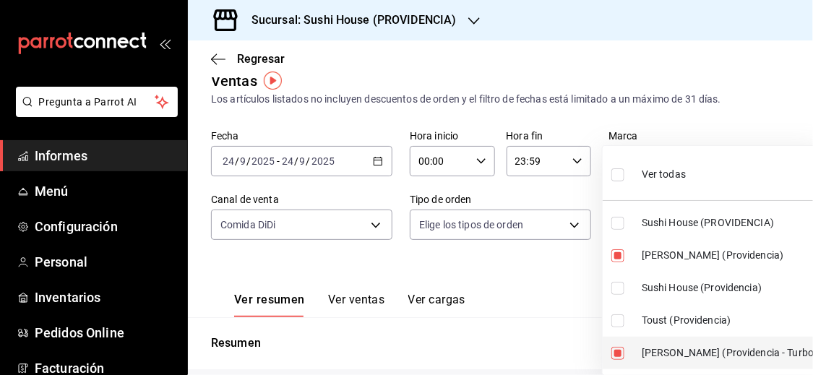
type input "a68405d1-b9ed-4209-8cac-070605860f79,d15e84b3-8363-4ee1-9a15-630b08c6c652"
click at [377, 226] on div at bounding box center [406, 187] width 813 height 375
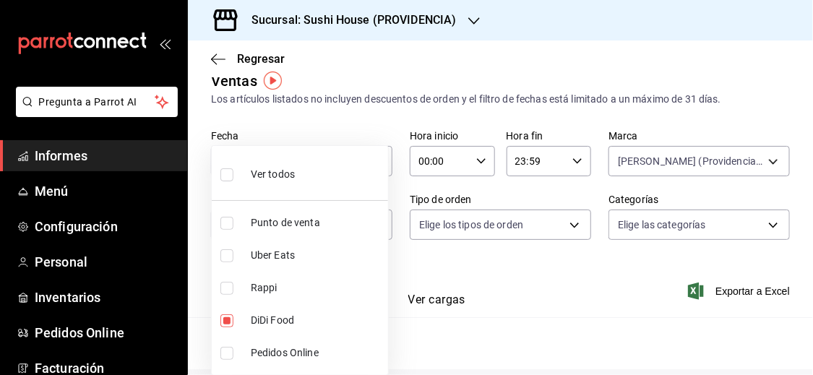
click at [377, 226] on body "Pregunta a Parrot AI Informes Menú Configuración Personal Inventarios Pedidos O…" at bounding box center [406, 187] width 813 height 375
drag, startPoint x: 229, startPoint y: 322, endPoint x: 229, endPoint y: 309, distance: 13.0
click at [229, 322] on input "checkbox" at bounding box center [227, 321] width 13 height 13
checkbox input "false"
click at [229, 292] on input "checkbox" at bounding box center [227, 288] width 13 height 13
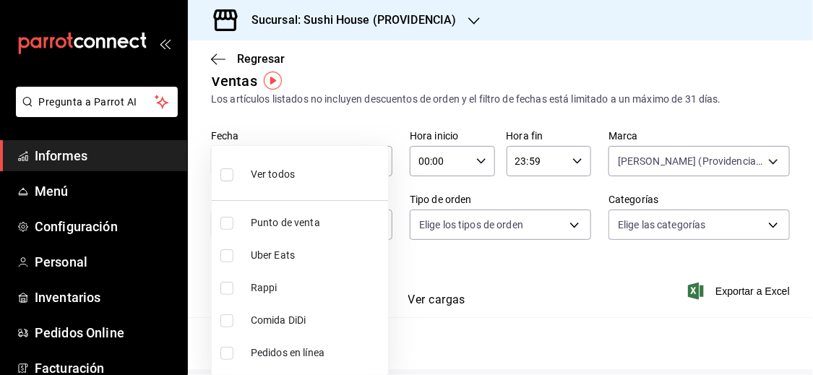
checkbox input "true"
type input "RAPPI"
click at [577, 338] on div at bounding box center [406, 187] width 813 height 375
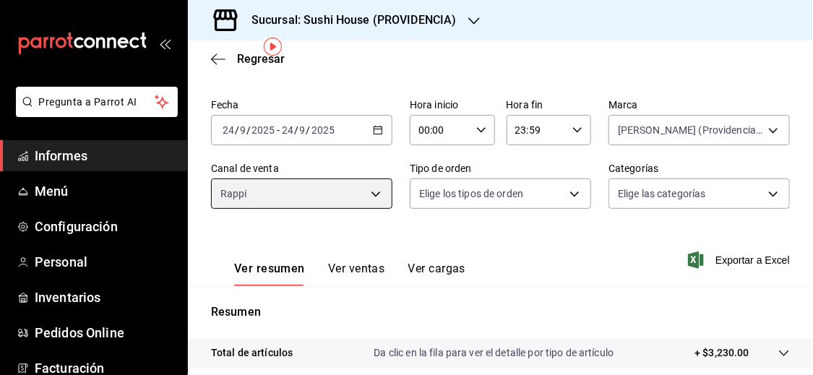
scroll to position [48, 0]
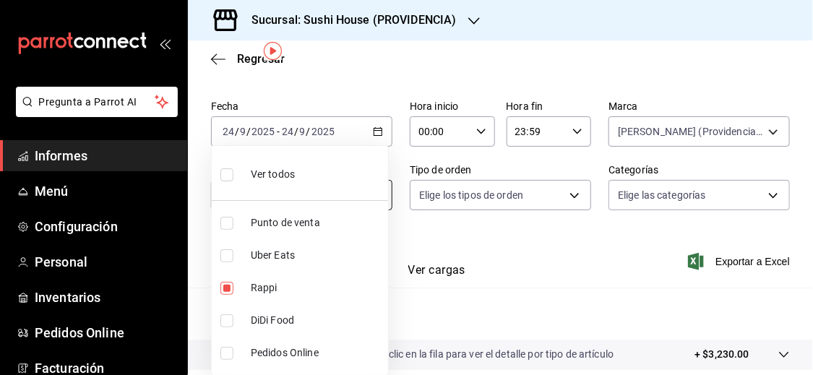
click at [337, 191] on body "Pregunta a Parrot AI Informes Menú Configuración Personal Inventarios Pedidos O…" at bounding box center [406, 187] width 813 height 375
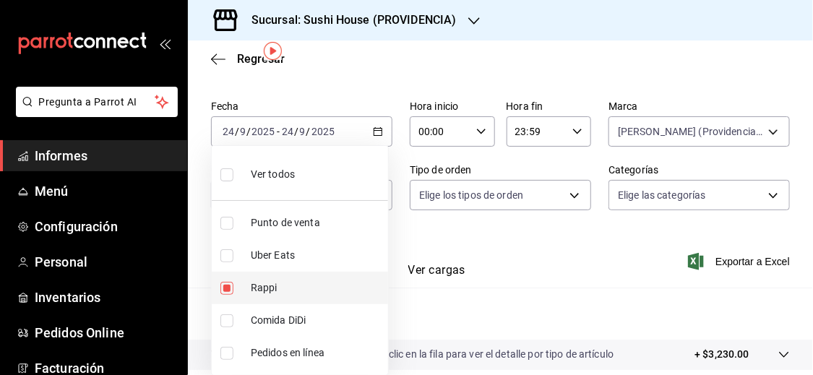
click at [222, 288] on input "checkbox" at bounding box center [227, 288] width 13 height 13
checkbox input "false"
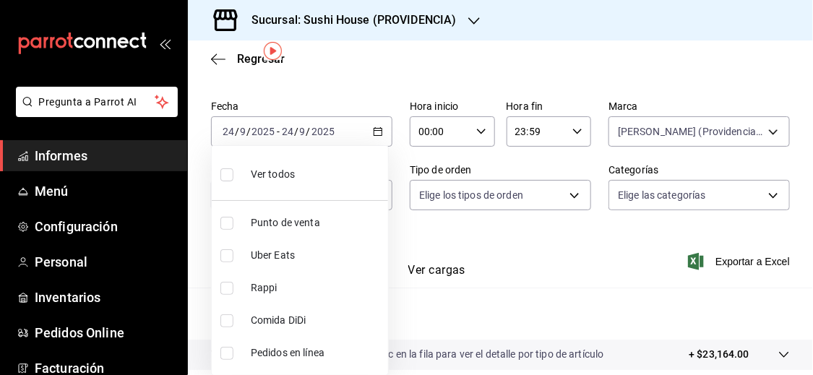
click at [227, 256] on input "checkbox" at bounding box center [227, 255] width 13 height 13
checkbox input "true"
type input "UBER_EATS"
click at [478, 303] on div at bounding box center [406, 187] width 813 height 375
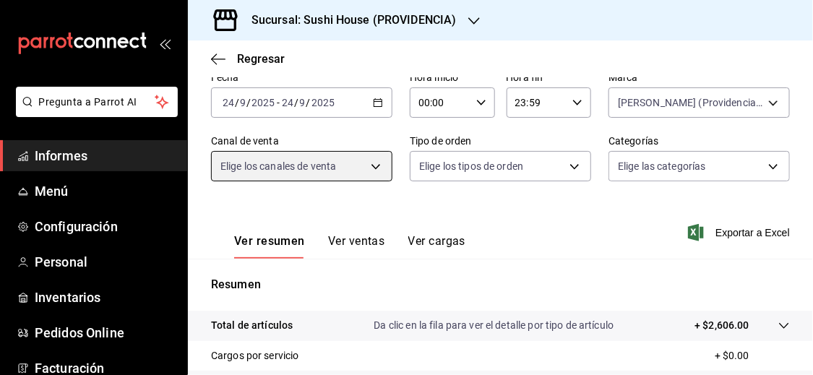
scroll to position [77, 0]
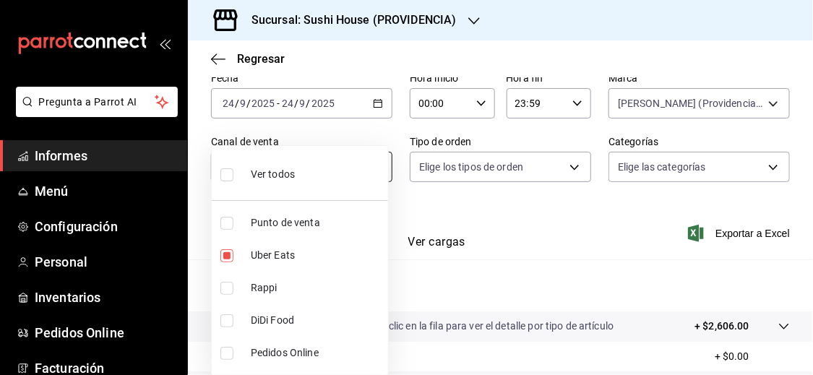
click at [384, 165] on body "Pregunta a Parrot AI Informes Menú Configuración Personal Inventarios Pedidos O…" at bounding box center [406, 187] width 813 height 375
drag, startPoint x: 228, startPoint y: 251, endPoint x: 217, endPoint y: 318, distance: 68.2
click at [228, 251] on input "checkbox" at bounding box center [227, 255] width 13 height 13
checkbox input "false"
click at [227, 324] on input "checkbox" at bounding box center [227, 321] width 13 height 13
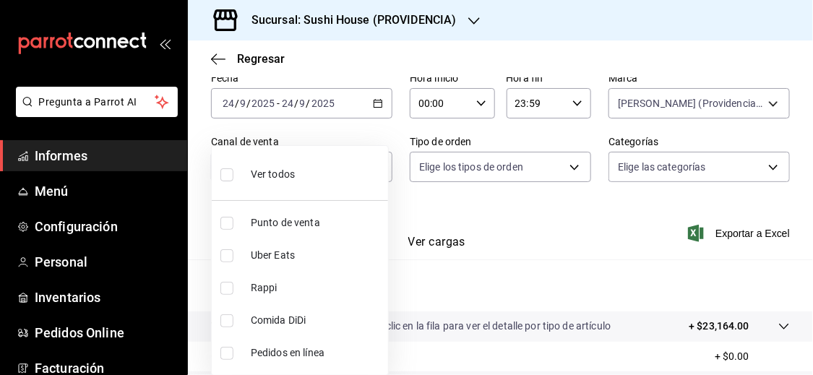
checkbox input "true"
type input "DIDI_FOOD"
click at [465, 290] on div at bounding box center [406, 187] width 813 height 375
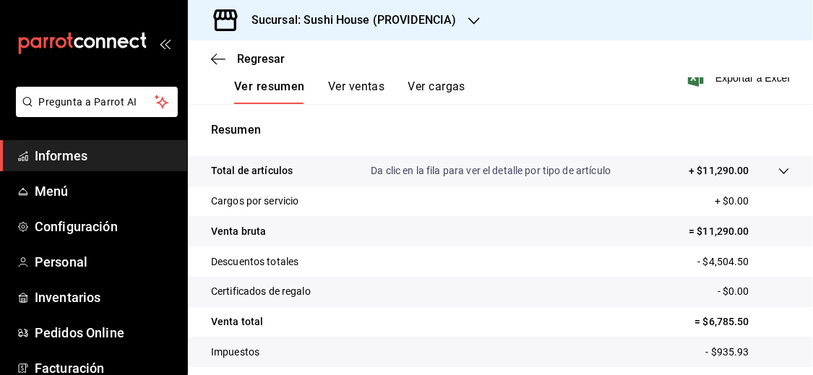
scroll to position [239, 0]
